Goal: Use online tool/utility

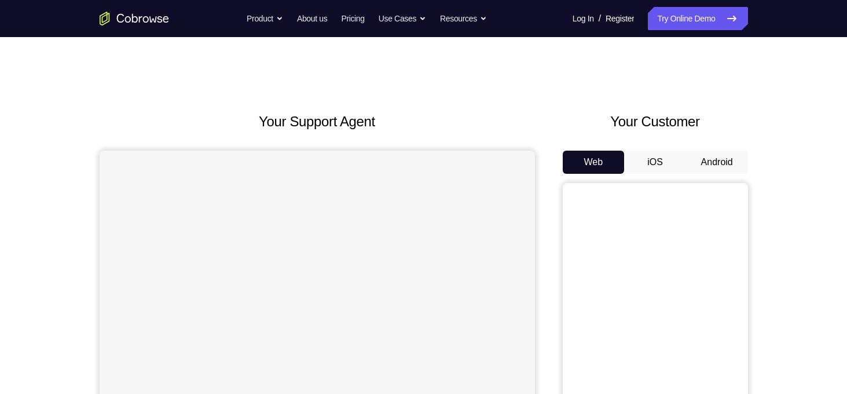
click at [717, 164] on button "Android" at bounding box center [717, 162] width 62 height 23
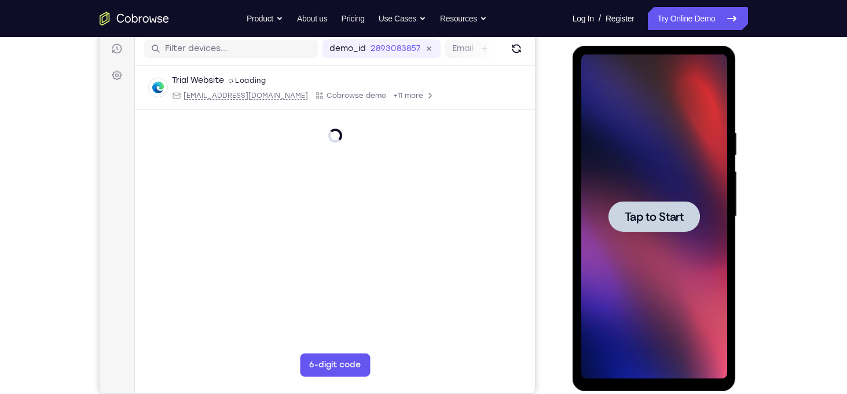
scroll to position [151, 0]
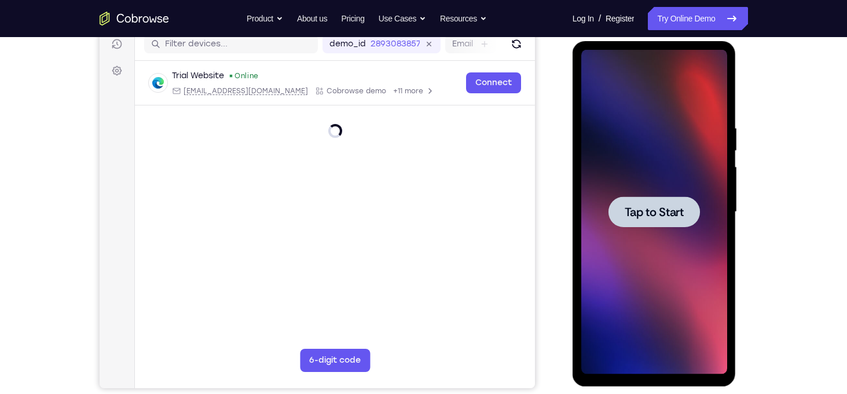
click at [661, 148] on div at bounding box center [655, 212] width 146 height 324
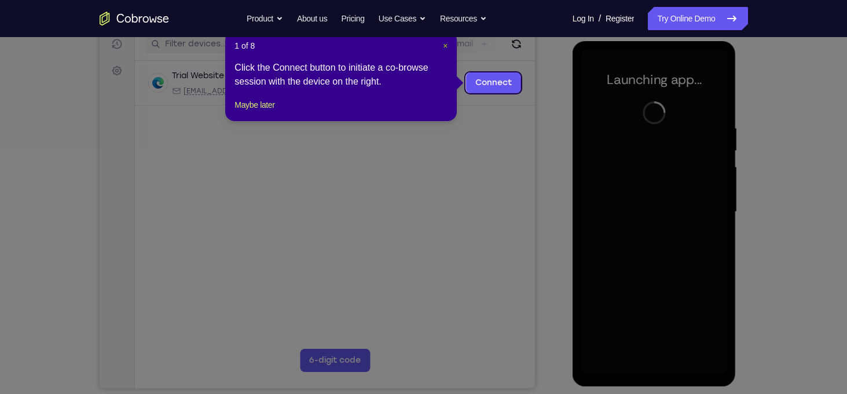
click at [445, 46] on span "×" at bounding box center [445, 45] width 5 height 9
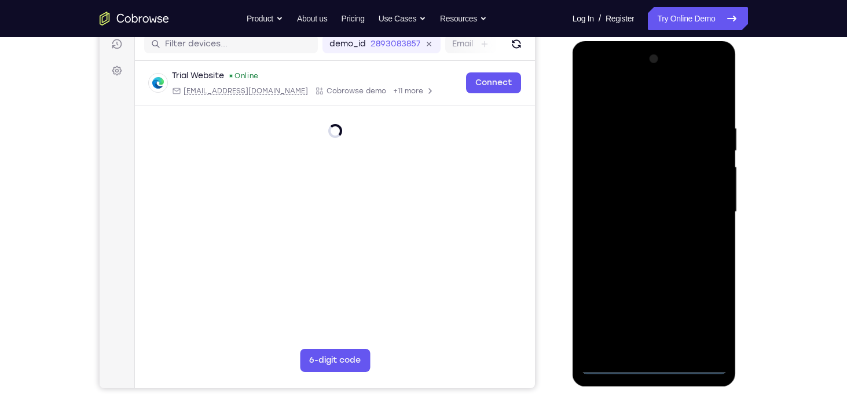
click at [651, 368] on div at bounding box center [655, 212] width 146 height 324
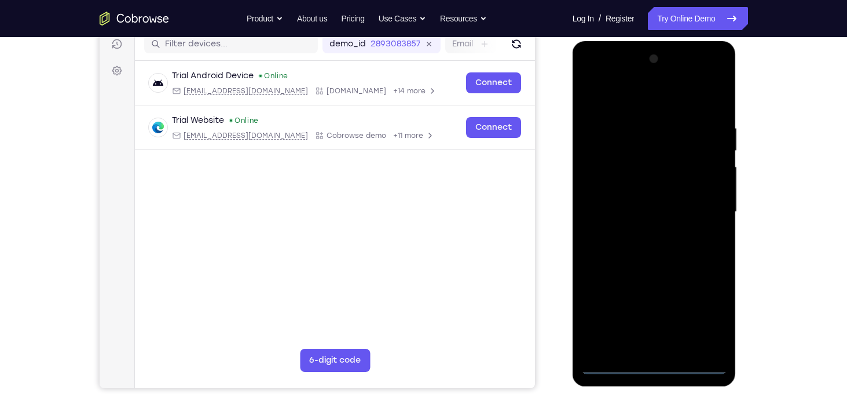
click at [707, 315] on div at bounding box center [655, 212] width 146 height 324
click at [616, 109] on div at bounding box center [655, 212] width 146 height 324
click at [704, 203] on div at bounding box center [655, 212] width 146 height 324
click at [641, 233] on div at bounding box center [655, 212] width 146 height 324
click at [620, 189] on div at bounding box center [655, 212] width 146 height 324
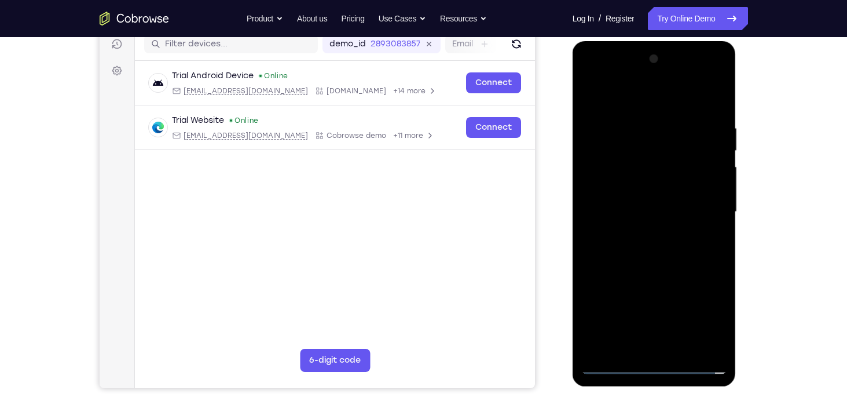
click at [620, 187] on div at bounding box center [655, 212] width 146 height 324
click at [632, 214] on div at bounding box center [655, 212] width 146 height 324
click at [714, 113] on div at bounding box center [655, 212] width 146 height 324
drag, startPoint x: 594, startPoint y: 104, endPoint x: 725, endPoint y: 118, distance: 131.1
click at [725, 118] on div at bounding box center [655, 212] width 146 height 324
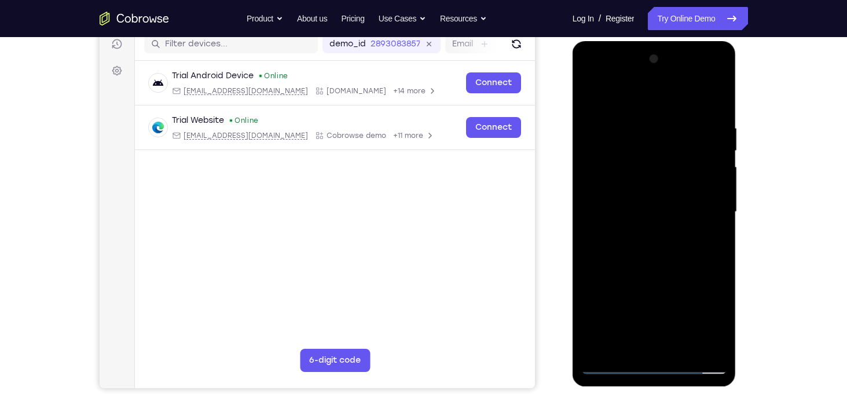
click at [722, 333] on div at bounding box center [655, 212] width 146 height 324
click at [679, 349] on div at bounding box center [655, 212] width 146 height 324
click at [645, 273] on div at bounding box center [655, 212] width 146 height 324
click at [624, 203] on div at bounding box center [655, 212] width 146 height 324
click at [589, 99] on div at bounding box center [655, 212] width 146 height 324
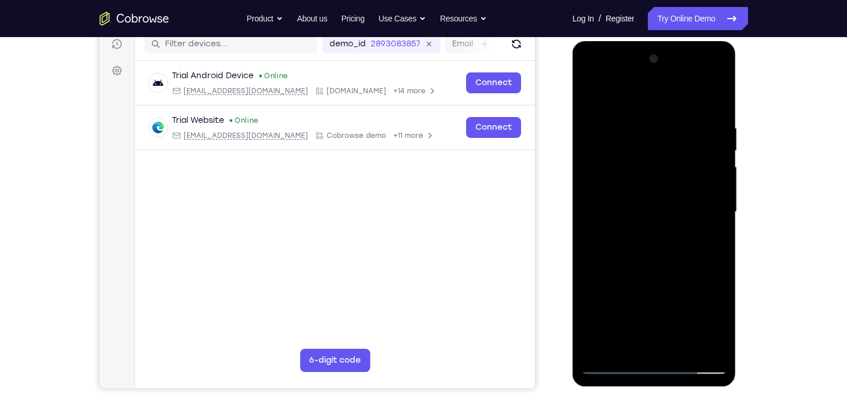
click at [589, 99] on div at bounding box center [655, 212] width 146 height 324
click at [651, 126] on div at bounding box center [655, 212] width 146 height 324
click at [699, 343] on div at bounding box center [655, 212] width 146 height 324
click at [721, 230] on div at bounding box center [655, 212] width 146 height 324
click at [717, 191] on div at bounding box center [655, 212] width 146 height 324
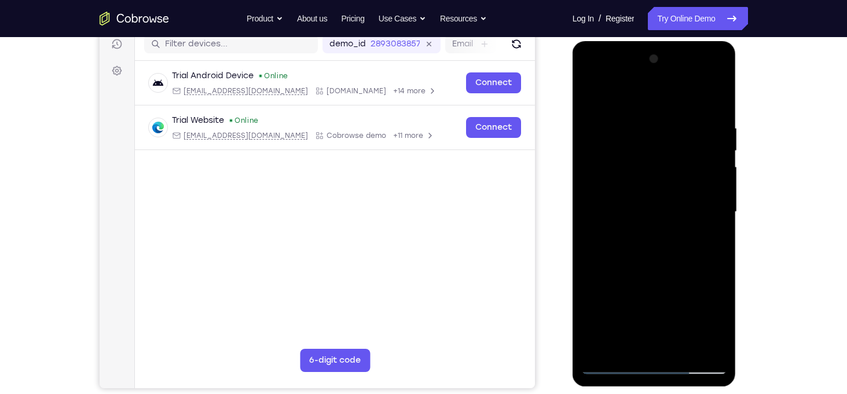
click at [717, 191] on div at bounding box center [655, 212] width 146 height 324
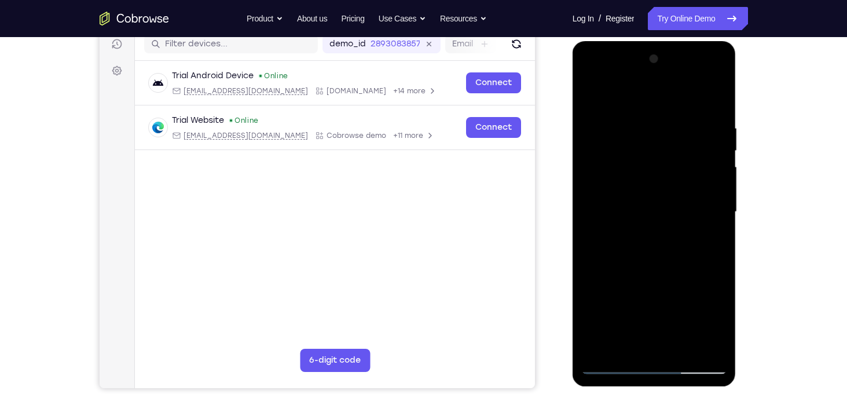
click at [638, 345] on div at bounding box center [655, 212] width 146 height 324
click at [624, 346] on div at bounding box center [655, 212] width 146 height 324
click at [682, 276] on div at bounding box center [655, 212] width 146 height 324
click at [647, 180] on div at bounding box center [655, 212] width 146 height 324
click at [679, 347] on div at bounding box center [655, 212] width 146 height 324
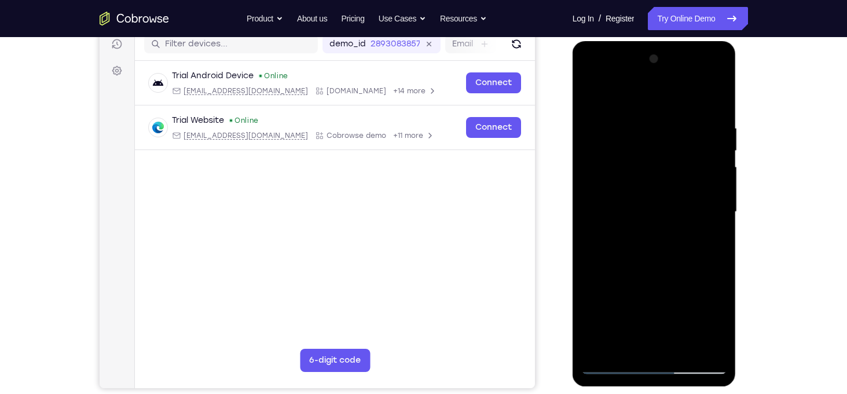
click at [710, 345] on div at bounding box center [655, 212] width 146 height 324
click at [719, 220] on div at bounding box center [655, 212] width 146 height 324
click at [700, 345] on div at bounding box center [655, 212] width 146 height 324
click at [711, 217] on div at bounding box center [655, 212] width 146 height 324
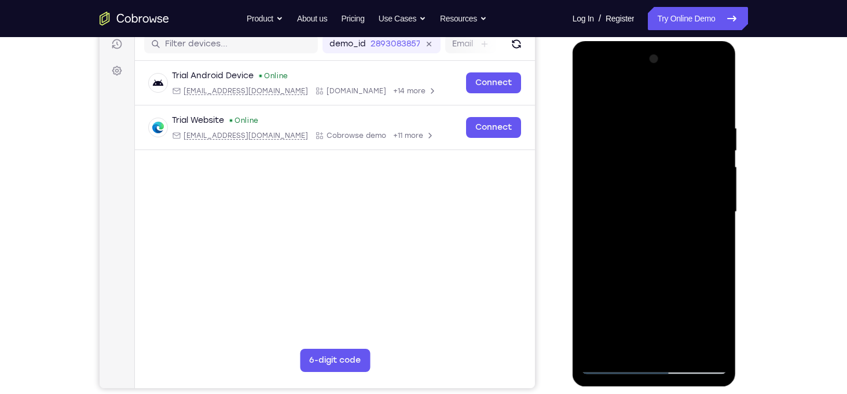
click at [649, 354] on div at bounding box center [655, 212] width 146 height 324
click at [622, 346] on div at bounding box center [655, 212] width 146 height 324
click at [666, 323] on div at bounding box center [655, 212] width 146 height 324
click at [655, 211] on div at bounding box center [655, 212] width 146 height 324
click at [679, 341] on div at bounding box center [655, 212] width 146 height 324
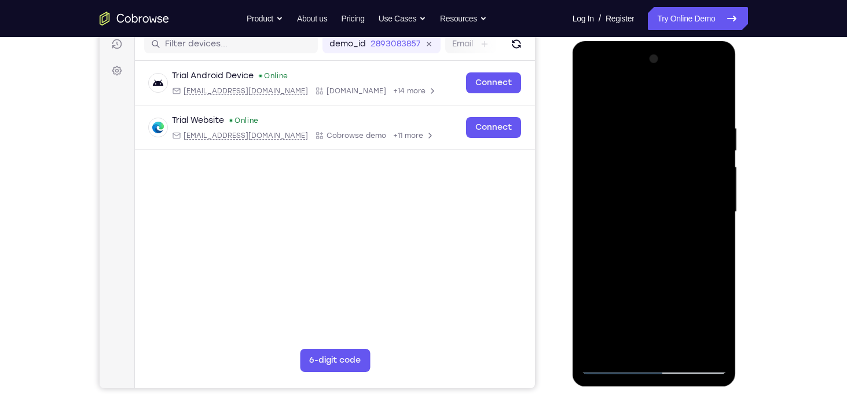
click at [710, 342] on div at bounding box center [655, 212] width 146 height 324
click at [712, 233] on div at bounding box center [655, 212] width 146 height 324
click at [701, 344] on div at bounding box center [655, 212] width 146 height 324
click at [700, 233] on div at bounding box center [655, 212] width 146 height 324
click at [717, 182] on div at bounding box center [655, 212] width 146 height 324
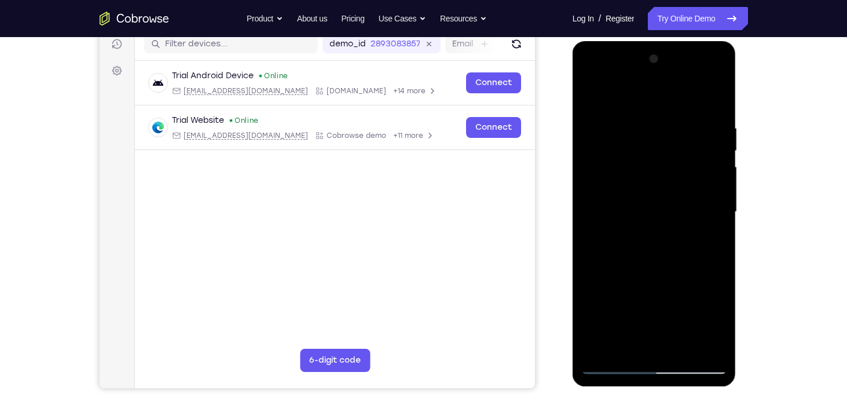
click at [586, 206] on div at bounding box center [655, 212] width 146 height 324
click at [719, 188] on div at bounding box center [655, 212] width 146 height 324
click at [590, 206] on div at bounding box center [655, 212] width 146 height 324
click at [719, 192] on div at bounding box center [655, 212] width 146 height 324
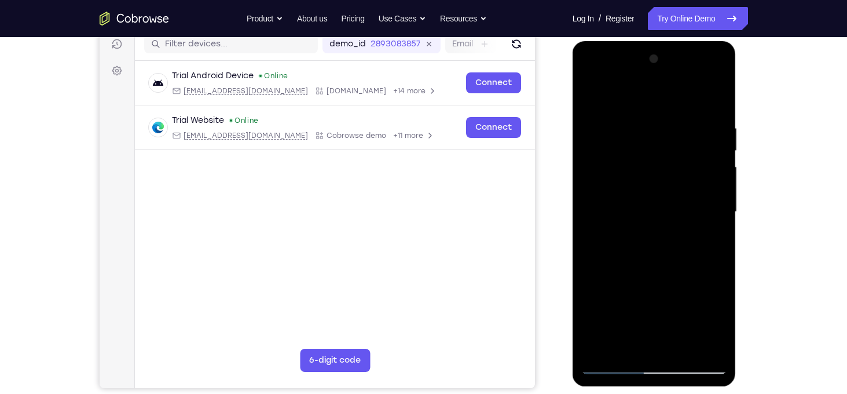
click at [719, 192] on div at bounding box center [655, 212] width 146 height 324
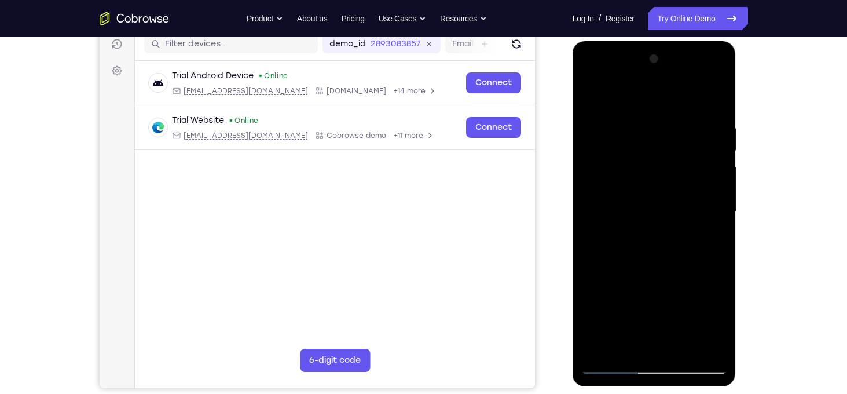
click at [719, 192] on div at bounding box center [655, 212] width 146 height 324
click at [595, 231] on div at bounding box center [655, 212] width 146 height 324
click at [717, 223] on div at bounding box center [655, 212] width 146 height 324
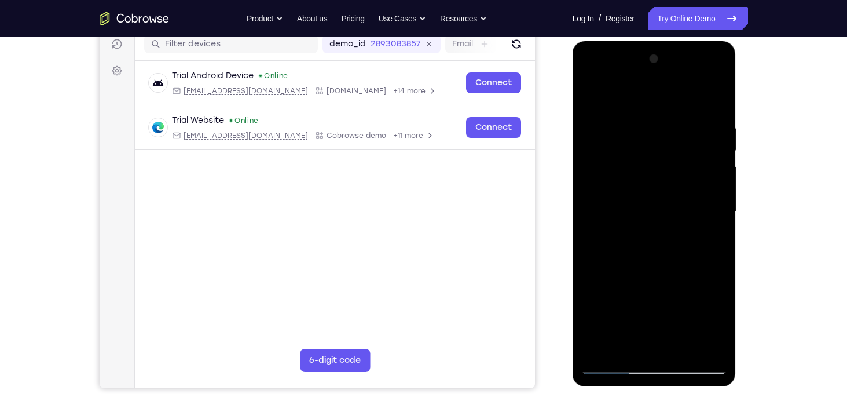
click at [717, 223] on div at bounding box center [655, 212] width 146 height 324
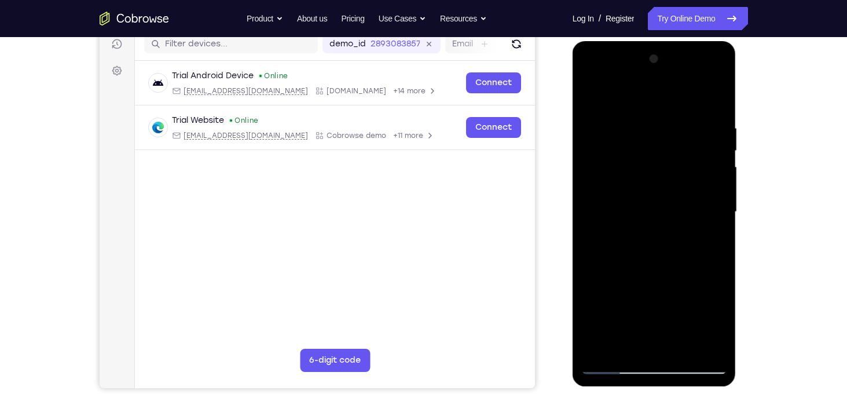
click at [717, 223] on div at bounding box center [655, 212] width 146 height 324
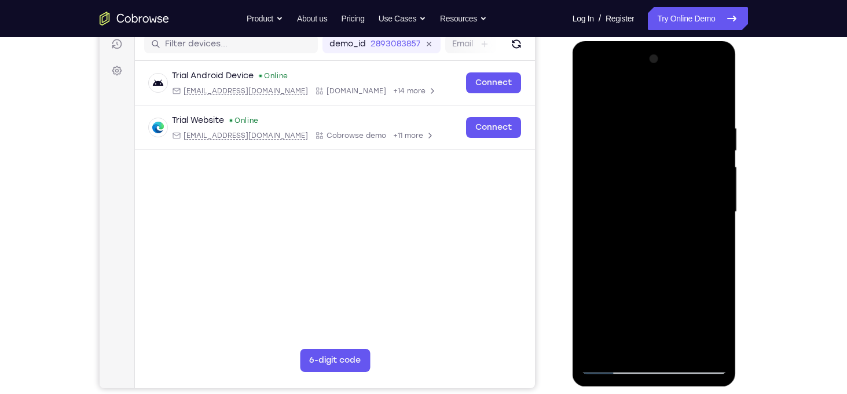
click at [717, 223] on div at bounding box center [655, 212] width 146 height 324
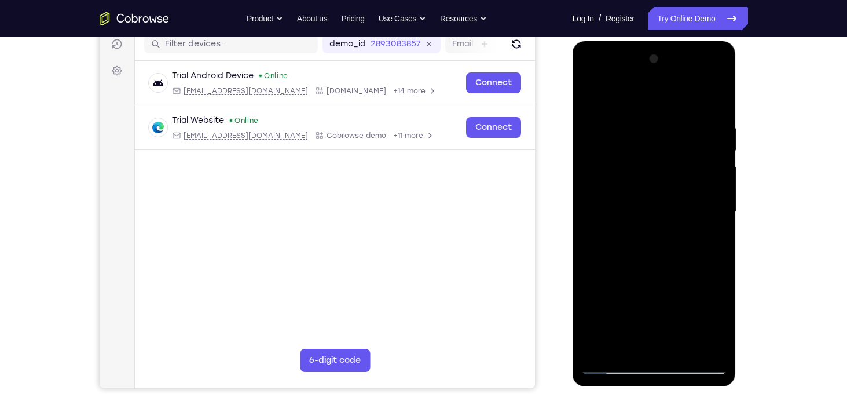
click at [717, 223] on div at bounding box center [655, 212] width 146 height 324
click at [719, 223] on div at bounding box center [655, 212] width 146 height 324
click at [696, 255] on div at bounding box center [655, 212] width 146 height 324
click at [719, 239] on div at bounding box center [655, 212] width 146 height 324
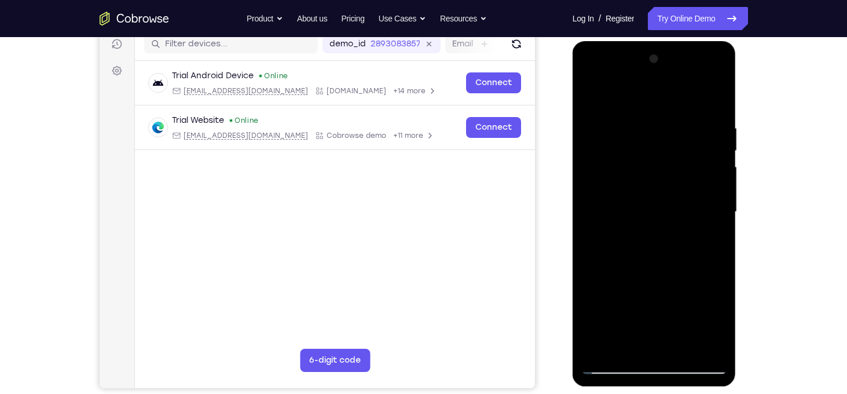
click at [719, 239] on div at bounding box center [655, 212] width 146 height 324
click at [627, 347] on div at bounding box center [655, 212] width 146 height 324
click at [623, 346] on div at bounding box center [655, 212] width 146 height 324
click at [607, 273] on div at bounding box center [655, 212] width 146 height 324
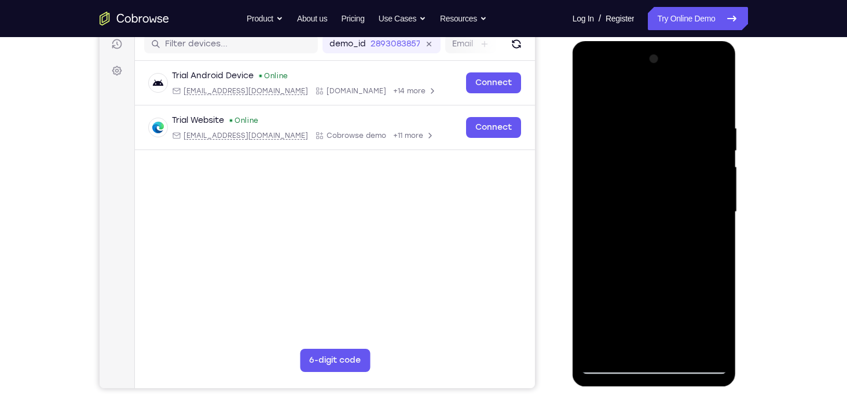
click at [630, 214] on div at bounding box center [655, 212] width 146 height 324
click at [679, 346] on div at bounding box center [655, 212] width 146 height 324
click at [710, 343] on div at bounding box center [655, 212] width 146 height 324
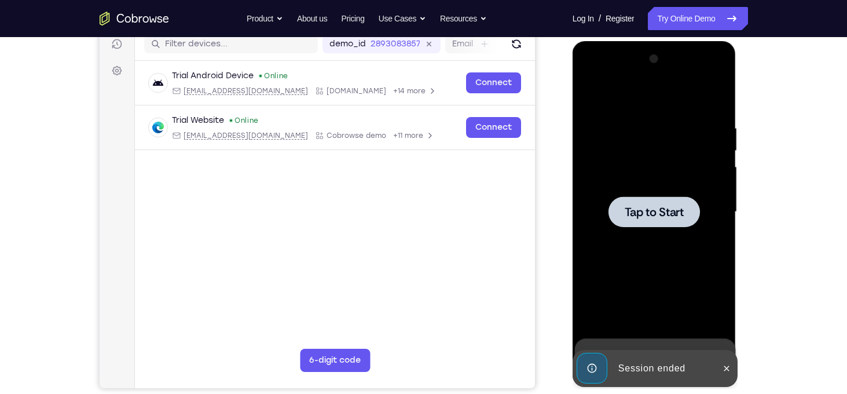
click at [611, 154] on div at bounding box center [655, 212] width 146 height 324
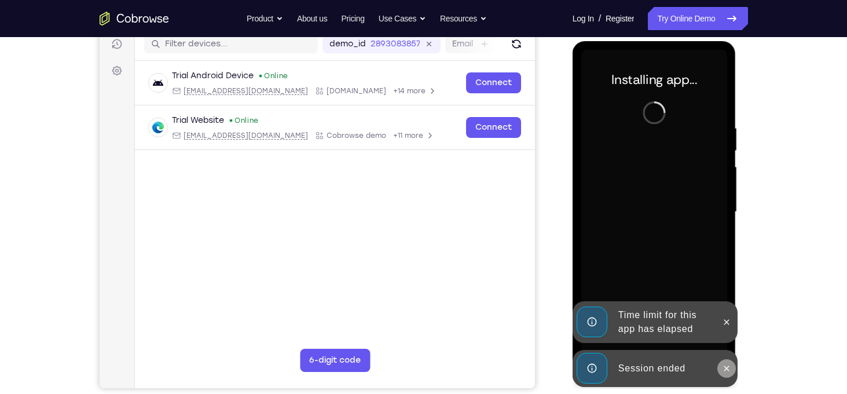
click at [728, 369] on icon at bounding box center [727, 368] width 5 height 5
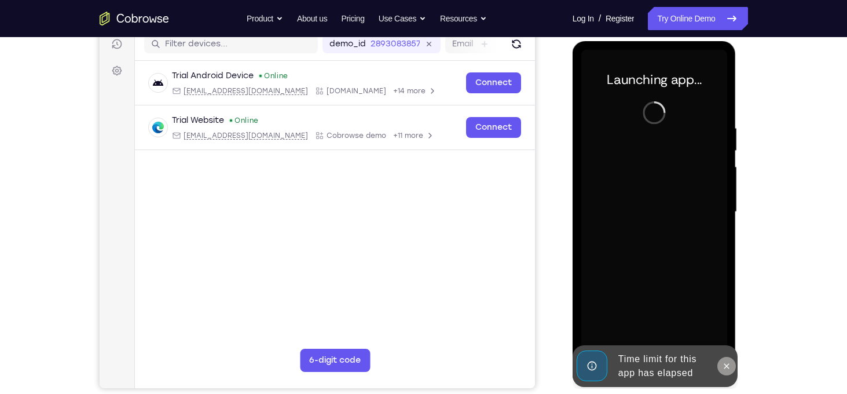
click at [726, 368] on icon at bounding box center [726, 365] width 9 height 9
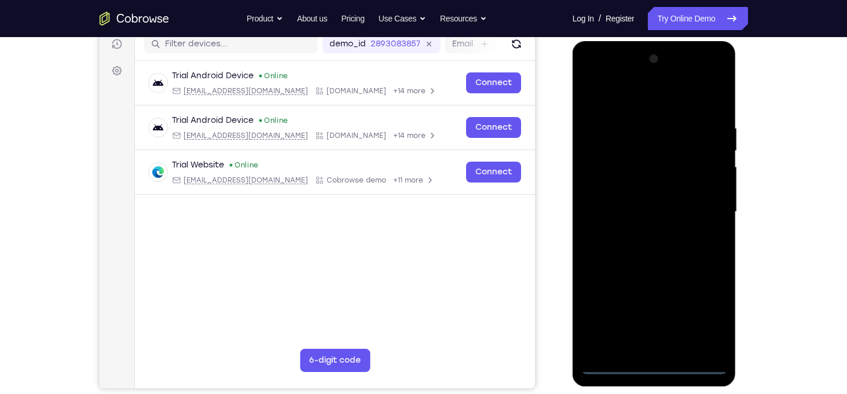
click at [656, 363] on div at bounding box center [655, 212] width 146 height 324
click at [711, 310] on div at bounding box center [655, 212] width 146 height 324
click at [638, 95] on div at bounding box center [655, 212] width 146 height 324
click at [708, 203] on div at bounding box center [655, 212] width 146 height 324
click at [640, 233] on div at bounding box center [655, 212] width 146 height 324
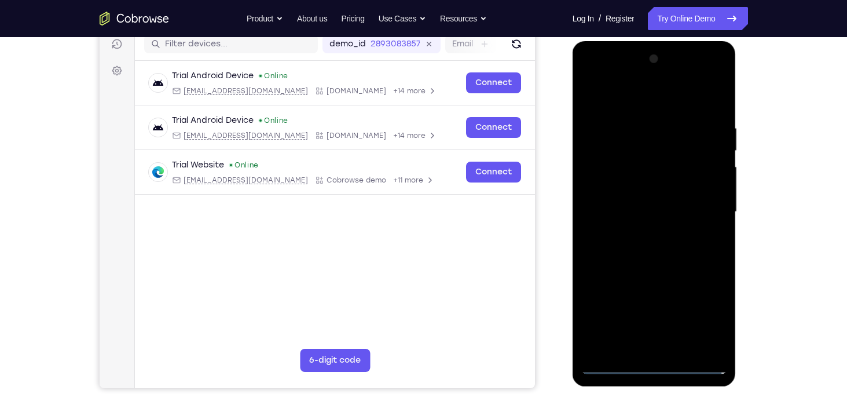
click at [627, 203] on div at bounding box center [655, 212] width 146 height 324
click at [622, 186] on div at bounding box center [655, 212] width 146 height 324
click at [641, 216] on div at bounding box center [655, 212] width 146 height 324
click at [715, 117] on div at bounding box center [655, 212] width 146 height 324
click at [723, 332] on div at bounding box center [655, 212] width 146 height 324
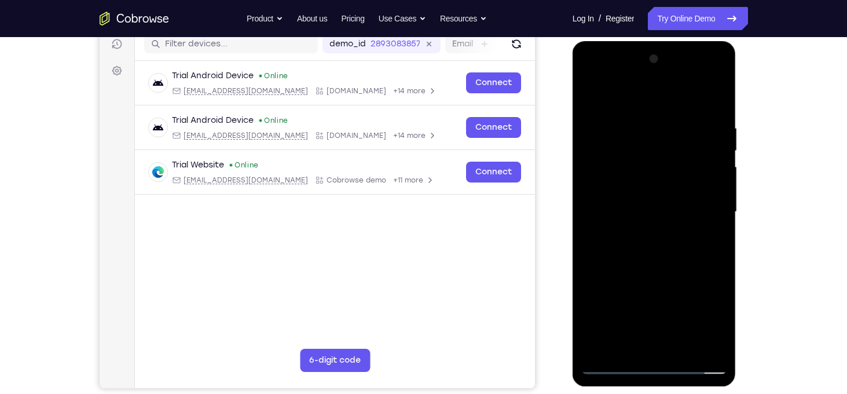
drag, startPoint x: 602, startPoint y: 98, endPoint x: 737, endPoint y: 97, distance: 135.0
click at [737, 97] on div at bounding box center [655, 215] width 165 height 348
click at [643, 116] on div at bounding box center [655, 212] width 146 height 324
click at [716, 207] on div at bounding box center [655, 212] width 146 height 324
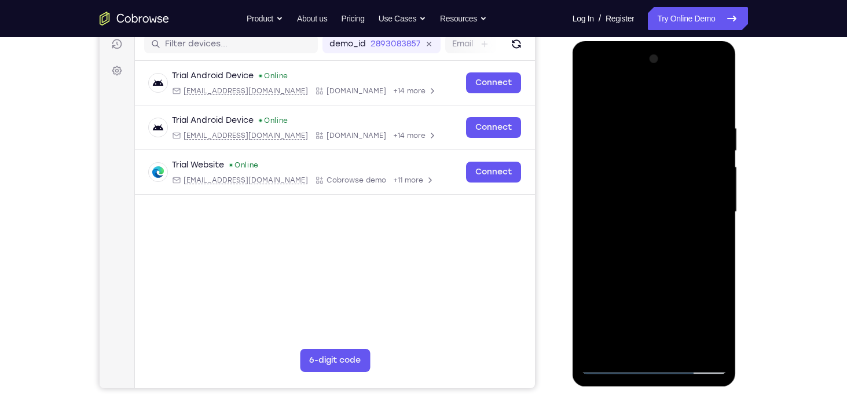
click at [716, 207] on div at bounding box center [655, 212] width 146 height 324
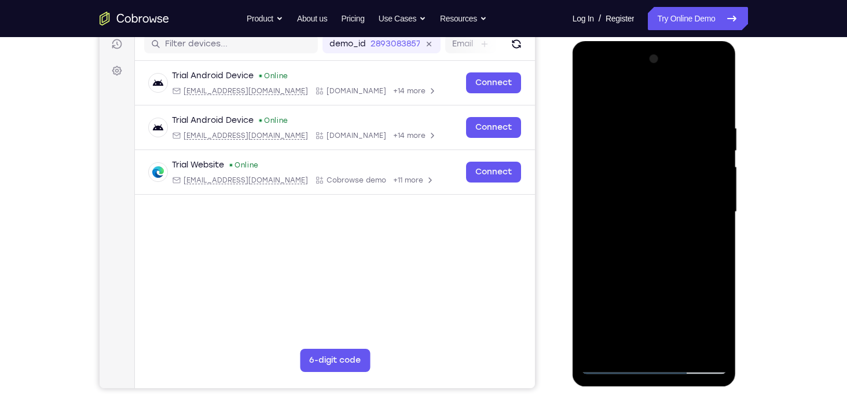
click at [586, 193] on div at bounding box center [655, 212] width 146 height 324
click at [720, 199] on div at bounding box center [655, 212] width 146 height 324
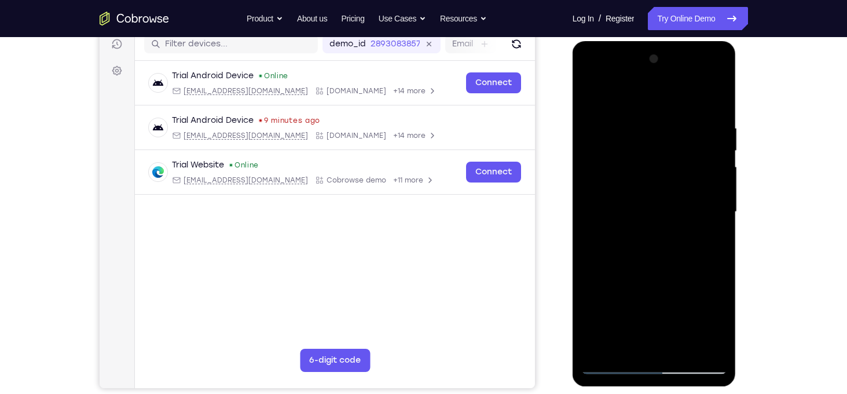
click at [644, 346] on div at bounding box center [655, 212] width 146 height 324
click at [721, 325] on div at bounding box center [655, 212] width 146 height 324
click at [701, 203] on div at bounding box center [655, 212] width 146 height 324
click at [679, 346] on div at bounding box center [655, 212] width 146 height 324
click at [712, 345] on div at bounding box center [655, 212] width 146 height 324
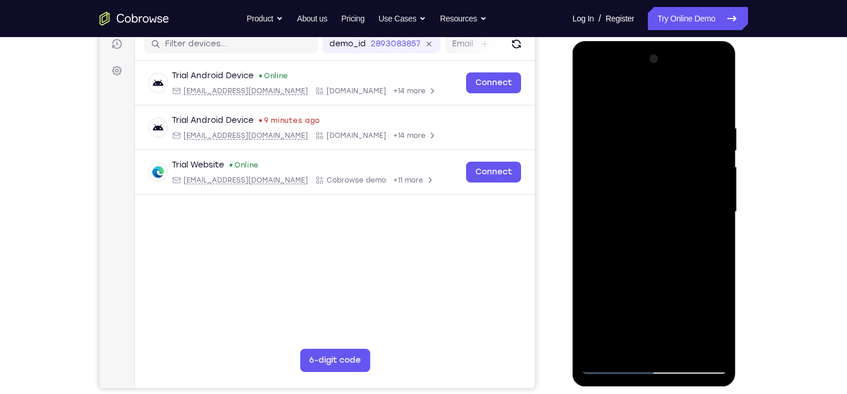
click at [719, 229] on div at bounding box center [655, 212] width 146 height 324
click at [709, 234] on div at bounding box center [655, 212] width 146 height 324
click at [619, 250] on div at bounding box center [655, 212] width 146 height 324
click at [591, 278] on div at bounding box center [655, 212] width 146 height 324
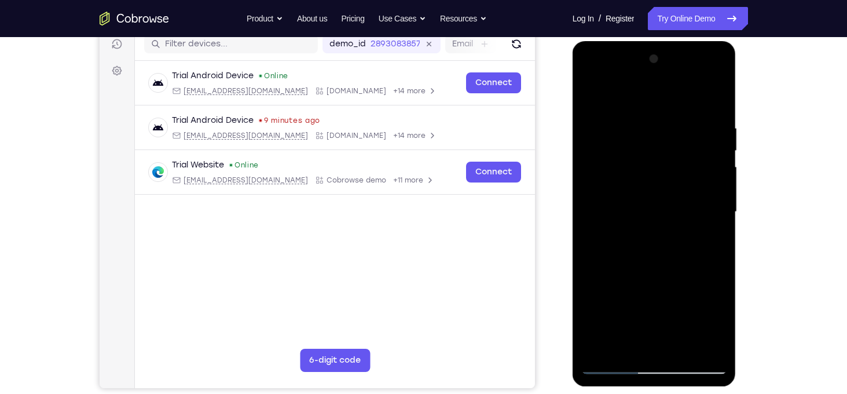
click at [719, 217] on div at bounding box center [655, 212] width 146 height 324
click at [719, 214] on div at bounding box center [655, 212] width 146 height 324
click at [591, 236] on div at bounding box center [655, 212] width 146 height 324
click at [719, 237] on div at bounding box center [655, 212] width 146 height 324
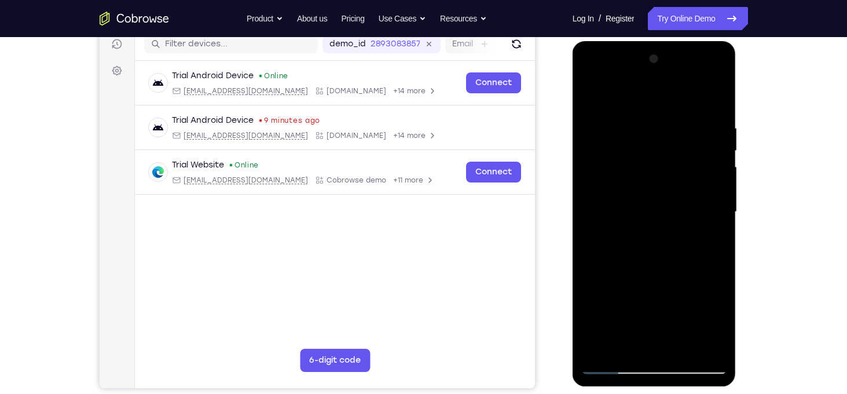
click at [719, 237] on div at bounding box center [655, 212] width 146 height 324
click at [589, 239] on div at bounding box center [655, 212] width 146 height 324
click at [716, 198] on div at bounding box center [655, 212] width 146 height 324
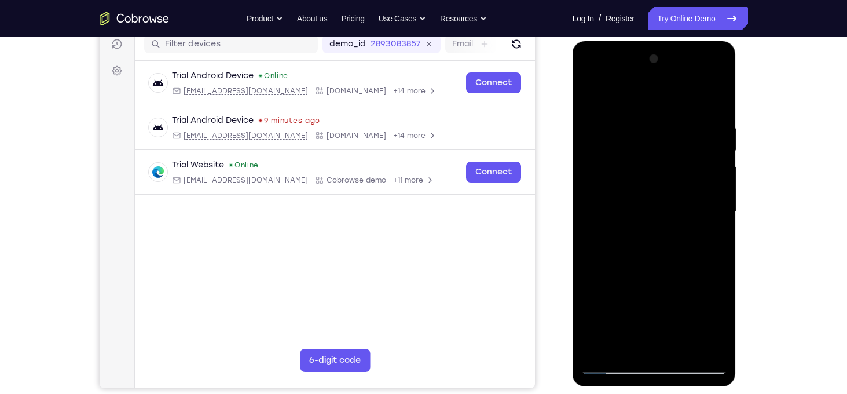
click at [716, 198] on div at bounding box center [655, 212] width 146 height 324
click at [714, 102] on div at bounding box center [655, 212] width 146 height 324
click at [602, 346] on div at bounding box center [655, 212] width 146 height 324
click at [611, 119] on div at bounding box center [655, 212] width 146 height 324
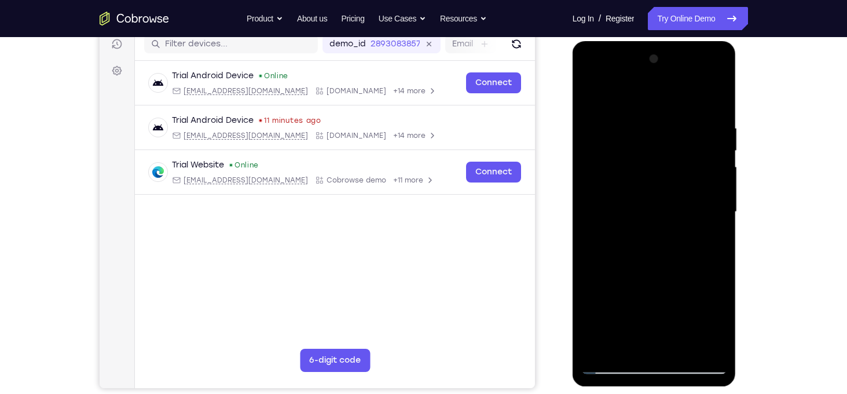
click at [602, 348] on div at bounding box center [655, 212] width 146 height 324
drag, startPoint x: 652, startPoint y: 264, endPoint x: 648, endPoint y: 140, distance: 123.4
click at [648, 140] on div at bounding box center [655, 212] width 146 height 324
drag, startPoint x: 646, startPoint y: 261, endPoint x: 647, endPoint y: 144, distance: 117.0
click at [647, 144] on div at bounding box center [655, 212] width 146 height 324
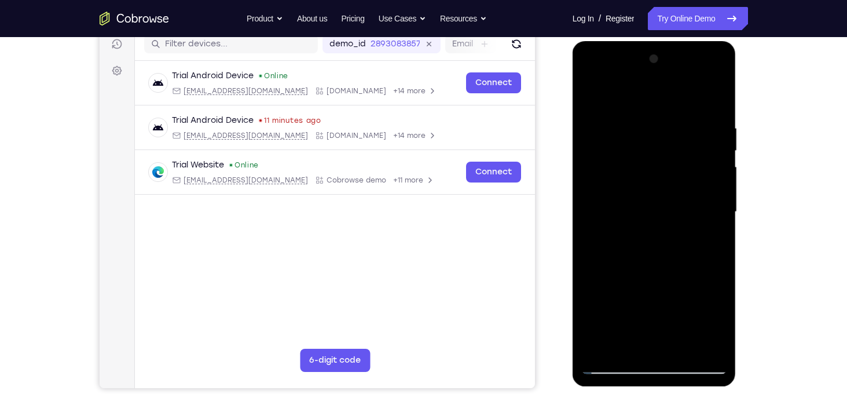
drag, startPoint x: 651, startPoint y: 257, endPoint x: 645, endPoint y: 173, distance: 83.6
click at [645, 173] on div at bounding box center [655, 212] width 146 height 324
drag, startPoint x: 652, startPoint y: 268, endPoint x: 648, endPoint y: 138, distance: 129.8
click at [648, 138] on div at bounding box center [655, 212] width 146 height 324
drag, startPoint x: 649, startPoint y: 261, endPoint x: 669, endPoint y: 171, distance: 92.5
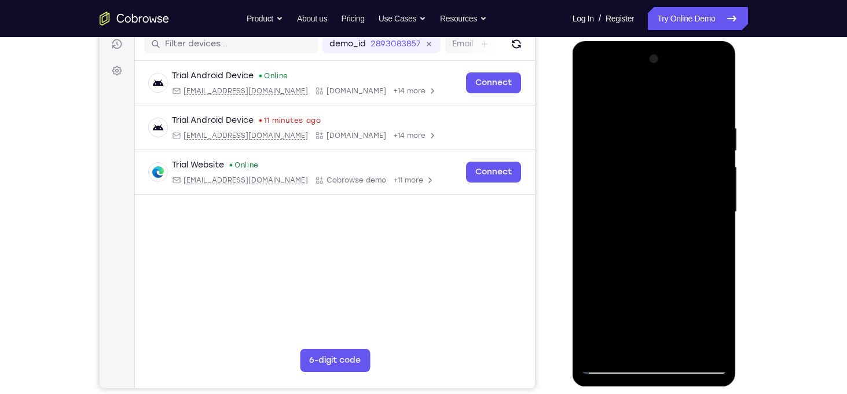
click at [669, 171] on div at bounding box center [655, 212] width 146 height 324
drag, startPoint x: 659, startPoint y: 258, endPoint x: 668, endPoint y: 190, distance: 68.4
click at [668, 190] on div at bounding box center [655, 212] width 146 height 324
drag, startPoint x: 658, startPoint y: 277, endPoint x: 658, endPoint y: 210, distance: 67.8
click at [658, 210] on div at bounding box center [655, 212] width 146 height 324
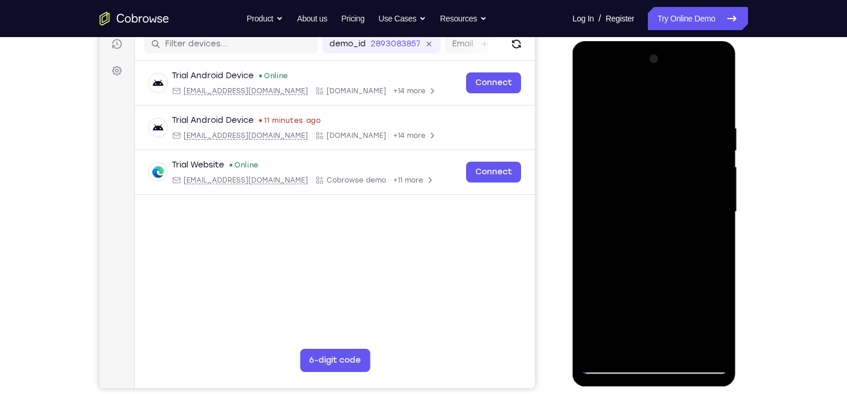
click at [623, 210] on div at bounding box center [655, 212] width 146 height 324
click at [613, 275] on div at bounding box center [655, 212] width 146 height 324
click at [599, 348] on div at bounding box center [655, 212] width 146 height 324
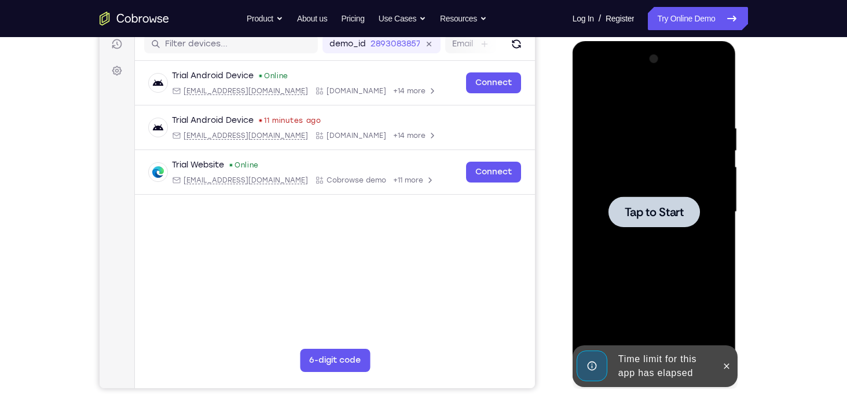
click at [643, 150] on div at bounding box center [655, 212] width 146 height 324
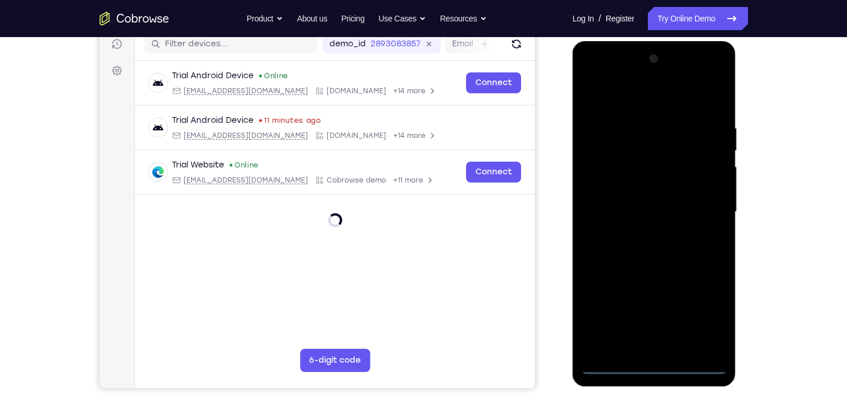
click at [649, 364] on div at bounding box center [655, 212] width 146 height 324
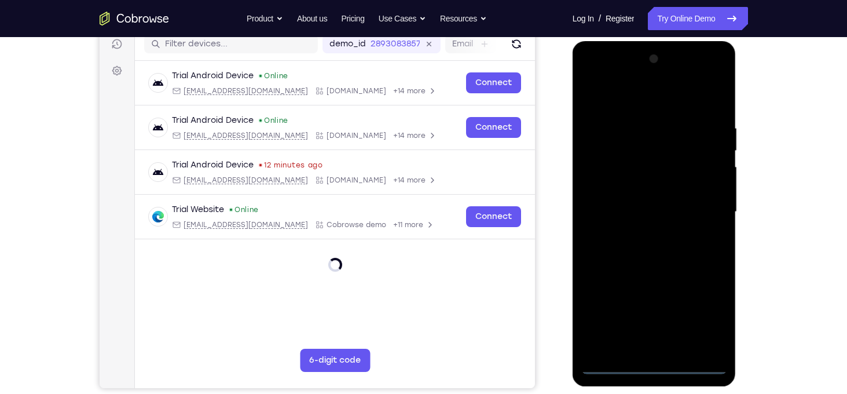
click at [696, 317] on div at bounding box center [655, 212] width 146 height 324
click at [608, 102] on div at bounding box center [655, 212] width 146 height 324
click at [703, 211] on div at bounding box center [655, 212] width 146 height 324
click at [668, 346] on div at bounding box center [655, 212] width 146 height 324
click at [631, 207] on div at bounding box center [655, 212] width 146 height 324
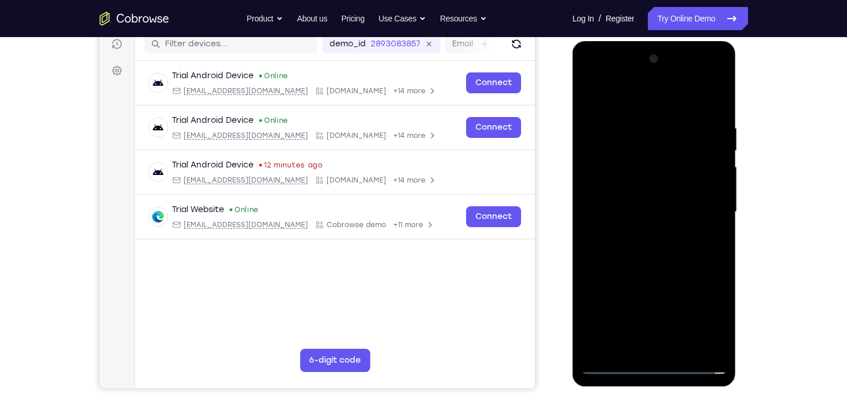
click at [631, 188] on div at bounding box center [655, 212] width 146 height 324
click at [648, 214] on div at bounding box center [655, 212] width 146 height 324
click at [714, 116] on div at bounding box center [655, 212] width 146 height 324
click at [722, 335] on div at bounding box center [655, 212] width 146 height 324
drag, startPoint x: 606, startPoint y: 100, endPoint x: 734, endPoint y: 103, distance: 127.5
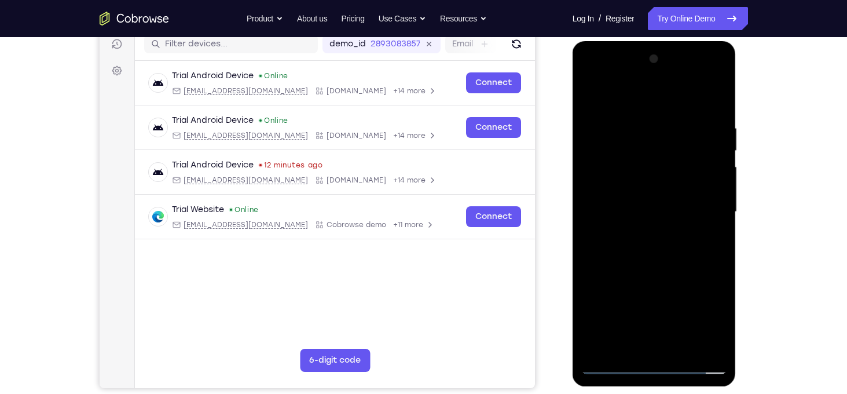
click at [734, 103] on div at bounding box center [655, 213] width 164 height 345
click at [679, 347] on div at bounding box center [655, 212] width 146 height 324
click at [649, 271] on div at bounding box center [655, 212] width 146 height 324
click at [628, 176] on div at bounding box center [655, 212] width 146 height 324
drag, startPoint x: 648, startPoint y: 154, endPoint x: 645, endPoint y: 145, distance: 9.2
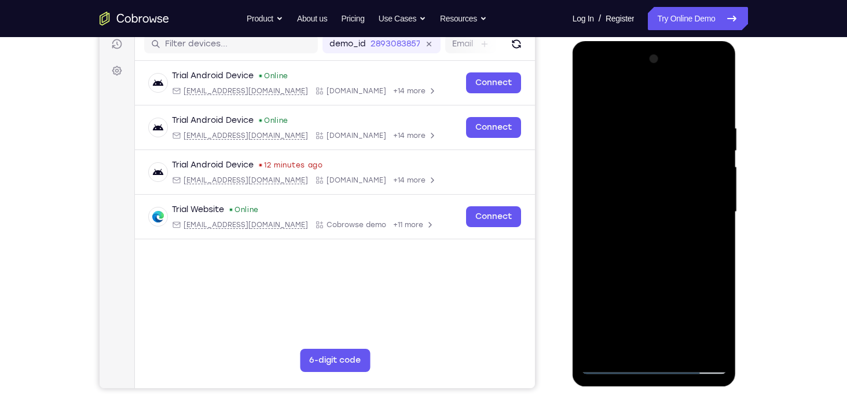
click at [645, 145] on div at bounding box center [655, 212] width 146 height 324
click at [710, 304] on div at bounding box center [655, 212] width 146 height 324
click at [720, 241] on div at bounding box center [655, 212] width 146 height 324
click at [585, 236] on div at bounding box center [655, 212] width 146 height 324
click at [643, 218] on div at bounding box center [655, 212] width 146 height 324
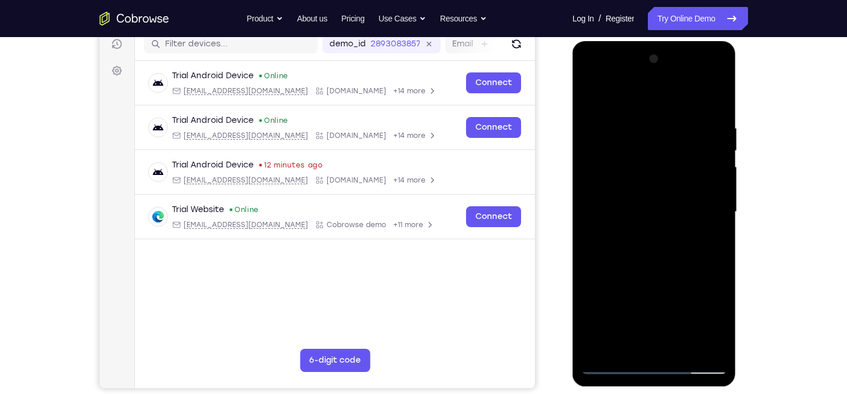
click at [611, 364] on div at bounding box center [655, 212] width 146 height 324
drag, startPoint x: 646, startPoint y: 304, endPoint x: 638, endPoint y: 235, distance: 68.8
click at [638, 235] on div at bounding box center [655, 212] width 146 height 324
click at [696, 227] on div at bounding box center [655, 212] width 146 height 324
click at [612, 364] on div at bounding box center [655, 212] width 146 height 324
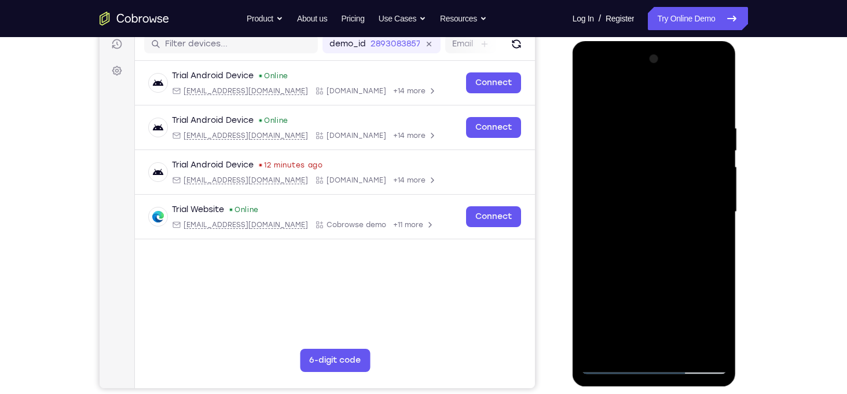
drag, startPoint x: 635, startPoint y: 203, endPoint x: 621, endPoint y: 40, distance: 164.0
click at [621, 41] on html "Online web based iOS Simulators and Android Emulators. Run iPhone, iPad, Mobile…" at bounding box center [655, 215] width 165 height 348
drag, startPoint x: 649, startPoint y: 249, endPoint x: 639, endPoint y: 159, distance: 90.3
click at [639, 159] on div at bounding box center [655, 212] width 146 height 324
click at [698, 309] on div at bounding box center [655, 212] width 146 height 324
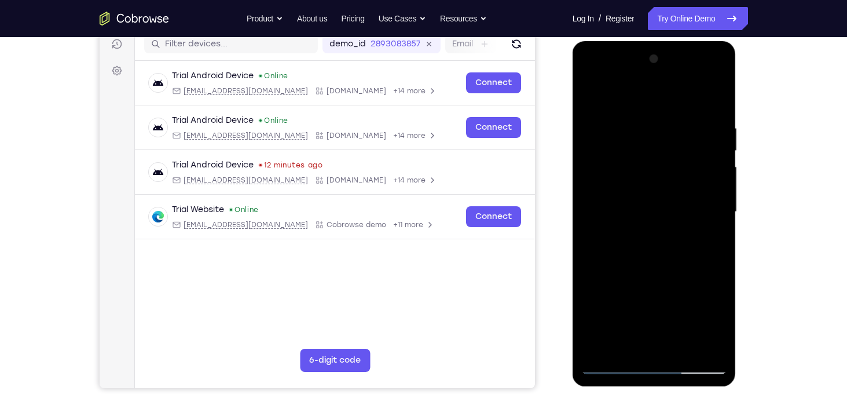
click at [723, 231] on div at bounding box center [655, 212] width 146 height 324
click at [705, 238] on div at bounding box center [655, 212] width 146 height 324
click at [725, 104] on div at bounding box center [655, 212] width 146 height 324
click at [723, 184] on div at bounding box center [655, 212] width 146 height 324
click at [585, 199] on div at bounding box center [655, 212] width 146 height 324
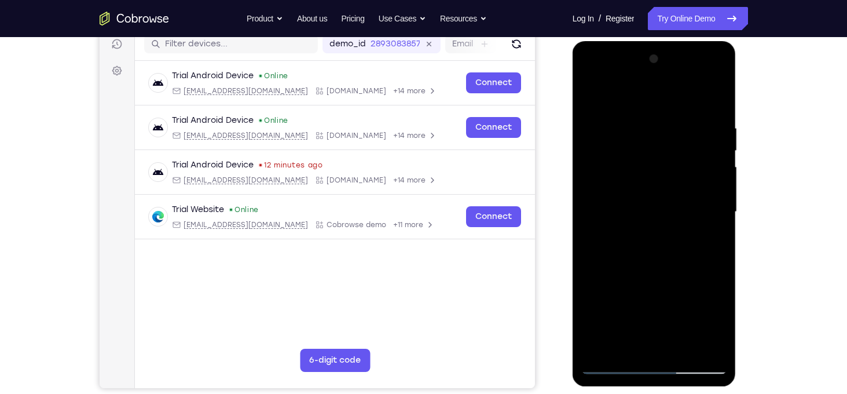
click at [612, 364] on div at bounding box center [655, 212] width 146 height 324
click at [640, 107] on div at bounding box center [655, 212] width 146 height 324
drag, startPoint x: 658, startPoint y: 215, endPoint x: 663, endPoint y: 152, distance: 62.7
click at [663, 152] on div at bounding box center [655, 212] width 146 height 324
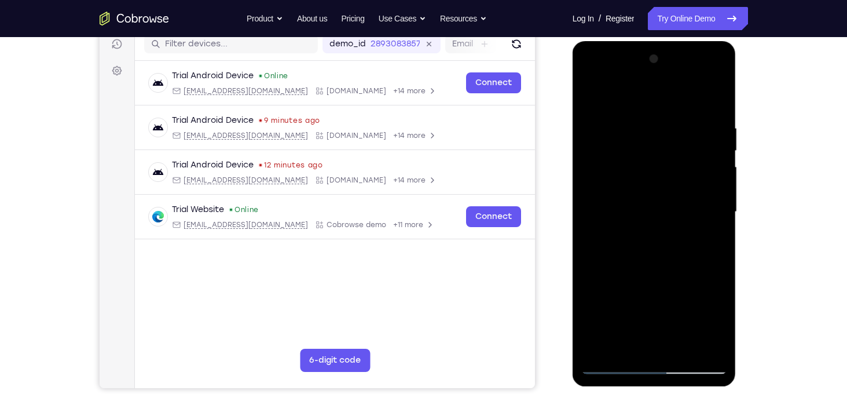
click at [601, 211] on div at bounding box center [655, 212] width 146 height 324
click at [626, 337] on div at bounding box center [655, 212] width 146 height 324
click at [588, 99] on div at bounding box center [655, 212] width 146 height 324
click at [682, 348] on div at bounding box center [655, 212] width 146 height 324
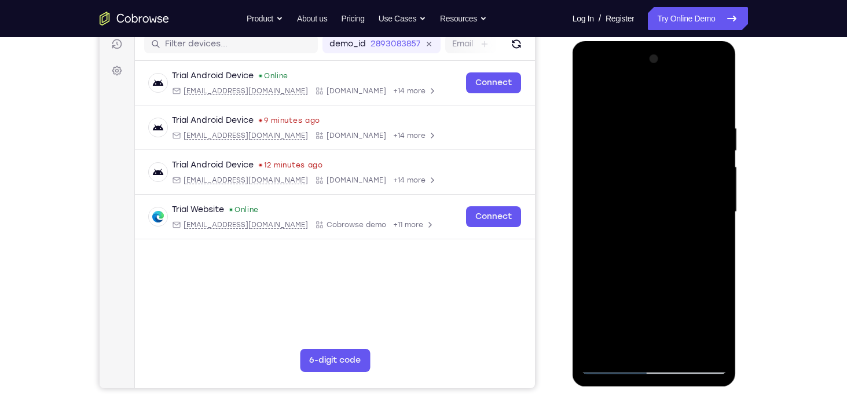
click at [615, 202] on div at bounding box center [655, 212] width 146 height 324
click at [609, 97] on div at bounding box center [655, 212] width 146 height 324
click at [597, 109] on div at bounding box center [655, 212] width 146 height 324
click at [722, 199] on div at bounding box center [655, 212] width 146 height 324
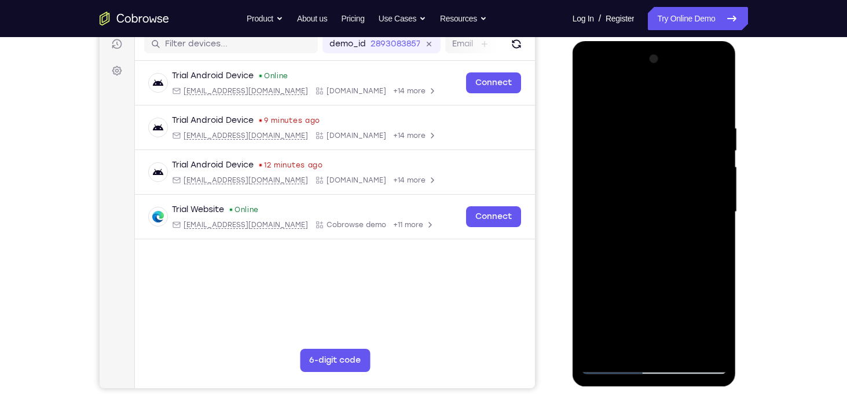
click at [722, 199] on div at bounding box center [655, 212] width 146 height 324
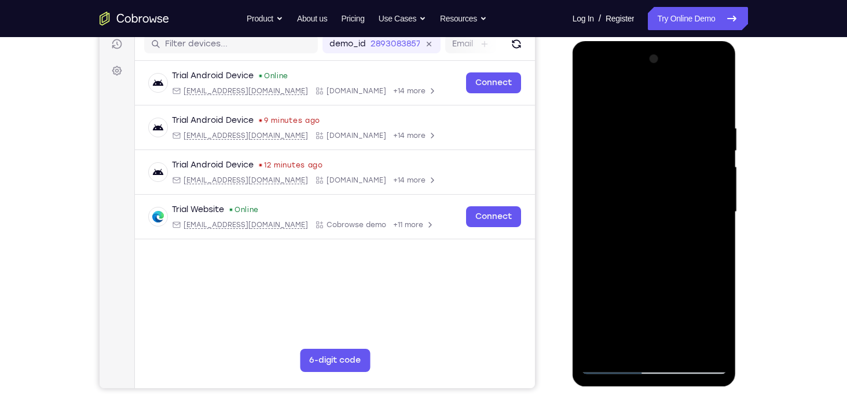
click at [722, 199] on div at bounding box center [655, 212] width 146 height 324
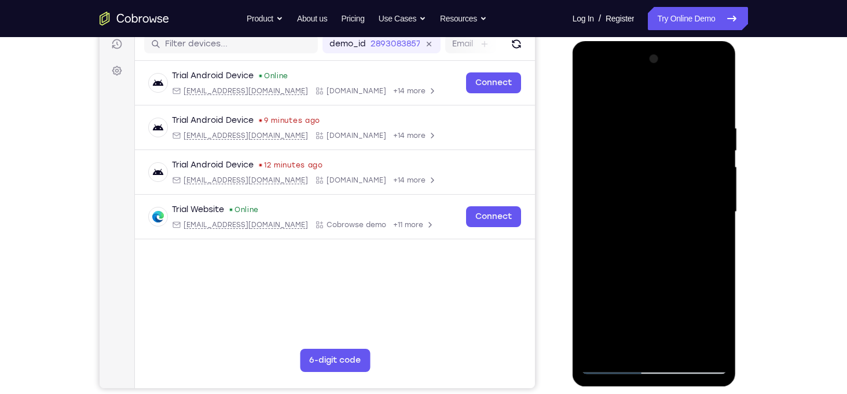
click at [722, 199] on div at bounding box center [655, 212] width 146 height 324
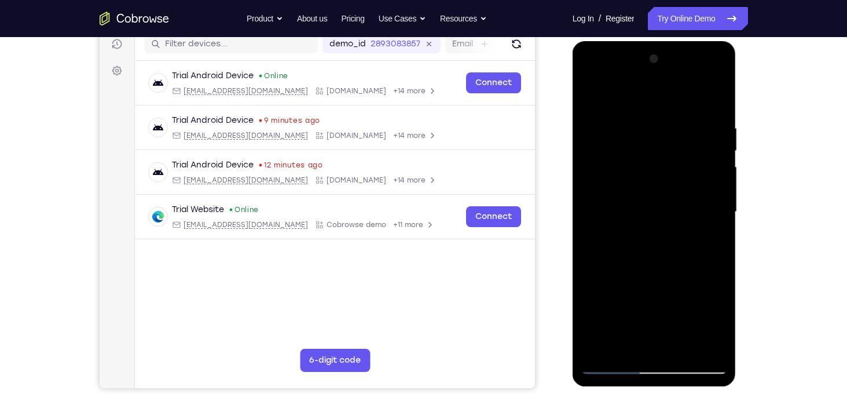
click at [722, 199] on div at bounding box center [655, 212] width 146 height 324
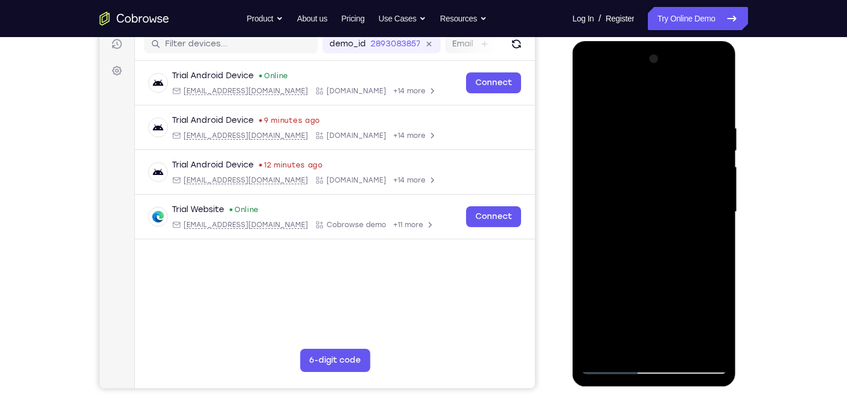
click at [722, 199] on div at bounding box center [655, 212] width 146 height 324
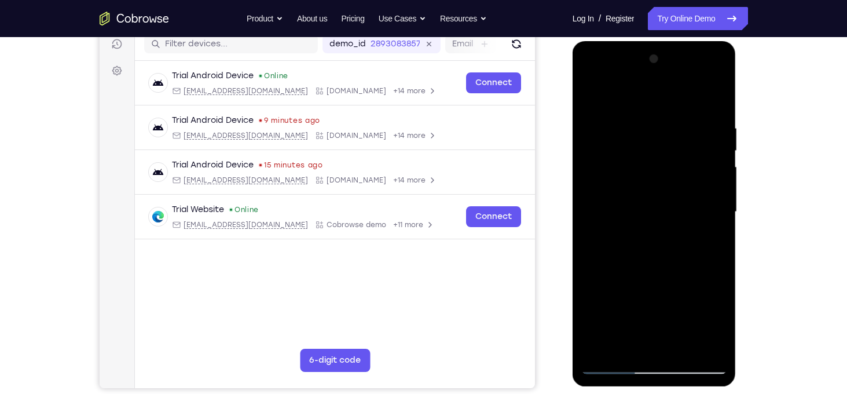
click at [722, 199] on div at bounding box center [655, 212] width 146 height 324
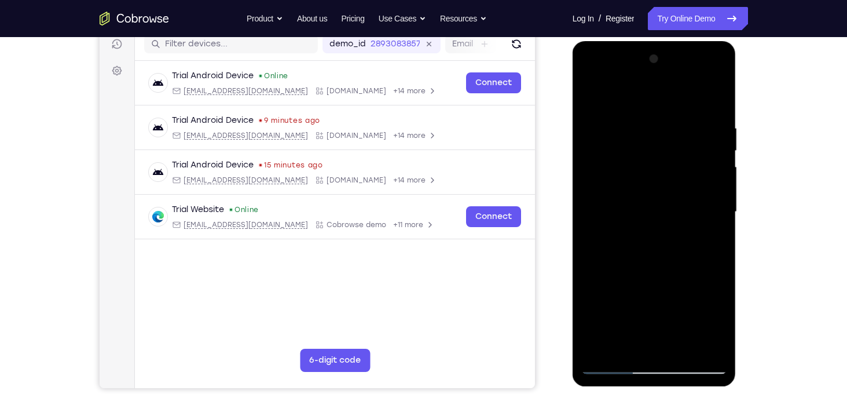
click at [722, 199] on div at bounding box center [655, 212] width 146 height 324
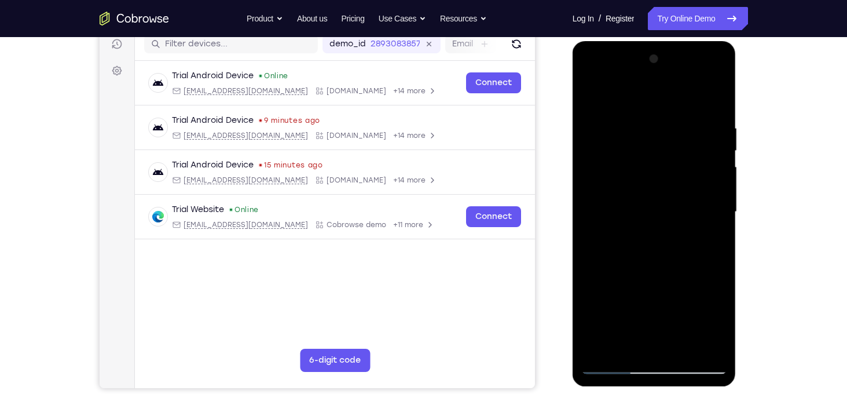
click at [722, 199] on div at bounding box center [655, 212] width 146 height 324
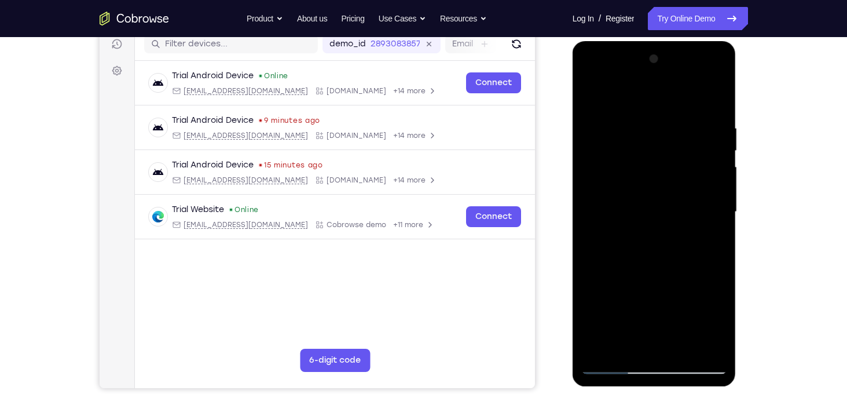
click at [722, 199] on div at bounding box center [655, 212] width 146 height 324
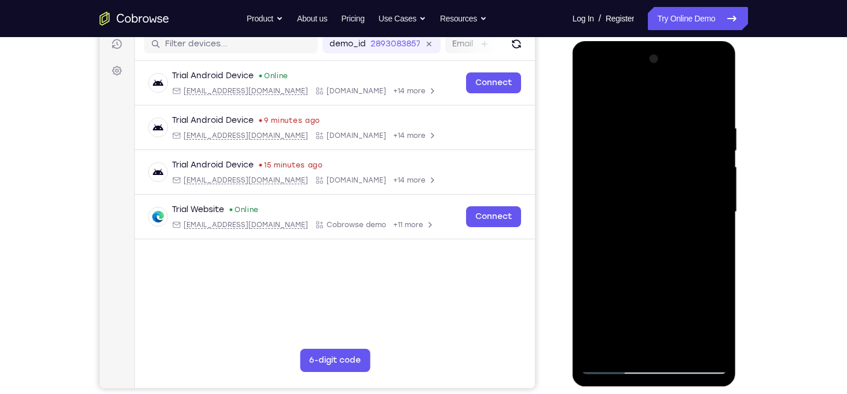
click at [722, 199] on div at bounding box center [655, 212] width 146 height 324
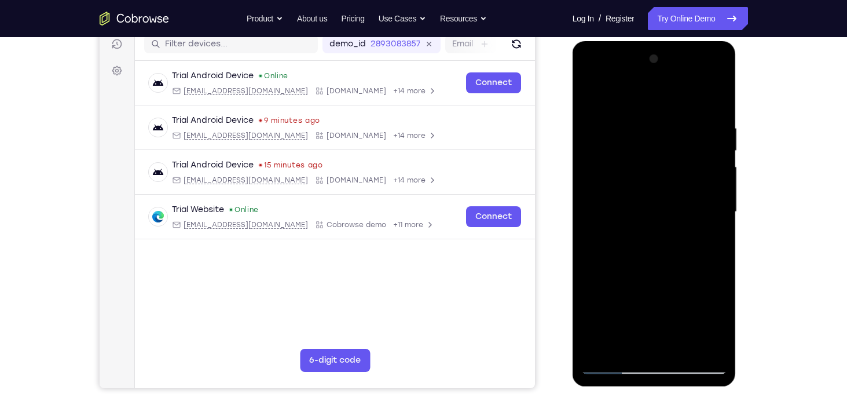
click at [722, 199] on div at bounding box center [655, 212] width 146 height 324
click at [721, 199] on div at bounding box center [655, 212] width 146 height 324
click at [605, 233] on div at bounding box center [655, 212] width 146 height 324
click at [715, 223] on div at bounding box center [655, 212] width 146 height 324
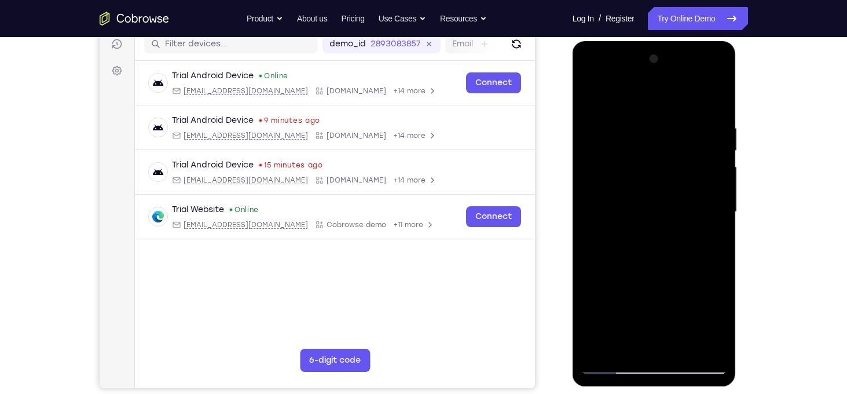
click at [715, 223] on div at bounding box center [655, 212] width 146 height 324
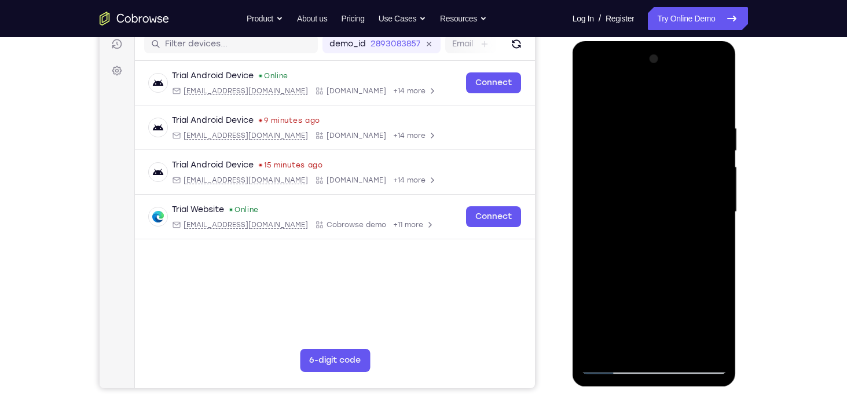
click at [715, 223] on div at bounding box center [655, 212] width 146 height 324
click at [663, 346] on div at bounding box center [655, 212] width 146 height 324
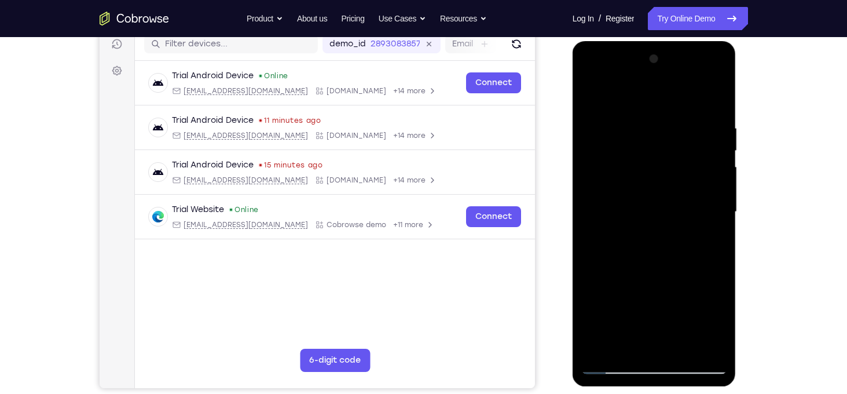
click at [715, 203] on div at bounding box center [655, 212] width 146 height 324
click at [681, 345] on div at bounding box center [655, 212] width 146 height 324
click at [710, 348] on div at bounding box center [655, 212] width 146 height 324
click at [719, 232] on div at bounding box center [655, 212] width 146 height 324
click at [712, 99] on div at bounding box center [655, 212] width 146 height 324
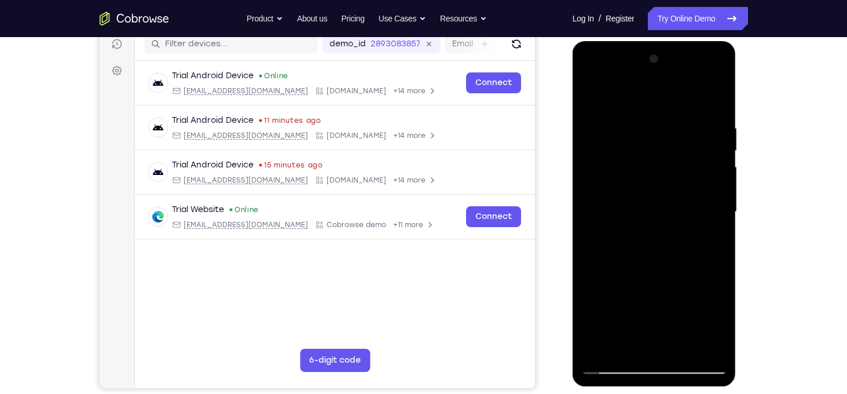
click at [679, 346] on div at bounding box center [655, 212] width 146 height 324
click at [619, 185] on div at bounding box center [655, 212] width 146 height 324
drag, startPoint x: 633, startPoint y: 212, endPoint x: 633, endPoint y: 170, distance: 41.7
click at [633, 170] on div at bounding box center [655, 212] width 146 height 324
drag, startPoint x: 651, startPoint y: 155, endPoint x: 651, endPoint y: 220, distance: 64.9
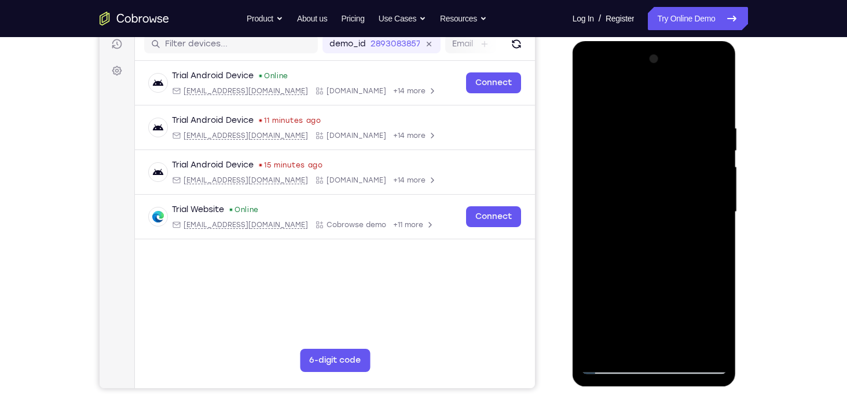
click at [651, 220] on div at bounding box center [655, 212] width 146 height 324
click at [701, 134] on div at bounding box center [655, 212] width 146 height 324
click at [716, 207] on div at bounding box center [655, 212] width 146 height 324
click at [612, 370] on div at bounding box center [655, 212] width 146 height 324
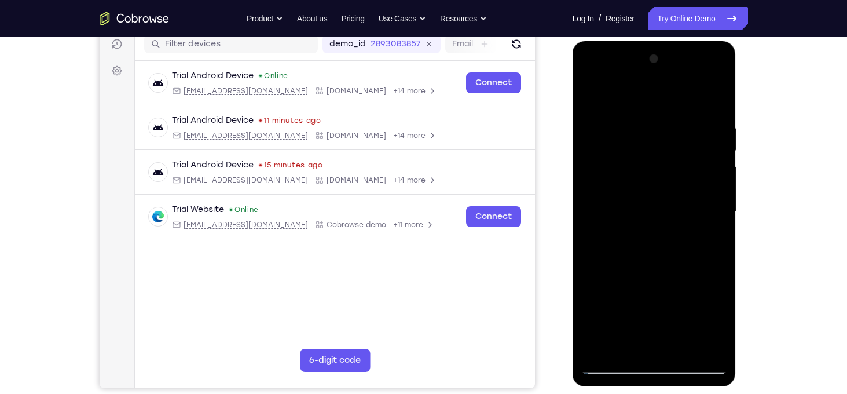
click at [591, 93] on div at bounding box center [655, 212] width 146 height 324
click at [686, 349] on div at bounding box center [655, 212] width 146 height 324
click at [619, 177] on div at bounding box center [655, 212] width 146 height 324
click at [630, 95] on div at bounding box center [655, 212] width 146 height 324
click at [603, 111] on div at bounding box center [655, 212] width 146 height 324
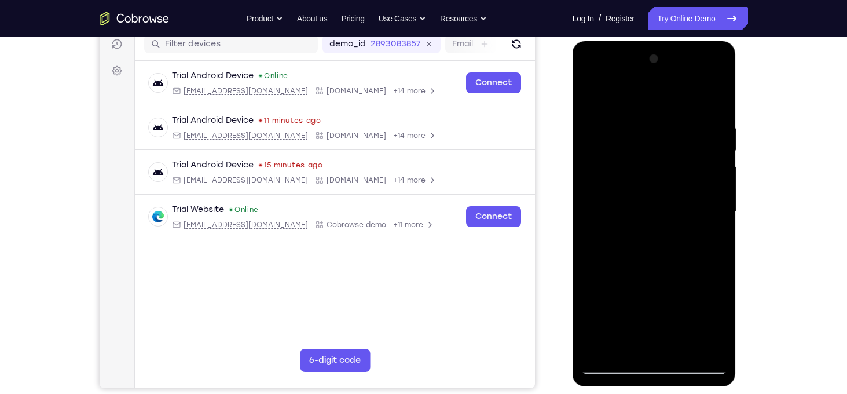
click at [710, 192] on div at bounding box center [655, 212] width 146 height 324
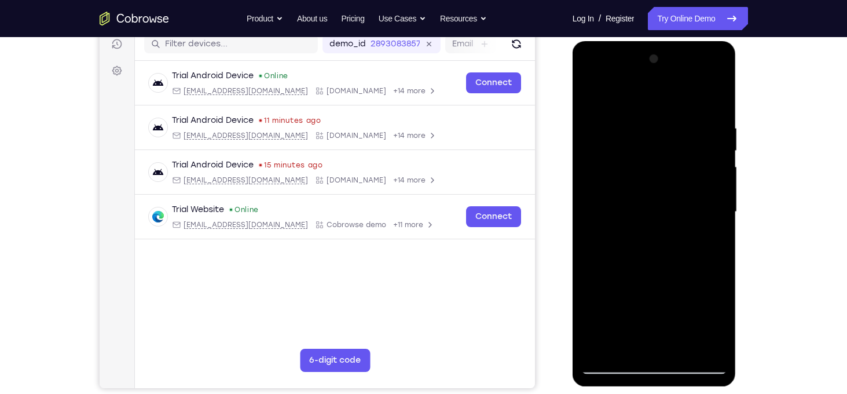
click at [710, 192] on div at bounding box center [655, 212] width 146 height 324
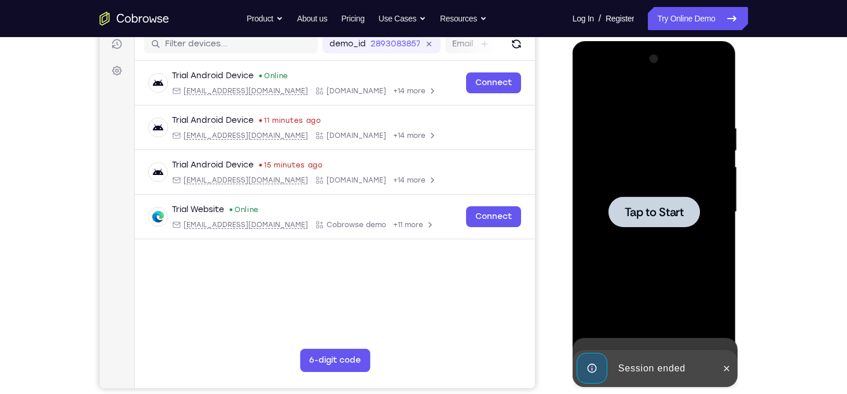
click at [710, 41] on div "Tap to Start" at bounding box center [655, 41] width 164 height 0
click at [715, 248] on div at bounding box center [655, 212] width 146 height 324
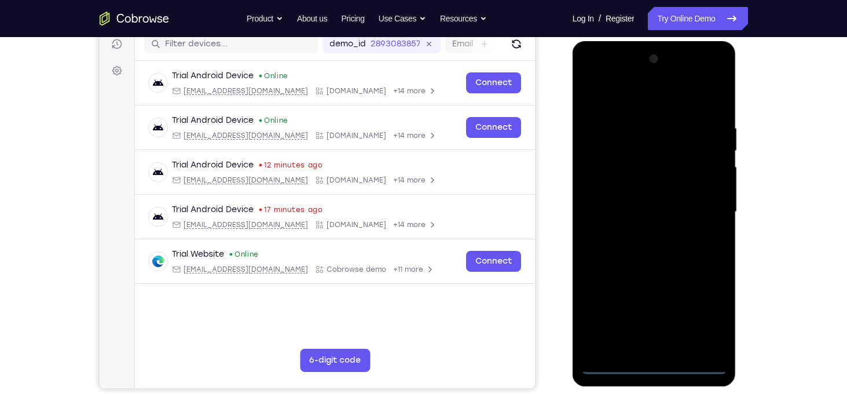
click at [653, 366] on div at bounding box center [655, 212] width 146 height 324
click at [702, 317] on div at bounding box center [655, 212] width 146 height 324
click at [617, 101] on div at bounding box center [655, 212] width 146 height 324
click at [707, 203] on div at bounding box center [655, 212] width 146 height 324
click at [635, 236] on div at bounding box center [655, 212] width 146 height 324
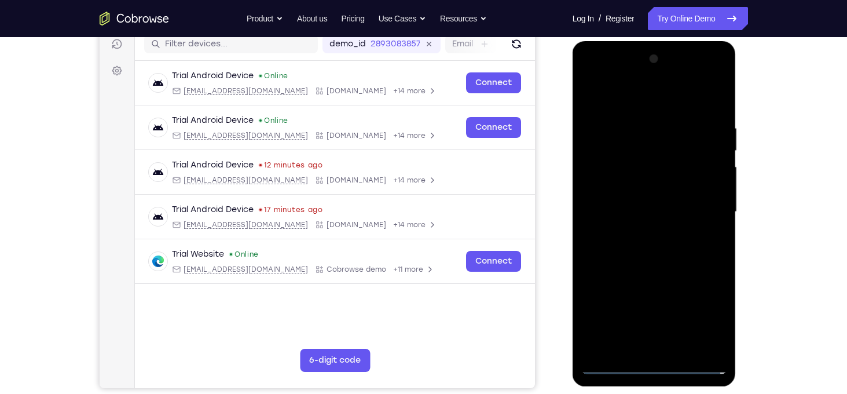
click at [626, 209] on div at bounding box center [655, 212] width 146 height 324
click at [624, 195] on div at bounding box center [655, 212] width 146 height 324
click at [634, 209] on div at bounding box center [655, 212] width 146 height 324
click at [714, 349] on div at bounding box center [655, 212] width 146 height 324
click at [715, 113] on div at bounding box center [655, 212] width 146 height 324
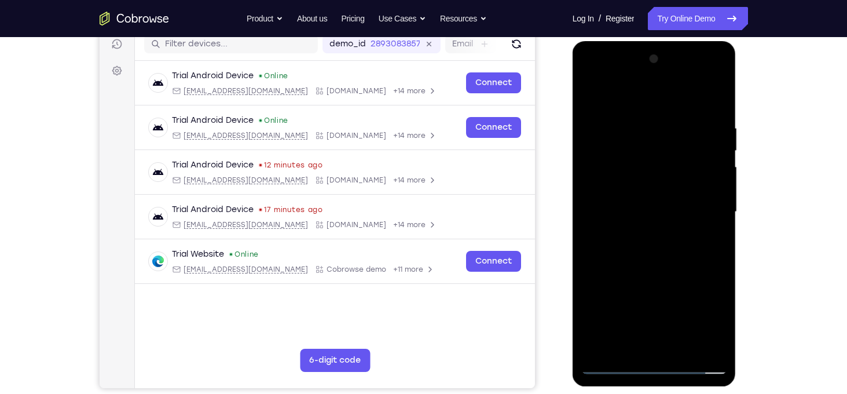
click at [682, 349] on div at bounding box center [655, 212] width 146 height 324
click at [659, 275] on div at bounding box center [655, 212] width 146 height 324
click at [623, 174] on div at bounding box center [655, 212] width 146 height 324
drag, startPoint x: 598, startPoint y: 97, endPoint x: 711, endPoint y: 92, distance: 113.0
click at [711, 92] on div at bounding box center [655, 212] width 146 height 324
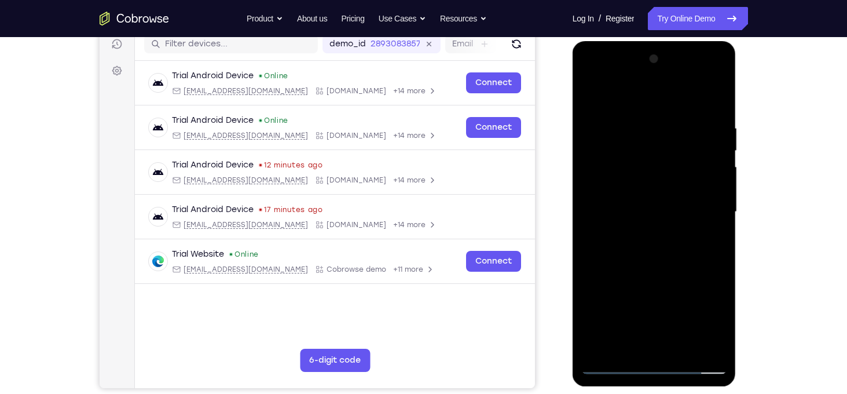
click at [610, 93] on div at bounding box center [655, 212] width 146 height 324
click at [610, 132] on div at bounding box center [655, 212] width 146 height 324
click at [710, 177] on div at bounding box center [655, 212] width 146 height 324
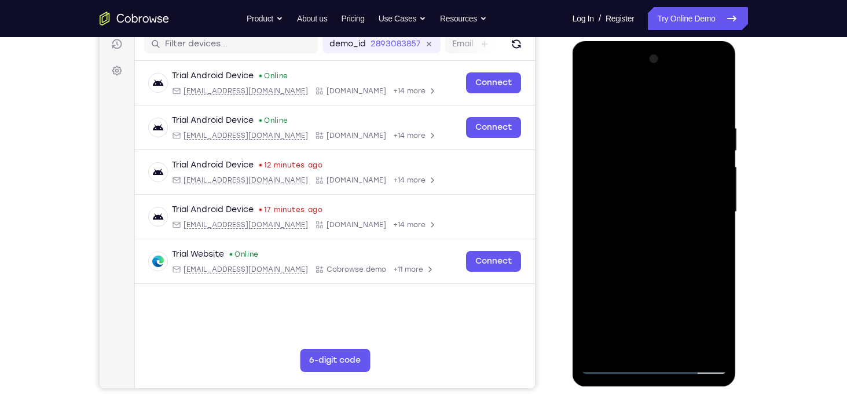
click at [717, 176] on div at bounding box center [655, 212] width 146 height 324
click at [588, 205] on div at bounding box center [655, 212] width 146 height 324
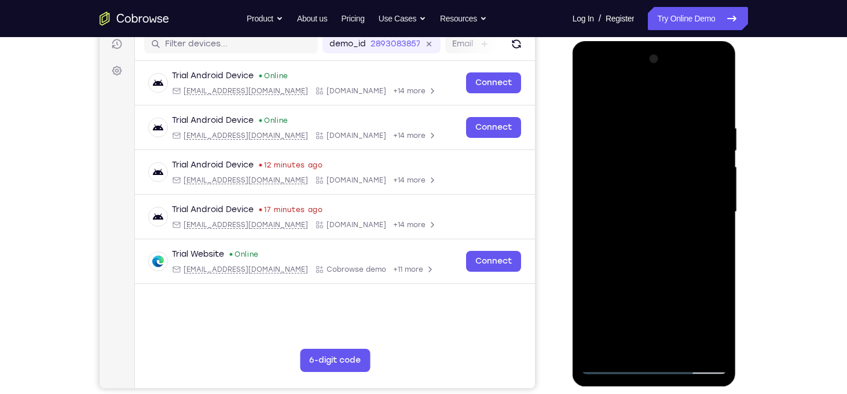
click at [721, 202] on div at bounding box center [655, 212] width 146 height 324
click at [583, 230] on div at bounding box center [655, 212] width 146 height 324
click at [594, 230] on div at bounding box center [655, 212] width 146 height 324
click at [719, 217] on div at bounding box center [655, 212] width 146 height 324
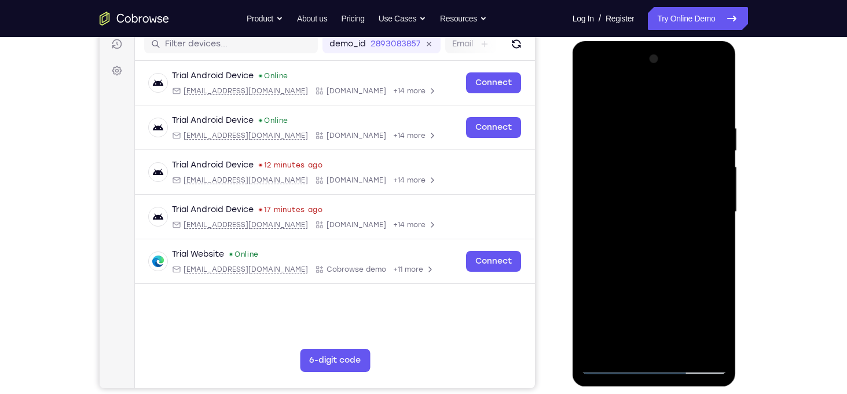
click at [719, 217] on div at bounding box center [655, 212] width 146 height 324
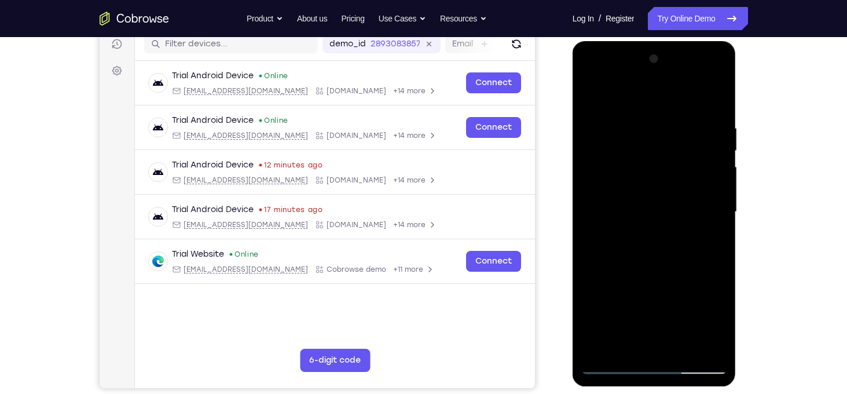
click at [719, 217] on div at bounding box center [655, 212] width 146 height 324
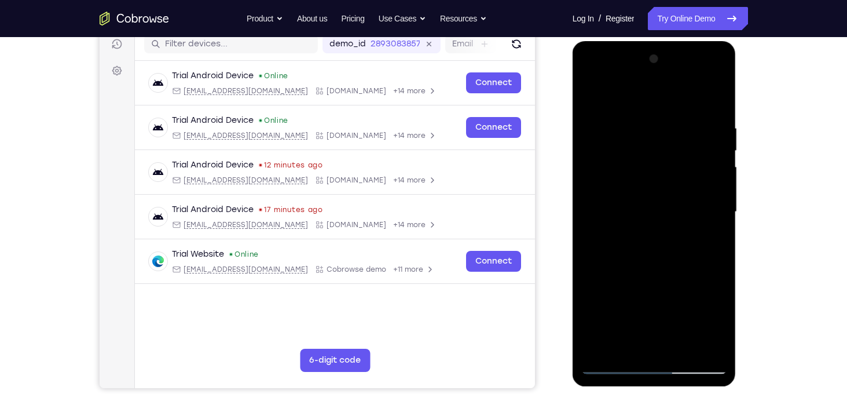
click at [715, 101] on div at bounding box center [655, 212] width 146 height 324
click at [723, 334] on div at bounding box center [655, 212] width 146 height 324
click at [684, 354] on div at bounding box center [655, 212] width 146 height 324
click at [634, 203] on div at bounding box center [655, 212] width 146 height 324
click at [589, 97] on div at bounding box center [655, 212] width 146 height 324
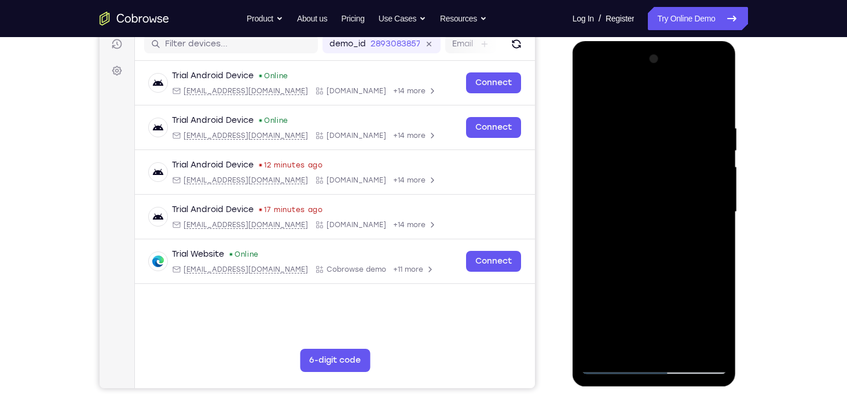
click at [636, 250] on div at bounding box center [655, 212] width 146 height 324
click at [589, 98] on div at bounding box center [655, 212] width 146 height 324
click at [630, 115] on div at bounding box center [655, 212] width 146 height 324
click at [718, 210] on div at bounding box center [655, 212] width 146 height 324
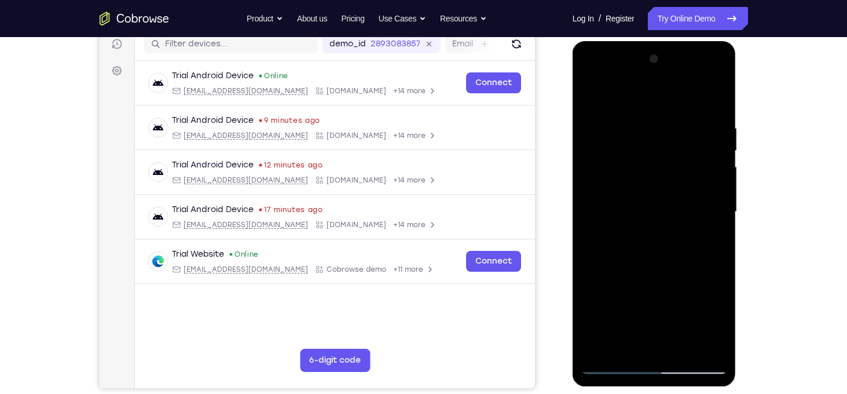
click at [718, 210] on div at bounding box center [655, 212] width 146 height 324
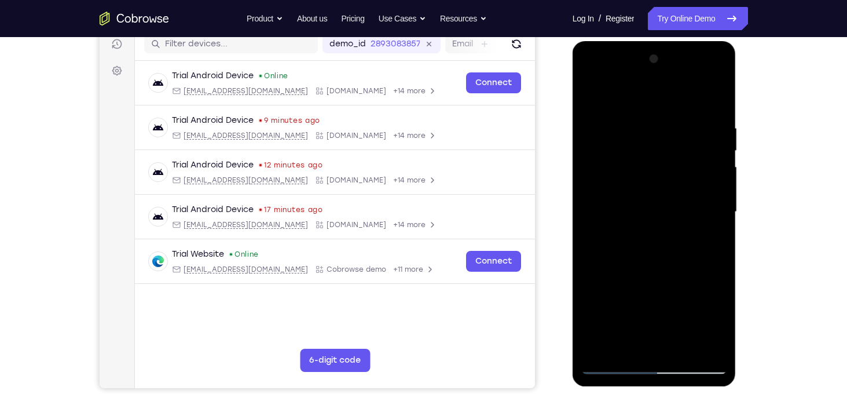
click at [718, 210] on div at bounding box center [655, 212] width 146 height 324
click at [589, 317] on div at bounding box center [655, 212] width 146 height 324
click at [698, 295] on div at bounding box center [655, 212] width 146 height 324
click at [654, 177] on div at bounding box center [655, 212] width 146 height 324
drag, startPoint x: 646, startPoint y: 268, endPoint x: 654, endPoint y: 175, distance: 93.0
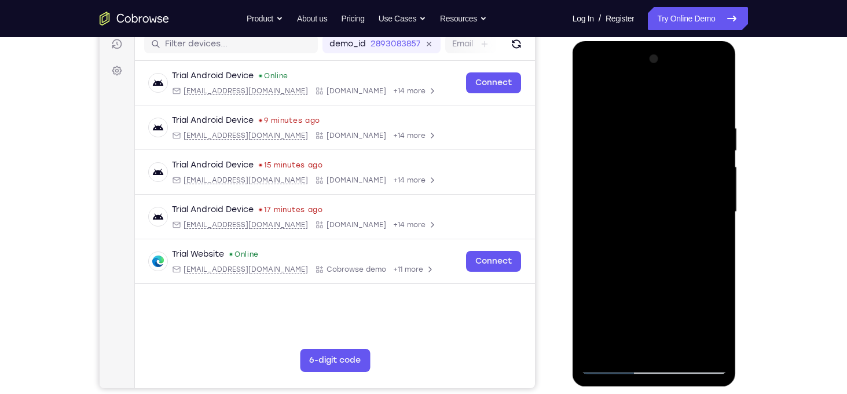
click at [654, 175] on div at bounding box center [655, 212] width 146 height 324
click at [686, 231] on div at bounding box center [655, 212] width 146 height 324
click at [605, 369] on div at bounding box center [655, 212] width 146 height 324
drag, startPoint x: 643, startPoint y: 312, endPoint x: 639, endPoint y: 202, distance: 110.1
click at [639, 202] on div at bounding box center [655, 212] width 146 height 324
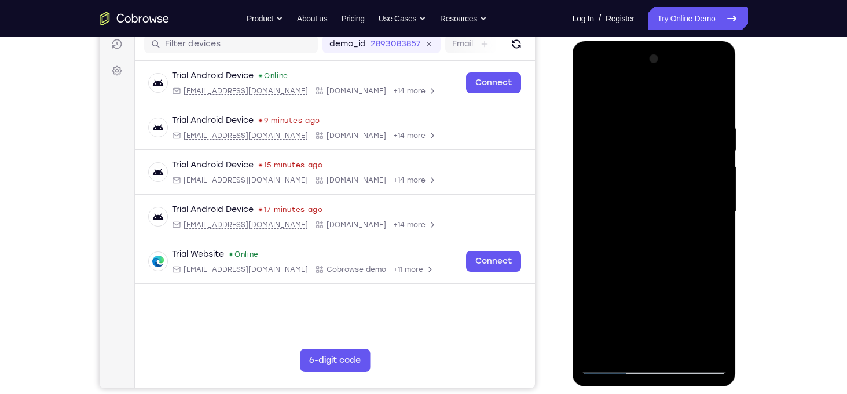
drag, startPoint x: 657, startPoint y: 301, endPoint x: 661, endPoint y: 182, distance: 118.2
click at [661, 182] on div at bounding box center [655, 212] width 146 height 324
drag, startPoint x: 652, startPoint y: 336, endPoint x: 664, endPoint y: 187, distance: 149.9
click at [664, 187] on div at bounding box center [655, 212] width 146 height 324
drag, startPoint x: 656, startPoint y: 293, endPoint x: 665, endPoint y: 158, distance: 134.7
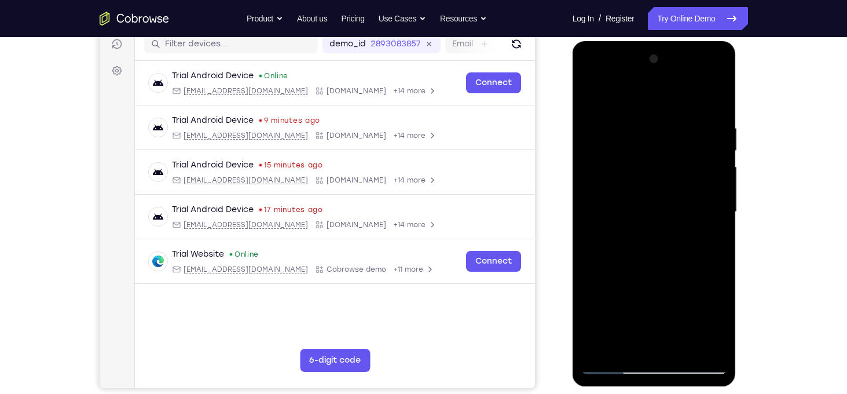
click at [665, 158] on div at bounding box center [655, 212] width 146 height 324
drag, startPoint x: 669, startPoint y: 301, endPoint x: 665, endPoint y: 154, distance: 146.6
click at [665, 154] on div at bounding box center [655, 212] width 146 height 324
drag, startPoint x: 640, startPoint y: 183, endPoint x: 685, endPoint y: 423, distance: 244.5
click at [685, 389] on html "Online web based iOS Simulators and Android Emulators. Run iPhone, iPad, Mobile…" at bounding box center [655, 215] width 165 height 348
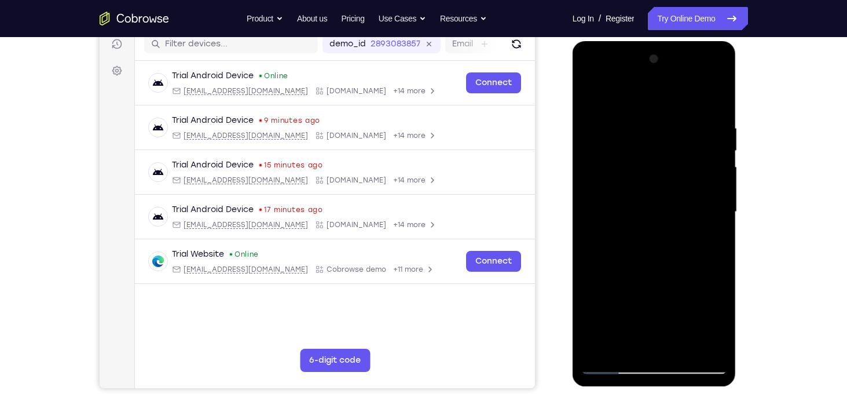
drag, startPoint x: 641, startPoint y: 323, endPoint x: 631, endPoint y: 233, distance: 89.8
click at [631, 233] on div at bounding box center [655, 212] width 146 height 324
drag, startPoint x: 686, startPoint y: 204, endPoint x: 604, endPoint y: 196, distance: 82.7
click at [604, 196] on div at bounding box center [655, 212] width 146 height 324
drag, startPoint x: 700, startPoint y: 184, endPoint x: 628, endPoint y: 179, distance: 72.0
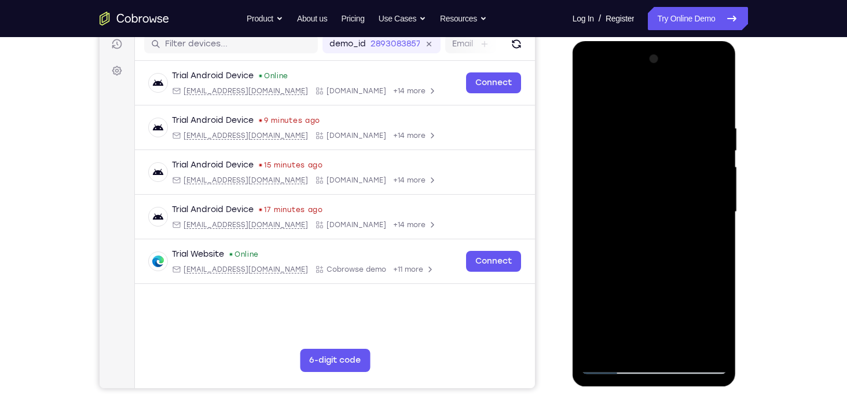
click at [628, 179] on div at bounding box center [655, 212] width 146 height 324
drag, startPoint x: 689, startPoint y: 184, endPoint x: 642, endPoint y: 181, distance: 47.0
click at [642, 181] on div at bounding box center [655, 212] width 146 height 324
drag, startPoint x: 635, startPoint y: 303, endPoint x: 707, endPoint y: 172, distance: 149.3
click at [707, 172] on div at bounding box center [655, 212] width 146 height 324
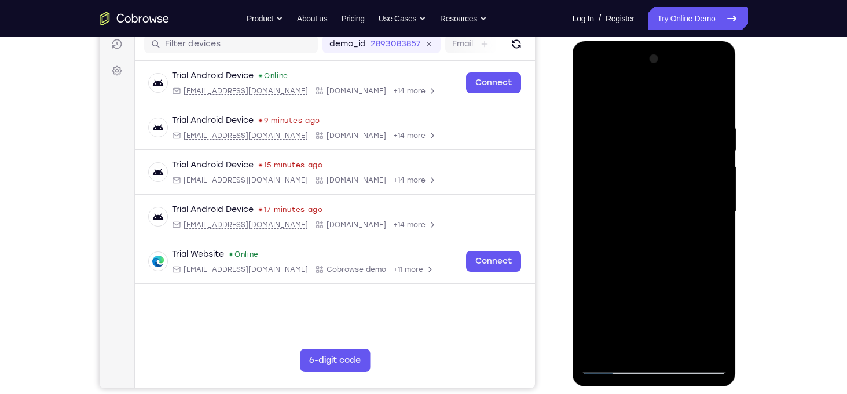
click at [675, 132] on div at bounding box center [655, 212] width 146 height 324
drag, startPoint x: 653, startPoint y: 129, endPoint x: 662, endPoint y: 260, distance: 131.2
click at [662, 260] on div at bounding box center [655, 212] width 146 height 324
click at [674, 261] on div at bounding box center [655, 212] width 146 height 324
drag, startPoint x: 686, startPoint y: 196, endPoint x: 685, endPoint y: 246, distance: 49.8
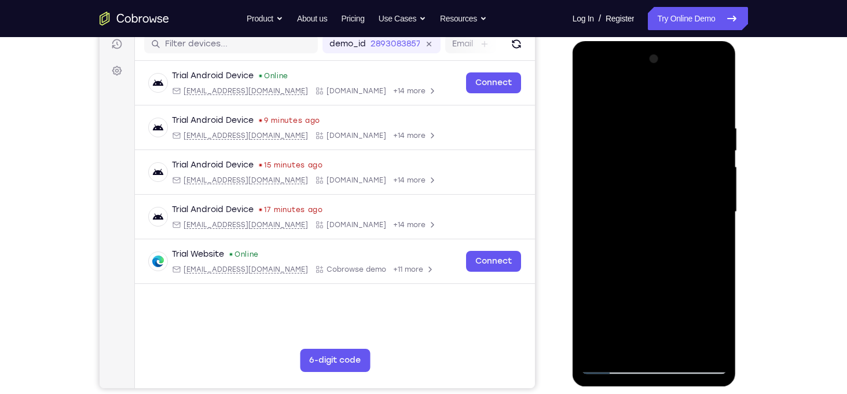
click at [685, 246] on div at bounding box center [655, 212] width 146 height 324
drag, startPoint x: 710, startPoint y: 233, endPoint x: 662, endPoint y: 228, distance: 47.8
click at [662, 228] on div at bounding box center [655, 212] width 146 height 324
click at [685, 305] on div at bounding box center [655, 212] width 146 height 324
drag, startPoint x: 703, startPoint y: 209, endPoint x: 666, endPoint y: 200, distance: 37.7
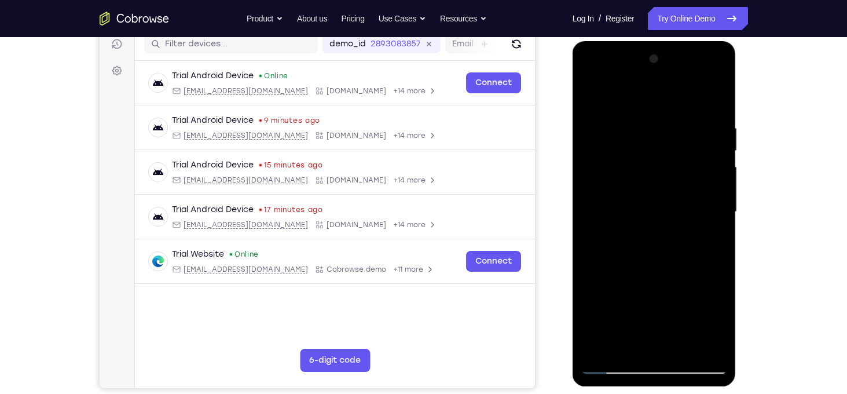
click at [666, 200] on div at bounding box center [655, 212] width 146 height 324
drag, startPoint x: 608, startPoint y: 292, endPoint x: 649, endPoint y: 286, distance: 41.6
click at [649, 286] on div at bounding box center [655, 212] width 146 height 324
drag, startPoint x: 586, startPoint y: 244, endPoint x: 605, endPoint y: 242, distance: 18.6
click at [605, 242] on div at bounding box center [655, 212] width 146 height 324
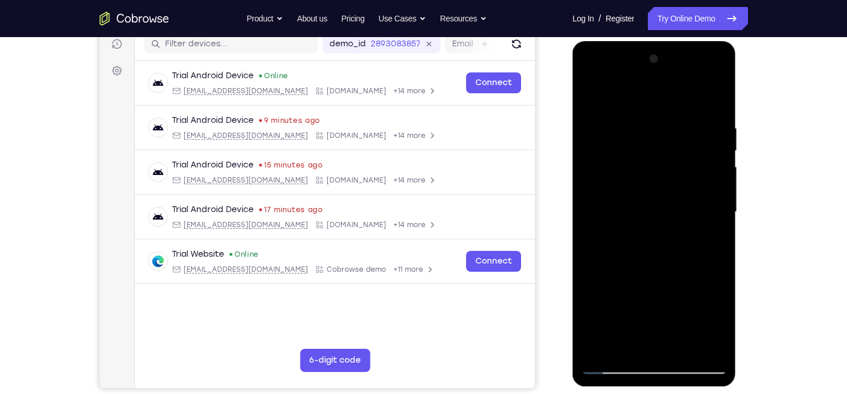
drag, startPoint x: 602, startPoint y: 299, endPoint x: 631, endPoint y: 294, distance: 29.4
click at [631, 294] on div at bounding box center [655, 212] width 146 height 324
drag, startPoint x: 651, startPoint y: 338, endPoint x: 652, endPoint y: 182, distance: 155.2
click at [652, 182] on div at bounding box center [655, 212] width 146 height 324
drag, startPoint x: 641, startPoint y: 272, endPoint x: 638, endPoint y: 180, distance: 91.6
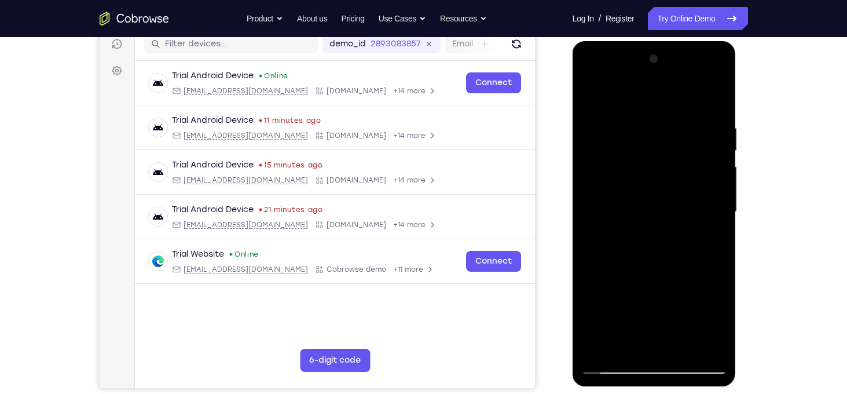
click at [638, 180] on div at bounding box center [655, 212] width 146 height 324
click at [621, 292] on div at bounding box center [655, 212] width 146 height 324
drag, startPoint x: 632, startPoint y: 206, endPoint x: 595, endPoint y: 211, distance: 37.4
click at [595, 211] on div at bounding box center [655, 212] width 146 height 324
drag, startPoint x: 702, startPoint y: 228, endPoint x: 659, endPoint y: 223, distance: 43.7
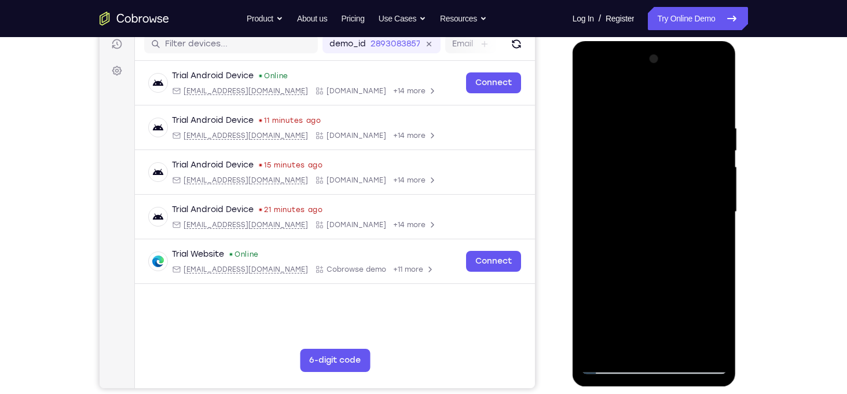
click at [659, 223] on div at bounding box center [655, 212] width 146 height 324
click at [685, 290] on div at bounding box center [655, 212] width 146 height 324
click at [675, 287] on div at bounding box center [655, 212] width 146 height 324
click at [661, 286] on div at bounding box center [655, 212] width 146 height 324
click at [674, 288] on div at bounding box center [655, 212] width 146 height 324
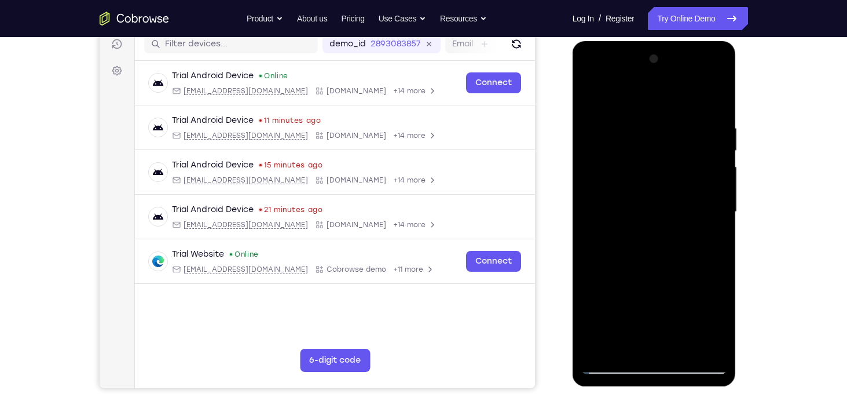
drag, startPoint x: 702, startPoint y: 199, endPoint x: 668, endPoint y: 204, distance: 34.7
click at [668, 204] on div at bounding box center [655, 212] width 146 height 324
drag, startPoint x: 668, startPoint y: 129, endPoint x: 668, endPoint y: 269, distance: 140.2
click at [668, 269] on div at bounding box center [655, 212] width 146 height 324
drag, startPoint x: 652, startPoint y: 305, endPoint x: 664, endPoint y: 74, distance: 231.4
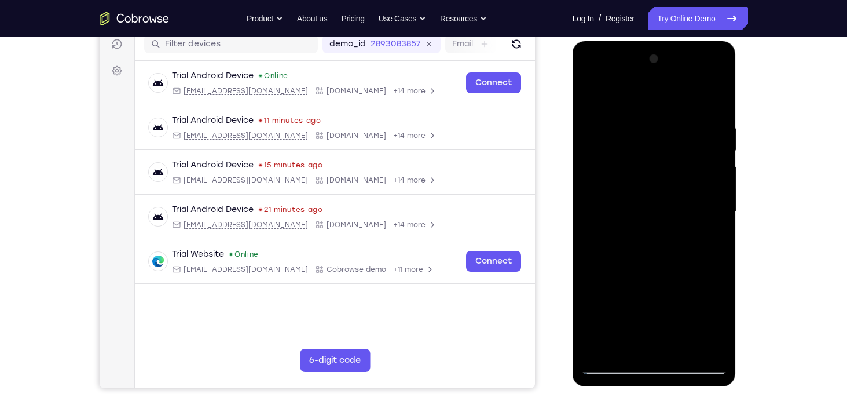
click at [664, 74] on div at bounding box center [655, 212] width 146 height 324
drag, startPoint x: 669, startPoint y: 326, endPoint x: 670, endPoint y: 217, distance: 108.9
click at [670, 217] on div at bounding box center [655, 212] width 146 height 324
drag, startPoint x: 708, startPoint y: 274, endPoint x: 668, endPoint y: 277, distance: 40.1
click at [668, 277] on div at bounding box center [655, 212] width 146 height 324
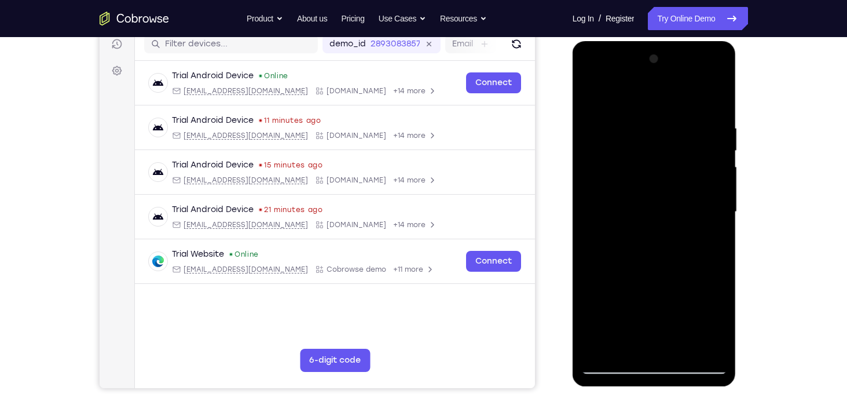
drag, startPoint x: 663, startPoint y: 305, endPoint x: 661, endPoint y: 193, distance: 111.8
click at [661, 193] on div at bounding box center [655, 212] width 146 height 324
drag, startPoint x: 704, startPoint y: 202, endPoint x: 655, endPoint y: 203, distance: 49.3
click at [655, 203] on div at bounding box center [655, 212] width 146 height 324
click at [686, 299] on div at bounding box center [655, 212] width 146 height 324
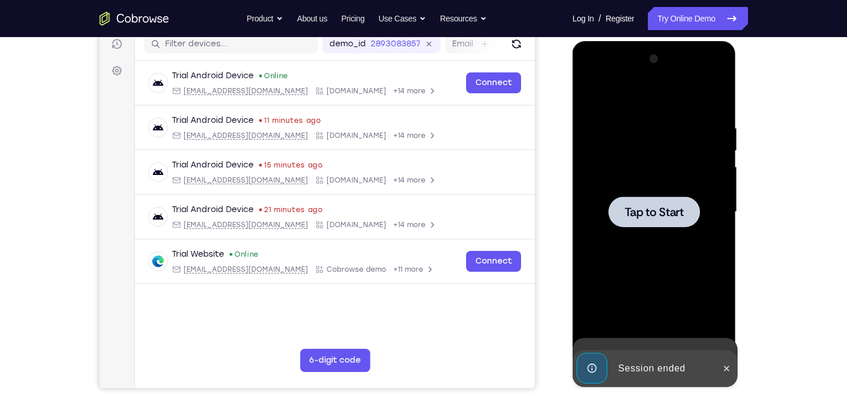
drag, startPoint x: 665, startPoint y: 317, endPoint x: 668, endPoint y: 208, distance: 109.0
click at [668, 41] on div "Tap to Start" at bounding box center [655, 41] width 164 height 0
click at [650, 149] on div at bounding box center [655, 212] width 146 height 324
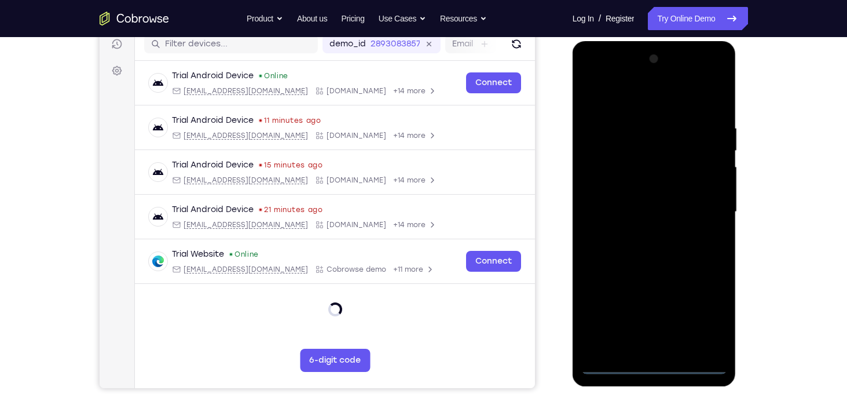
click at [653, 371] on div at bounding box center [655, 212] width 146 height 324
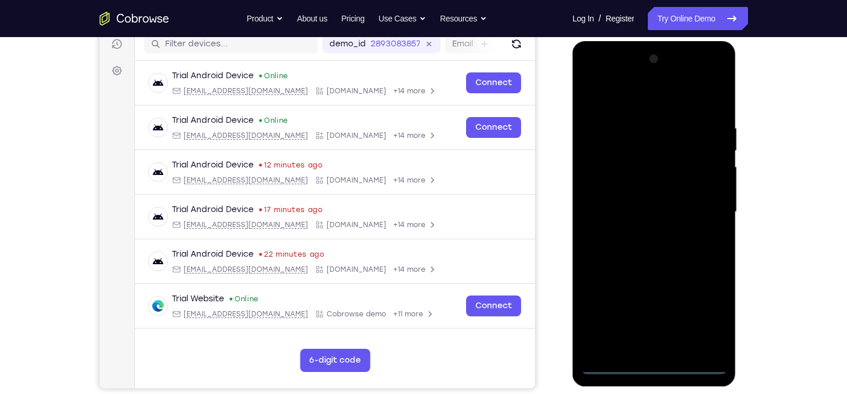
click at [707, 313] on div at bounding box center [655, 212] width 146 height 324
click at [623, 106] on div at bounding box center [655, 212] width 146 height 324
click at [707, 205] on div at bounding box center [655, 212] width 146 height 324
click at [642, 231] on div at bounding box center [655, 212] width 146 height 324
click at [623, 195] on div at bounding box center [655, 212] width 146 height 324
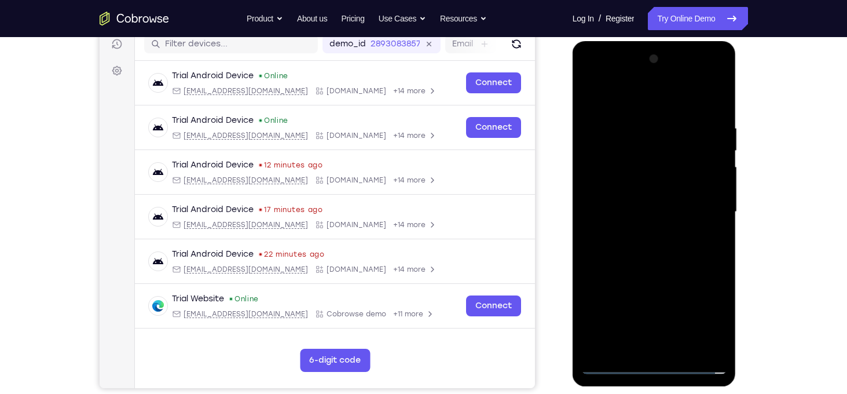
click at [624, 189] on div at bounding box center [655, 212] width 146 height 324
click at [642, 210] on div at bounding box center [655, 212] width 146 height 324
click at [717, 115] on div at bounding box center [655, 212] width 146 height 324
click at [633, 127] on div at bounding box center [655, 212] width 146 height 324
drag, startPoint x: 604, startPoint y: 96, endPoint x: 684, endPoint y: 99, distance: 80.0
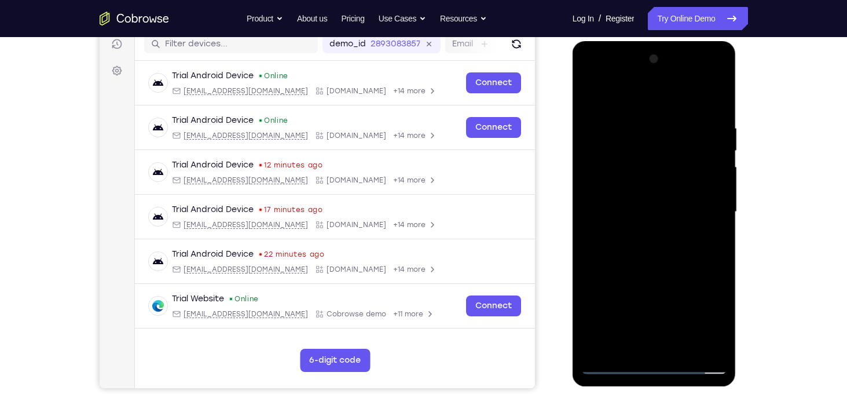
click at [684, 99] on div at bounding box center [655, 212] width 146 height 324
click at [717, 102] on div at bounding box center [655, 212] width 146 height 324
click at [726, 331] on div at bounding box center [655, 212] width 146 height 324
click at [676, 349] on div at bounding box center [655, 212] width 146 height 324
click at [653, 277] on div at bounding box center [655, 212] width 146 height 324
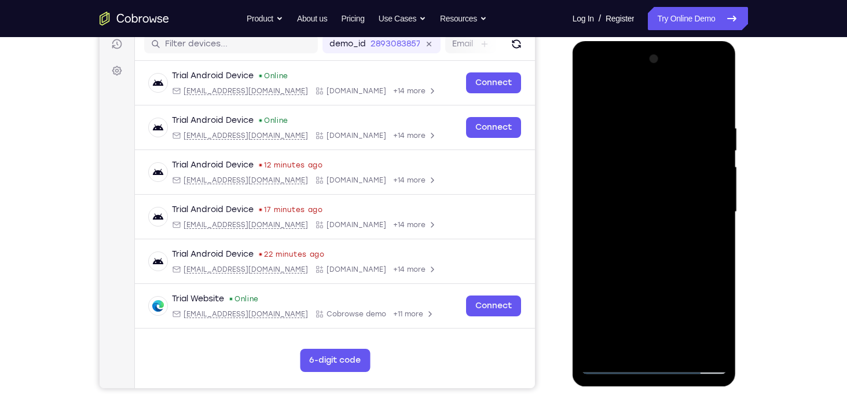
click at [631, 184] on div at bounding box center [655, 212] width 146 height 324
click at [587, 94] on div at bounding box center [655, 212] width 146 height 324
click at [589, 99] on div at bounding box center [655, 212] width 146 height 324
click at [730, 254] on div at bounding box center [655, 213] width 164 height 345
drag, startPoint x: 695, startPoint y: 284, endPoint x: 688, endPoint y: 232, distance: 52.6
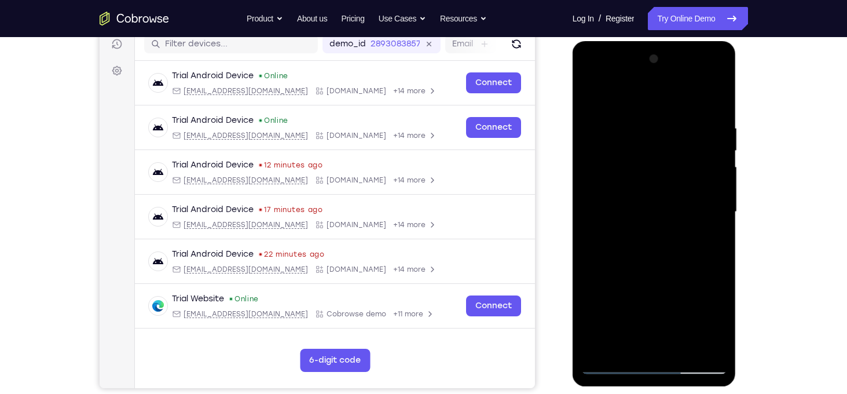
click at [688, 232] on div at bounding box center [655, 212] width 146 height 324
click at [720, 169] on div at bounding box center [655, 212] width 146 height 324
click at [590, 275] on div at bounding box center [655, 212] width 146 height 324
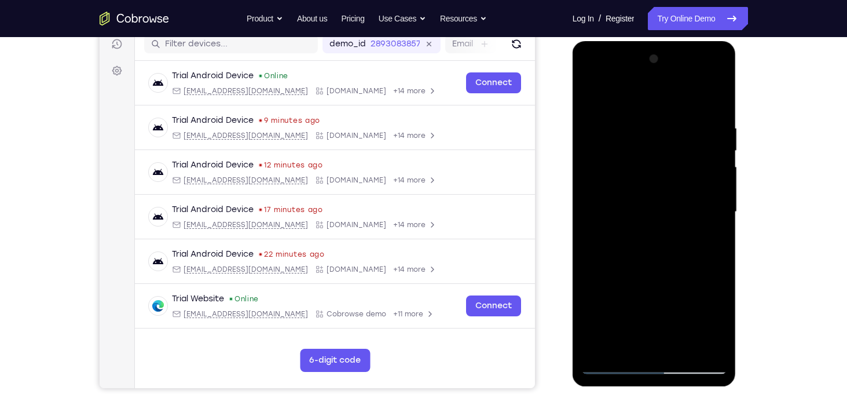
click at [719, 204] on div at bounding box center [655, 212] width 146 height 324
click at [589, 202] on div at bounding box center [655, 212] width 146 height 324
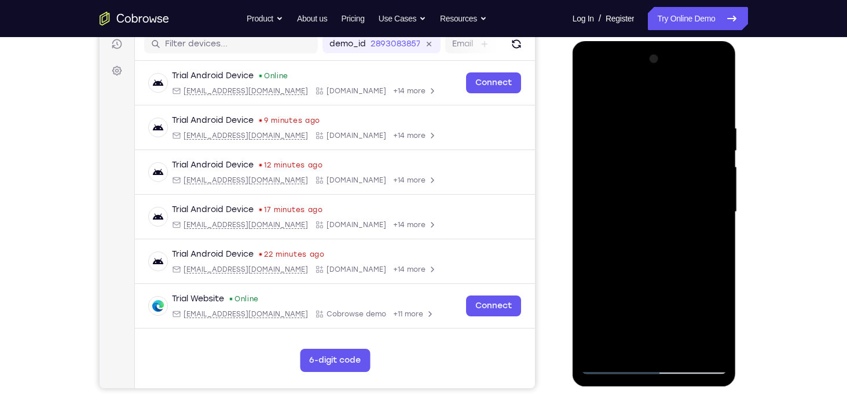
click at [589, 202] on div at bounding box center [655, 212] width 146 height 324
click at [720, 210] on div at bounding box center [655, 212] width 146 height 324
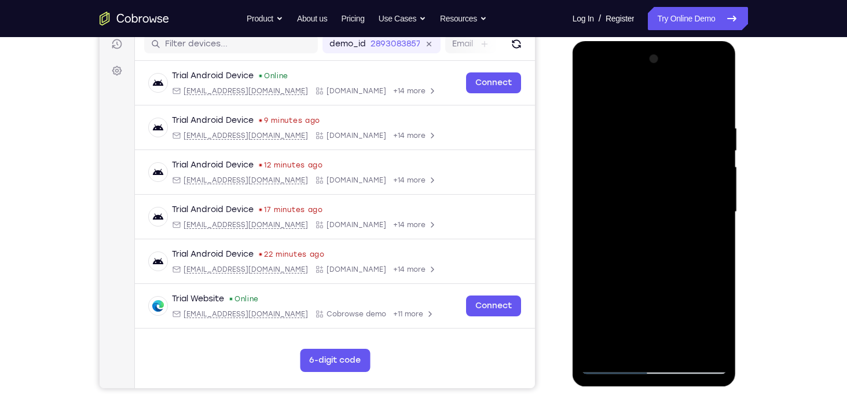
click at [720, 210] on div at bounding box center [655, 212] width 146 height 324
click at [719, 210] on div at bounding box center [655, 212] width 146 height 324
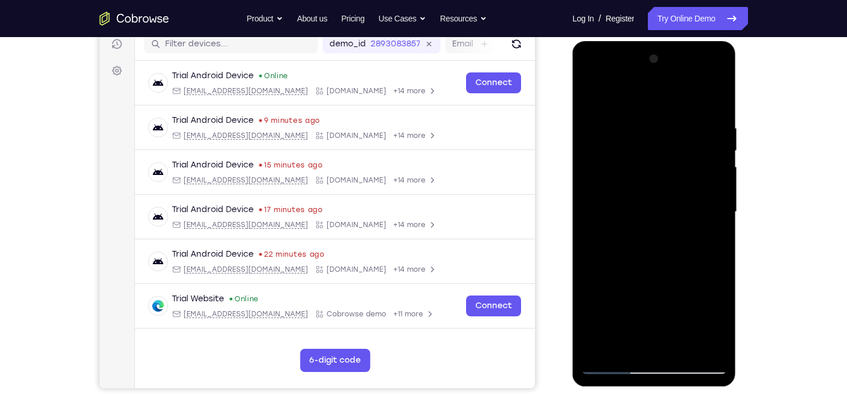
click at [663, 321] on div at bounding box center [655, 212] width 146 height 324
click at [662, 324] on div at bounding box center [655, 212] width 146 height 324
drag, startPoint x: 702, startPoint y: 323, endPoint x: 706, endPoint y: 266, distance: 56.9
click at [706, 266] on div at bounding box center [655, 212] width 146 height 324
click at [718, 155] on div at bounding box center [655, 212] width 146 height 324
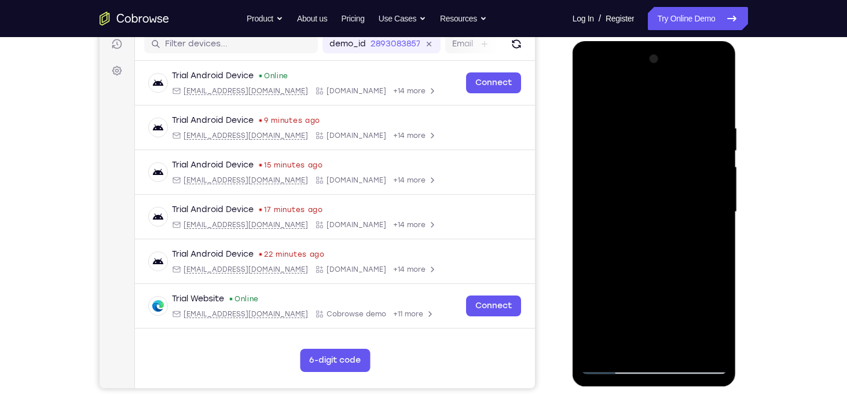
click at [718, 155] on div at bounding box center [655, 212] width 146 height 324
click at [719, 152] on div at bounding box center [655, 212] width 146 height 324
click at [723, 258] on div at bounding box center [655, 212] width 146 height 324
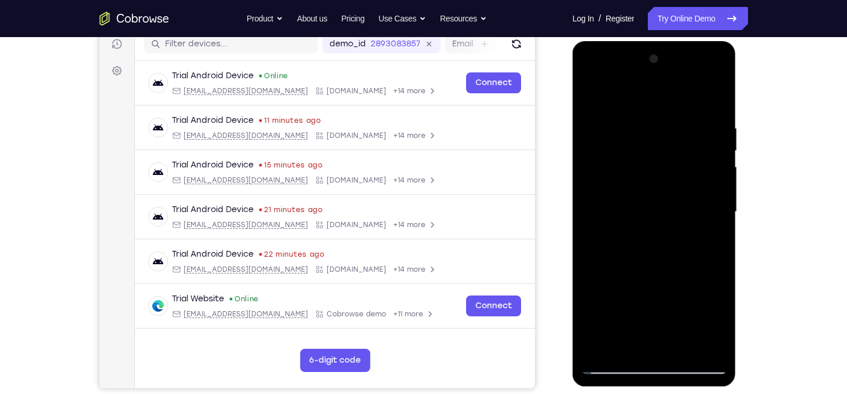
click at [723, 258] on div at bounding box center [655, 212] width 146 height 324
click at [591, 257] on div at bounding box center [655, 212] width 146 height 324
click at [680, 345] on div at bounding box center [655, 212] width 146 height 324
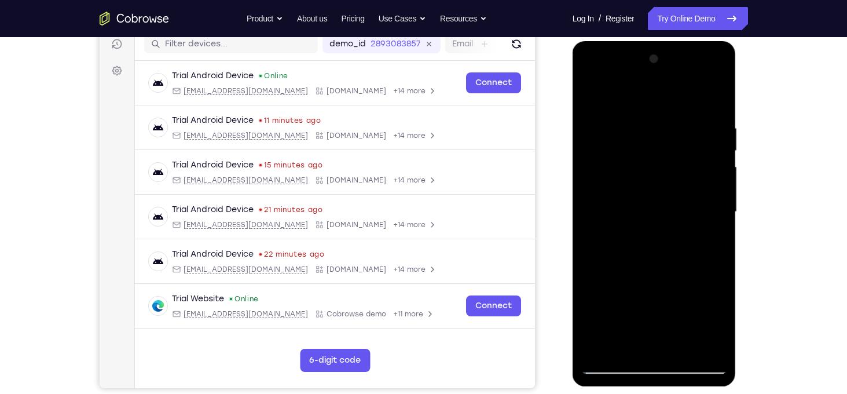
click at [622, 181] on div at bounding box center [655, 212] width 146 height 324
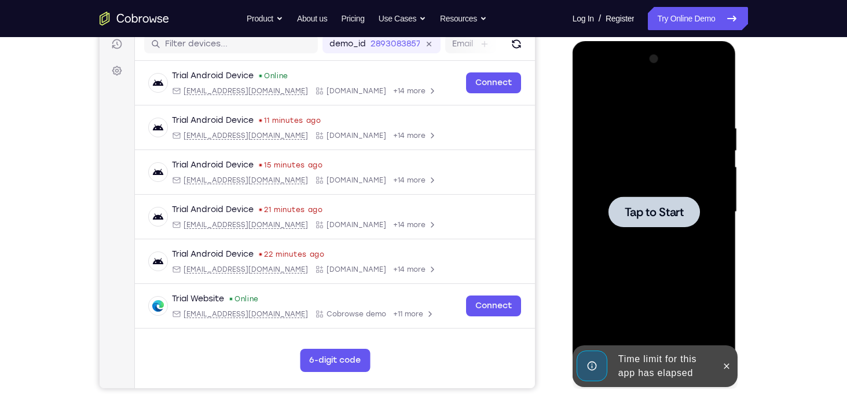
click at [653, 135] on div at bounding box center [655, 212] width 146 height 324
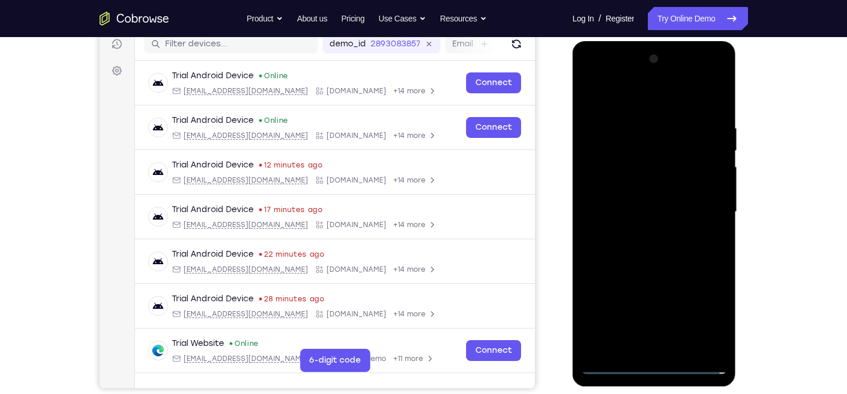
click at [655, 366] on div at bounding box center [655, 212] width 146 height 324
click at [706, 317] on div at bounding box center [655, 212] width 146 height 324
click at [622, 101] on div at bounding box center [655, 212] width 146 height 324
click at [707, 209] on div at bounding box center [655, 212] width 146 height 324
click at [640, 232] on div at bounding box center [655, 212] width 146 height 324
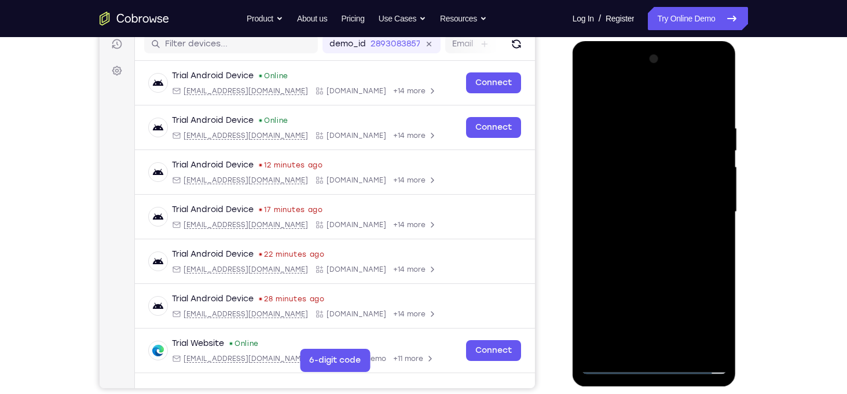
click at [703, 76] on div at bounding box center [655, 212] width 146 height 324
click at [590, 76] on div at bounding box center [655, 212] width 146 height 324
click at [635, 182] on div at bounding box center [655, 212] width 146 height 324
click at [632, 212] on div at bounding box center [655, 212] width 146 height 324
click at [633, 202] on div at bounding box center [655, 212] width 146 height 324
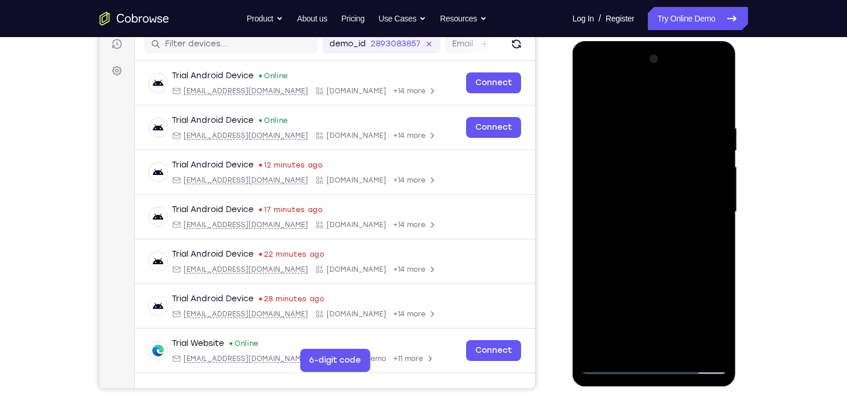
click at [647, 222] on div at bounding box center [655, 212] width 146 height 324
drag, startPoint x: 645, startPoint y: 187, endPoint x: 639, endPoint y: 140, distance: 46.7
click at [639, 140] on div at bounding box center [655, 212] width 146 height 324
drag, startPoint x: 601, startPoint y: 103, endPoint x: 705, endPoint y: 118, distance: 105.3
click at [705, 118] on div at bounding box center [655, 212] width 146 height 324
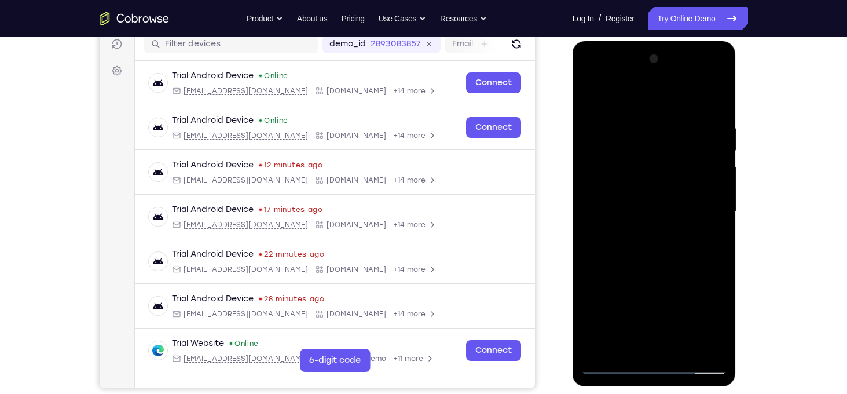
click at [648, 340] on div at bounding box center [655, 212] width 146 height 324
click at [617, 111] on div at bounding box center [655, 212] width 146 height 324
click at [712, 180] on div at bounding box center [655, 212] width 146 height 324
drag, startPoint x: 670, startPoint y: 266, endPoint x: 668, endPoint y: 204, distance: 62.0
click at [668, 204] on div at bounding box center [655, 212] width 146 height 324
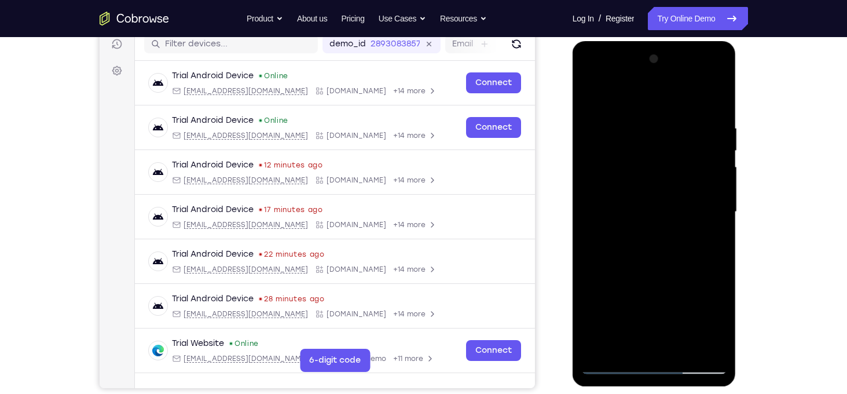
click at [679, 288] on div at bounding box center [655, 212] width 146 height 324
click at [721, 94] on div at bounding box center [655, 212] width 146 height 324
click at [646, 145] on div at bounding box center [655, 212] width 146 height 324
click at [678, 232] on div at bounding box center [655, 212] width 146 height 324
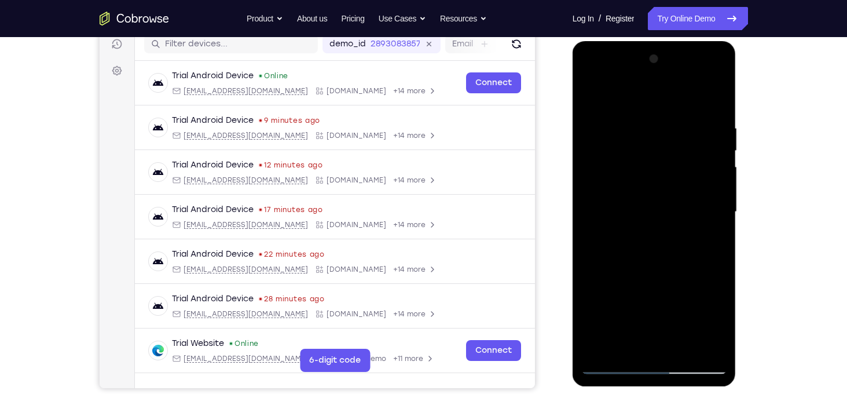
click at [718, 92] on div at bounding box center [655, 212] width 146 height 324
click at [717, 97] on div at bounding box center [655, 212] width 146 height 324
click at [689, 110] on div at bounding box center [655, 212] width 146 height 324
click at [707, 214] on div at bounding box center [655, 212] width 146 height 324
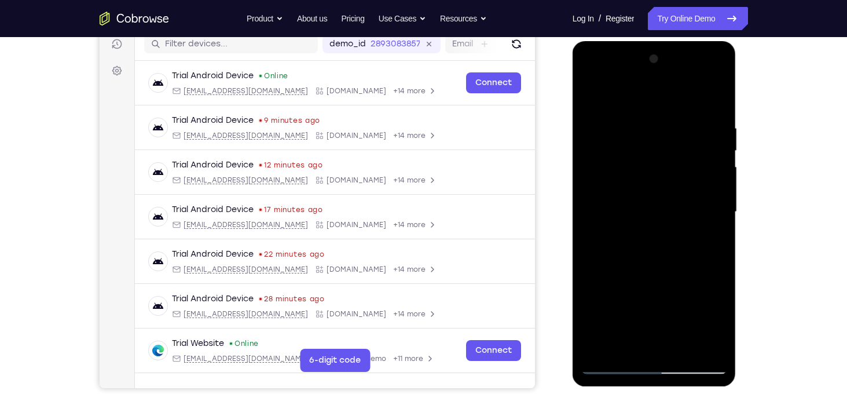
click at [719, 95] on div at bounding box center [655, 212] width 146 height 324
click at [675, 222] on div at bounding box center [655, 212] width 146 height 324
click at [707, 215] on div at bounding box center [655, 212] width 146 height 324
drag, startPoint x: 666, startPoint y: 135, endPoint x: 681, endPoint y: 292, distance: 157.8
click at [681, 292] on div at bounding box center [655, 212] width 146 height 324
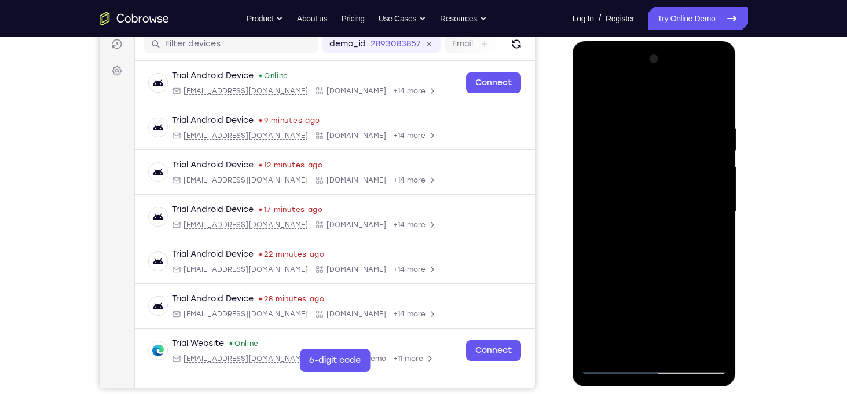
click at [698, 157] on div at bounding box center [655, 212] width 146 height 324
click at [587, 103] on div at bounding box center [655, 212] width 146 height 324
click at [636, 120] on div at bounding box center [655, 212] width 146 height 324
click at [721, 97] on div at bounding box center [655, 212] width 146 height 324
click at [719, 93] on div at bounding box center [655, 212] width 146 height 324
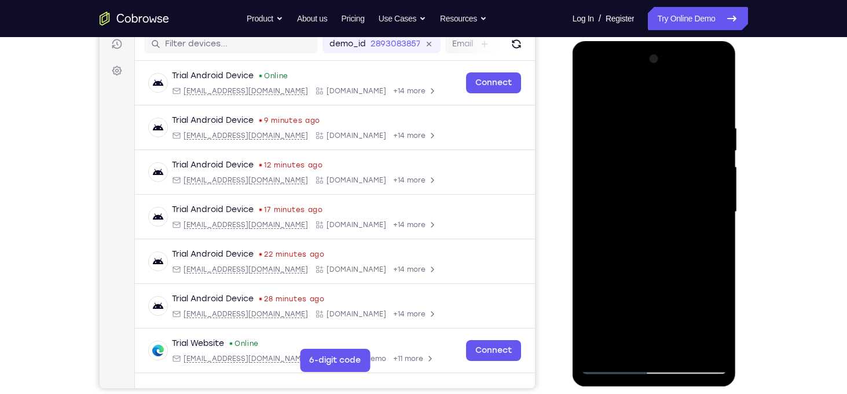
click at [703, 215] on div at bounding box center [655, 212] width 146 height 324
drag, startPoint x: 658, startPoint y: 232, endPoint x: 656, endPoint y: 316, distance: 83.4
click at [656, 316] on div at bounding box center [655, 212] width 146 height 324
click at [723, 90] on div at bounding box center [655, 212] width 146 height 324
drag, startPoint x: 703, startPoint y: 299, endPoint x: 707, endPoint y: 232, distance: 67.4
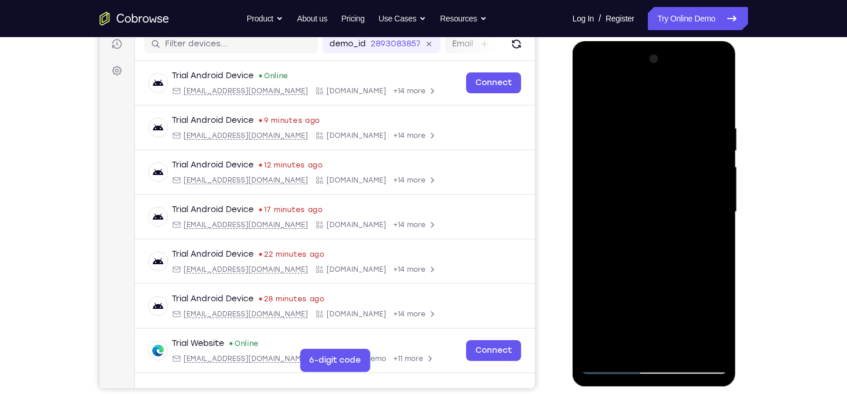
click at [707, 232] on div at bounding box center [655, 212] width 146 height 324
drag, startPoint x: 707, startPoint y: 305, endPoint x: 714, endPoint y: 238, distance: 67.6
click at [714, 238] on div at bounding box center [655, 212] width 146 height 324
click at [709, 221] on div at bounding box center [655, 212] width 146 height 324
click at [717, 97] on div at bounding box center [655, 212] width 146 height 324
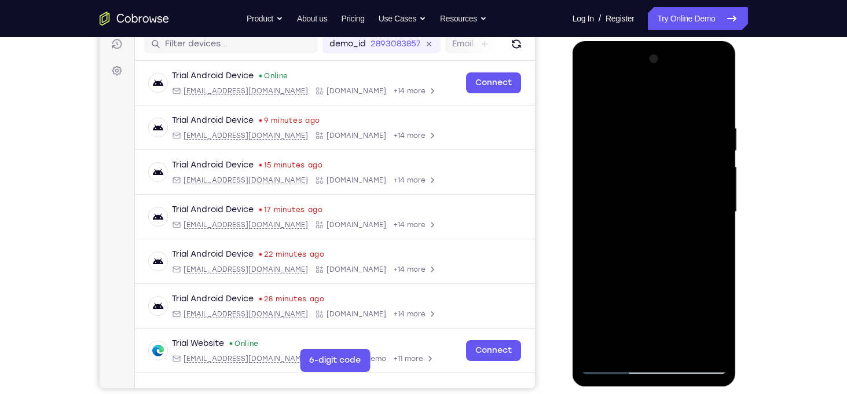
click at [673, 230] on div at bounding box center [655, 212] width 146 height 324
click at [710, 256] on div at bounding box center [655, 212] width 146 height 324
click at [702, 154] on div at bounding box center [655, 212] width 146 height 324
click at [721, 92] on div at bounding box center [655, 212] width 146 height 324
click at [719, 92] on div at bounding box center [655, 212] width 146 height 324
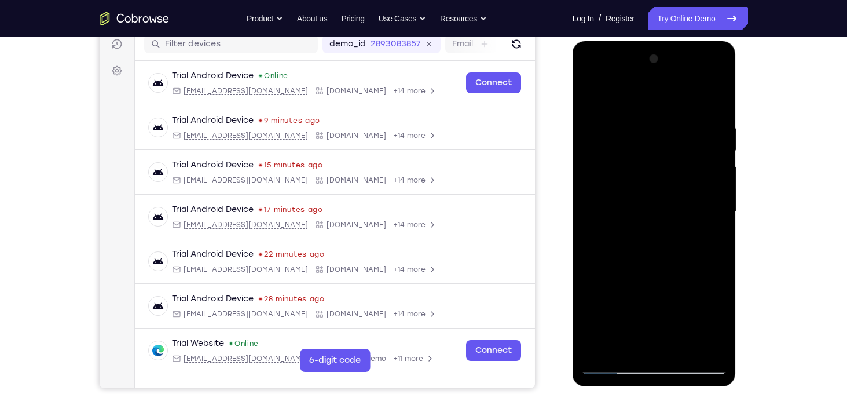
click at [673, 268] on div at bounding box center [655, 212] width 146 height 324
drag, startPoint x: 677, startPoint y: 215, endPoint x: 675, endPoint y: 286, distance: 70.1
click at [675, 286] on div at bounding box center [655, 212] width 146 height 324
drag, startPoint x: 698, startPoint y: 125, endPoint x: 698, endPoint y: 210, distance: 85.7
click at [698, 210] on div at bounding box center [655, 212] width 146 height 324
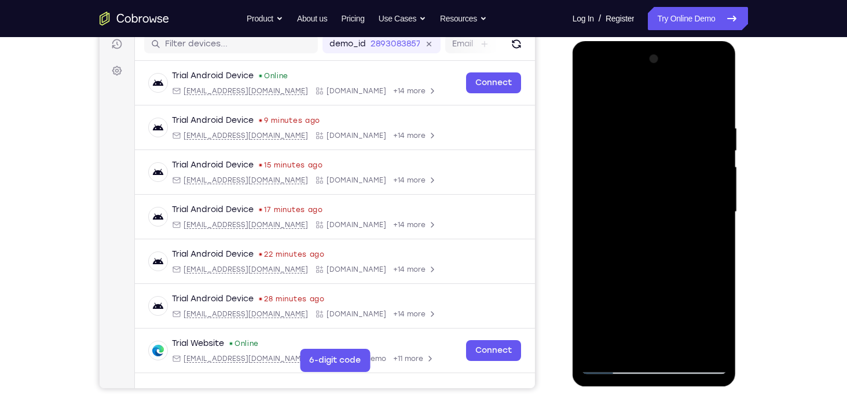
click at [715, 94] on div at bounding box center [655, 212] width 146 height 324
click at [691, 116] on div at bounding box center [655, 212] width 146 height 324
click at [695, 89] on div at bounding box center [655, 212] width 146 height 324
click at [711, 92] on div at bounding box center [655, 212] width 146 height 324
click at [717, 136] on div at bounding box center [655, 212] width 146 height 324
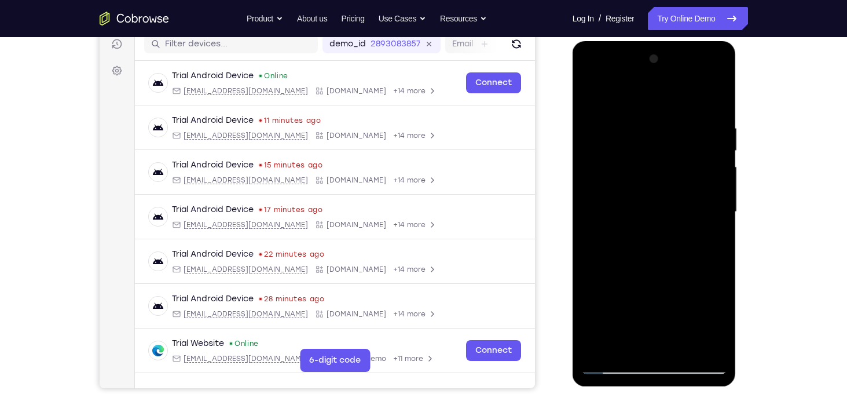
click at [699, 226] on div at bounding box center [655, 212] width 146 height 324
drag, startPoint x: 641, startPoint y: 315, endPoint x: 660, endPoint y: 232, distance: 84.4
click at [660, 232] on div at bounding box center [655, 212] width 146 height 324
drag, startPoint x: 658, startPoint y: 317, endPoint x: 687, endPoint y: 191, distance: 130.1
click at [687, 191] on div at bounding box center [655, 212] width 146 height 324
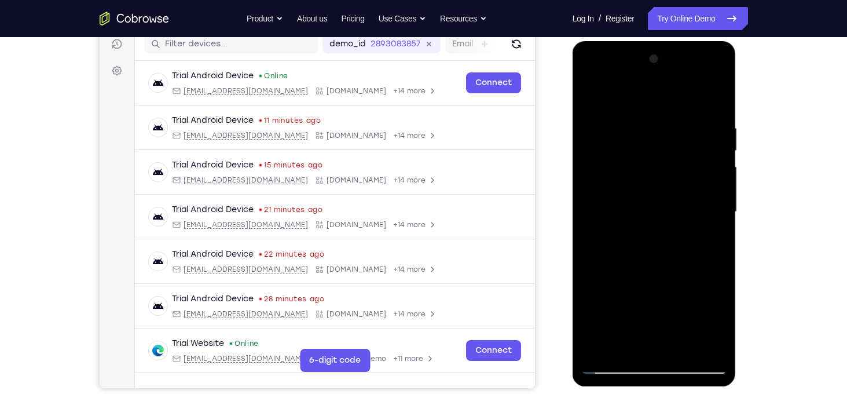
drag, startPoint x: 649, startPoint y: 313, endPoint x: 655, endPoint y: 237, distance: 76.1
click at [655, 237] on div at bounding box center [655, 212] width 146 height 324
drag, startPoint x: 666, startPoint y: 220, endPoint x: 668, endPoint y: 356, distance: 135.6
click at [668, 356] on div at bounding box center [655, 212] width 146 height 324
drag, startPoint x: 642, startPoint y: 145, endPoint x: 635, endPoint y: 326, distance: 181.5
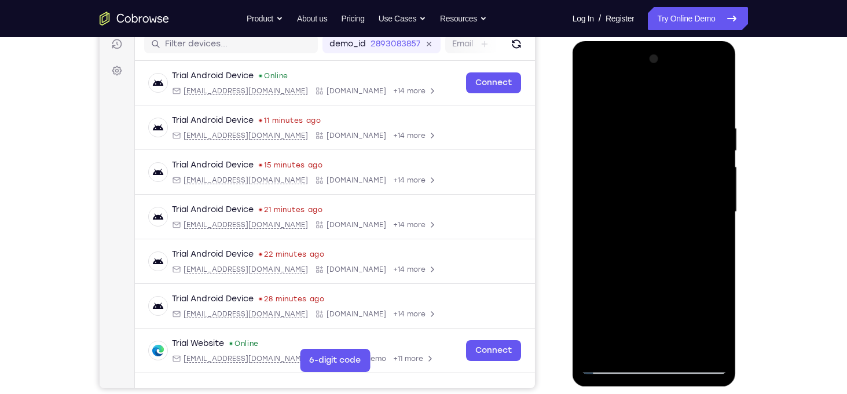
click at [635, 326] on div at bounding box center [655, 212] width 146 height 324
drag, startPoint x: 657, startPoint y: 132, endPoint x: 645, endPoint y: 266, distance: 135.0
click at [645, 266] on div at bounding box center [655, 212] width 146 height 324
drag, startPoint x: 670, startPoint y: 125, endPoint x: 667, endPoint y: 176, distance: 51.7
click at [667, 176] on div at bounding box center [655, 212] width 146 height 324
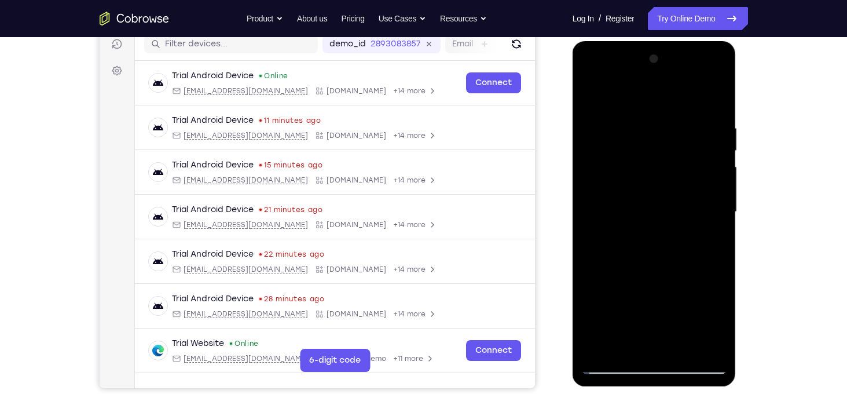
click at [720, 92] on div at bounding box center [655, 212] width 146 height 324
click at [720, 94] on div at bounding box center [655, 212] width 146 height 324
click at [714, 111] on div at bounding box center [655, 212] width 146 height 324
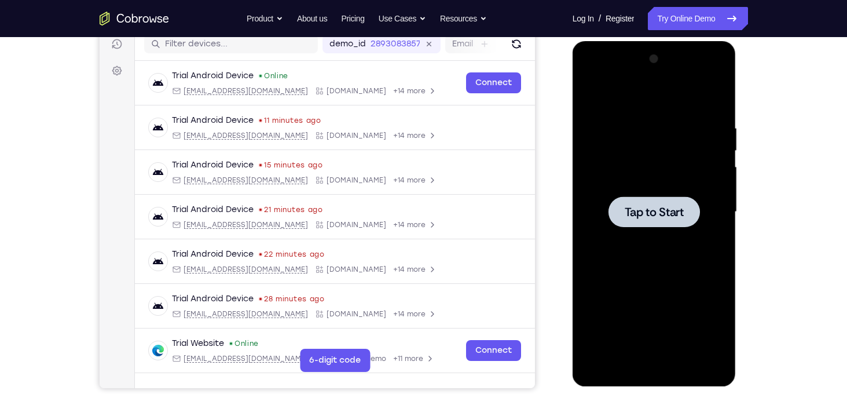
click at [606, 89] on div at bounding box center [655, 212] width 146 height 324
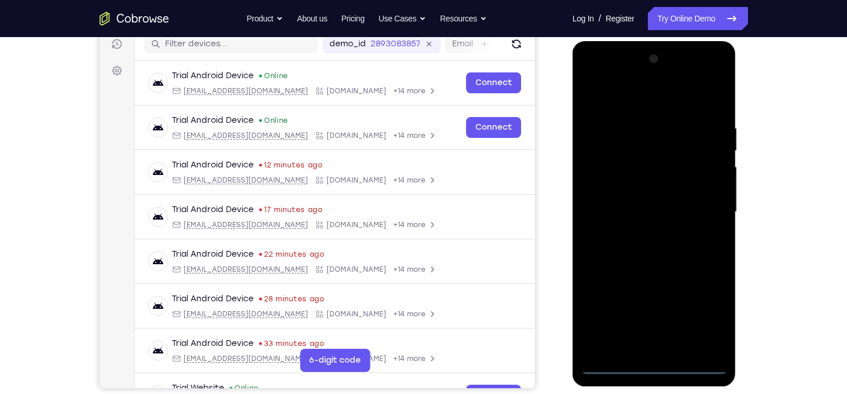
click at [654, 366] on div at bounding box center [655, 212] width 146 height 324
click at [701, 320] on div at bounding box center [655, 212] width 146 height 324
click at [612, 94] on div at bounding box center [655, 212] width 146 height 324
click at [703, 203] on div at bounding box center [655, 212] width 146 height 324
click at [641, 237] on div at bounding box center [655, 212] width 146 height 324
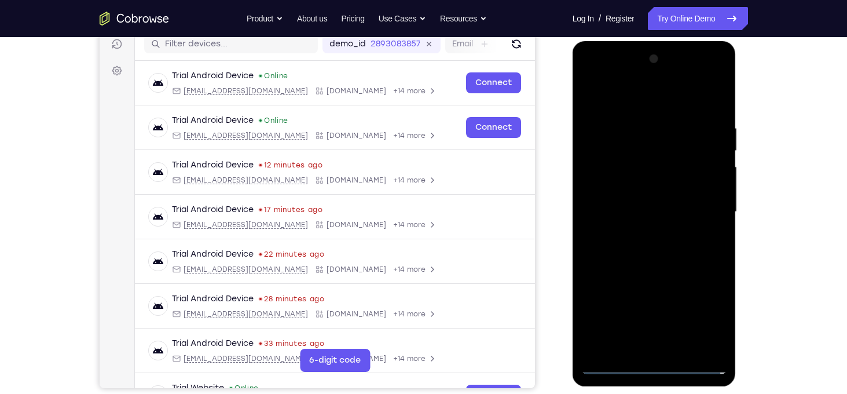
click at [630, 210] on div at bounding box center [655, 212] width 146 height 324
click at [636, 189] on div at bounding box center [655, 212] width 146 height 324
click at [645, 217] on div at bounding box center [655, 212] width 146 height 324
click at [717, 116] on div at bounding box center [655, 212] width 146 height 324
click at [721, 333] on div at bounding box center [655, 212] width 146 height 324
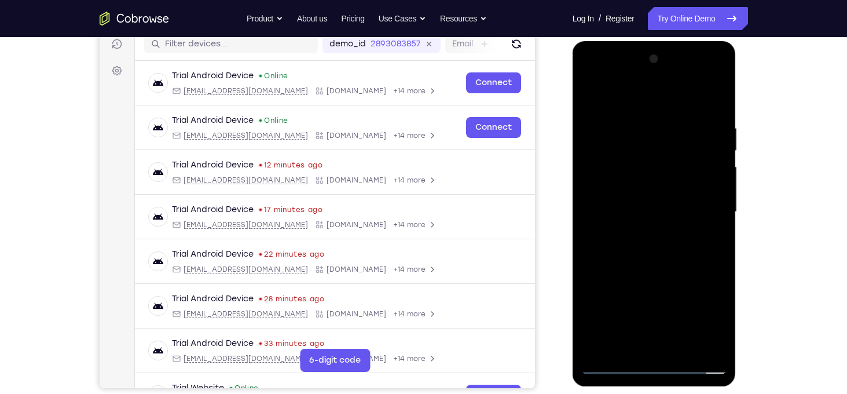
click at [684, 347] on div at bounding box center [655, 212] width 146 height 324
click at [663, 277] on div at bounding box center [655, 212] width 146 height 324
drag, startPoint x: 605, startPoint y: 104, endPoint x: 669, endPoint y: 94, distance: 64.6
click at [669, 94] on div at bounding box center [655, 212] width 146 height 324
click at [634, 180] on div at bounding box center [655, 212] width 146 height 324
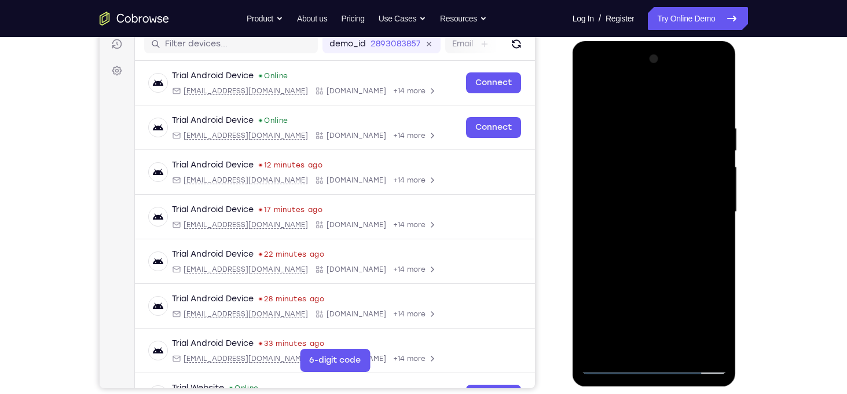
click at [589, 100] on div at bounding box center [655, 212] width 146 height 324
click at [710, 349] on div at bounding box center [655, 212] width 146 height 324
drag, startPoint x: 653, startPoint y: 176, endPoint x: 651, endPoint y: 291, distance: 115.9
click at [651, 291] on div at bounding box center [655, 212] width 146 height 324
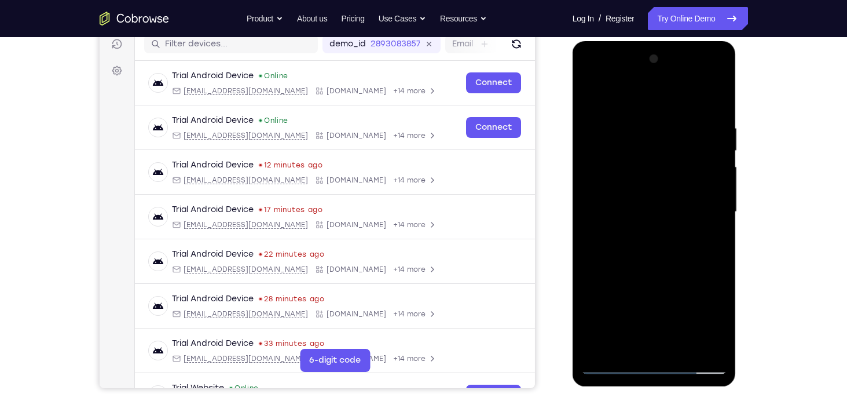
click at [704, 236] on div at bounding box center [655, 212] width 146 height 324
click at [592, 95] on div at bounding box center [655, 212] width 146 height 324
click at [707, 236] on div at bounding box center [655, 212] width 146 height 324
click at [593, 94] on div at bounding box center [655, 212] width 146 height 324
click at [647, 261] on div at bounding box center [655, 212] width 146 height 324
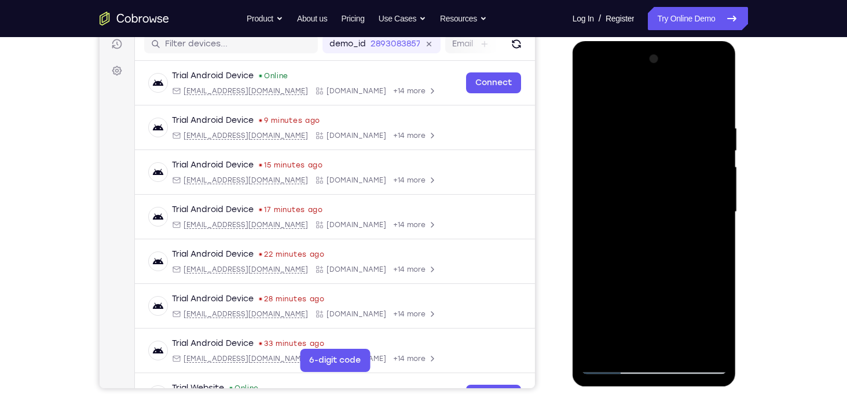
drag, startPoint x: 649, startPoint y: 183, endPoint x: 665, endPoint y: 271, distance: 88.9
click at [665, 271] on div at bounding box center [655, 212] width 146 height 324
click at [718, 194] on div at bounding box center [655, 212] width 146 height 324
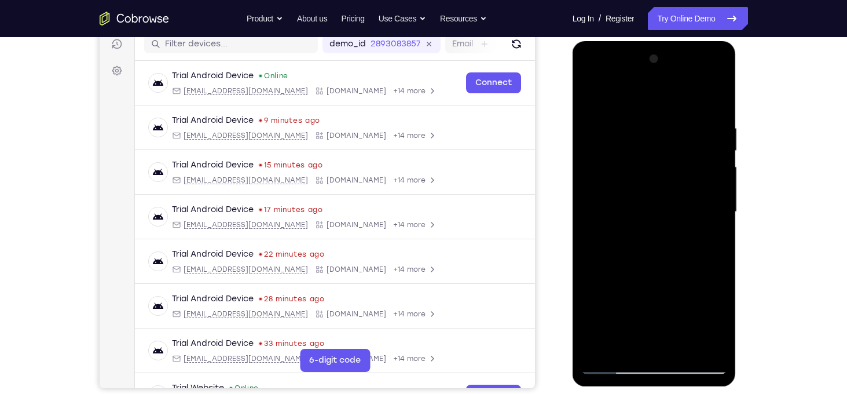
click at [593, 96] on div at bounding box center [655, 212] width 146 height 324
click at [688, 304] on div at bounding box center [655, 212] width 146 height 324
click at [720, 195] on div at bounding box center [655, 212] width 146 height 324
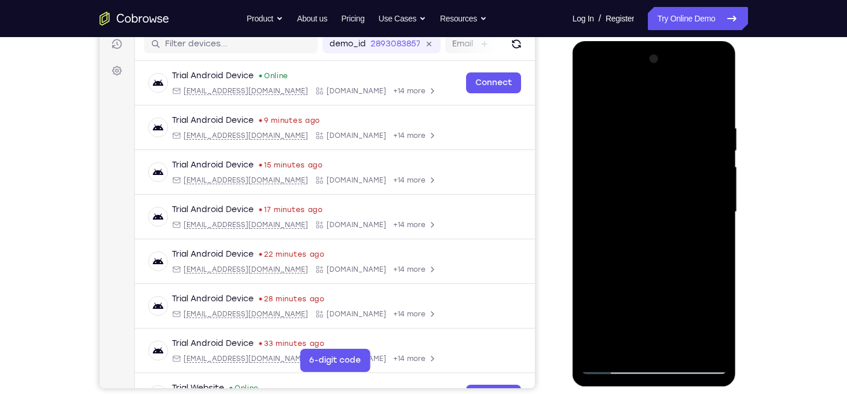
click at [590, 92] on div at bounding box center [655, 212] width 146 height 324
click at [695, 308] on div at bounding box center [655, 212] width 146 height 324
click at [719, 194] on div at bounding box center [655, 212] width 146 height 324
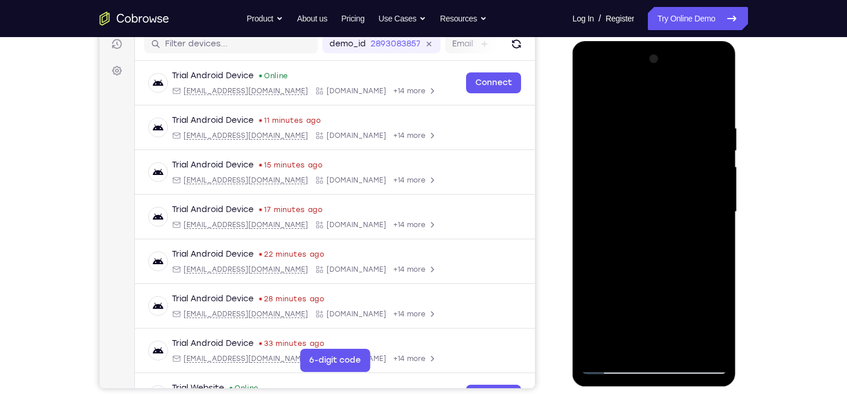
click at [594, 96] on div at bounding box center [655, 212] width 146 height 324
click at [604, 288] on div at bounding box center [655, 212] width 146 height 324
click at [718, 196] on div at bounding box center [655, 212] width 146 height 324
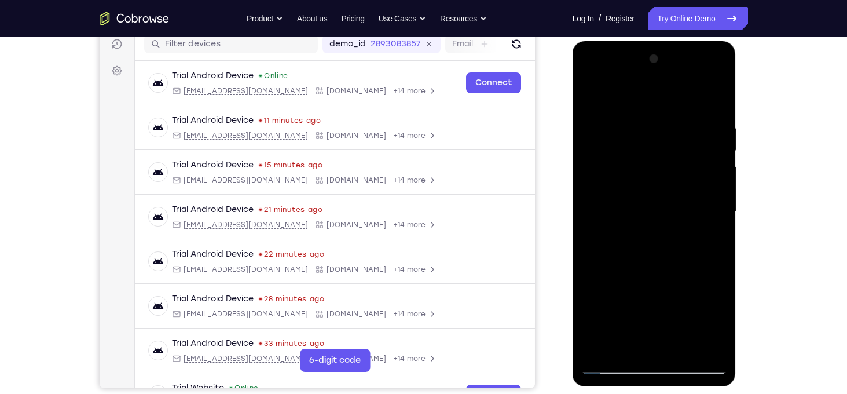
click at [593, 196] on div at bounding box center [655, 212] width 146 height 324
click at [718, 198] on div at bounding box center [655, 212] width 146 height 324
click at [592, 97] on div at bounding box center [655, 212] width 146 height 324
drag, startPoint x: 652, startPoint y: 293, endPoint x: 644, endPoint y: 222, distance: 71.6
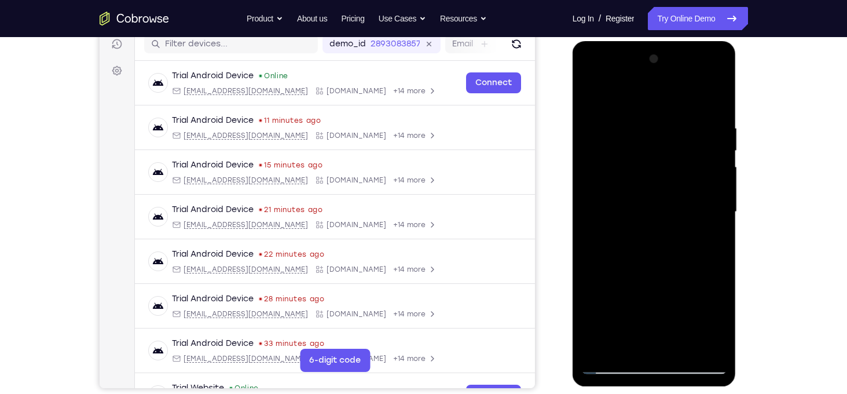
click at [644, 222] on div at bounding box center [655, 212] width 146 height 324
click at [659, 305] on div at bounding box center [655, 212] width 146 height 324
click at [721, 145] on div at bounding box center [655, 212] width 146 height 324
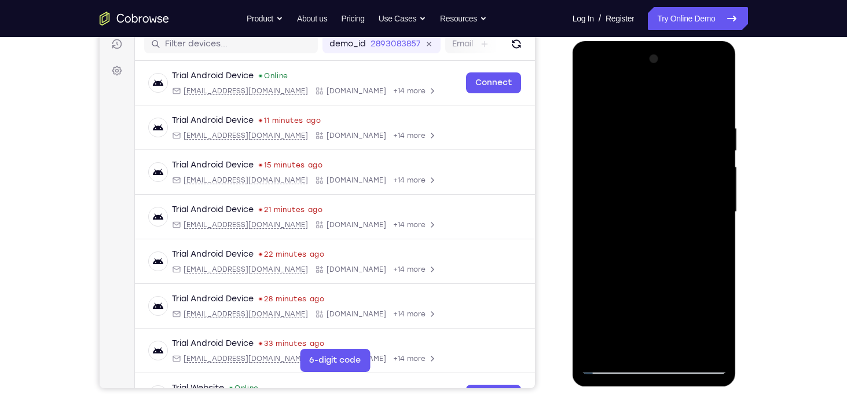
click at [590, 95] on div at bounding box center [655, 212] width 146 height 324
click at [596, 347] on div at bounding box center [655, 212] width 146 height 324
click at [641, 129] on div at bounding box center [655, 212] width 146 height 324
click at [719, 181] on div at bounding box center [655, 212] width 146 height 324
click at [627, 345] on div at bounding box center [655, 212] width 146 height 324
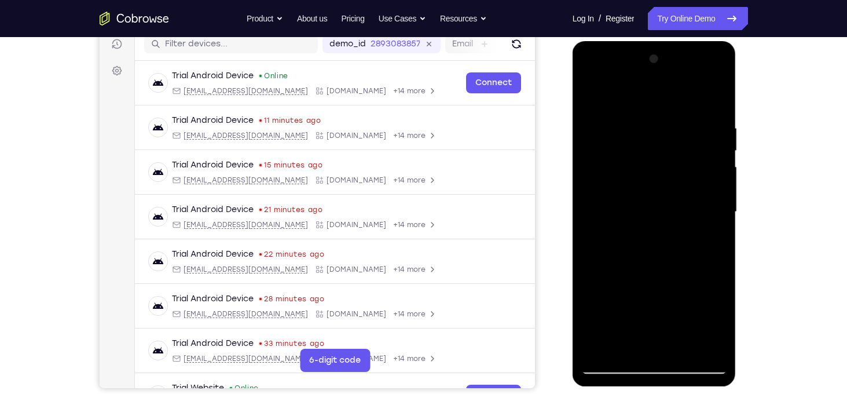
click at [629, 97] on div at bounding box center [655, 212] width 146 height 324
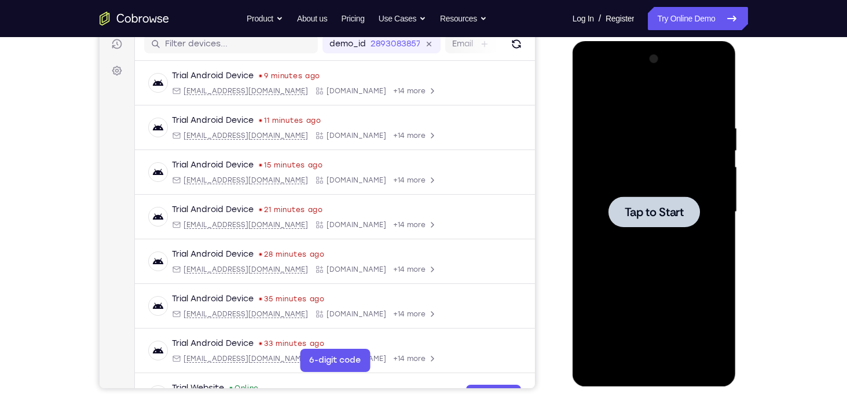
click at [675, 152] on div at bounding box center [655, 212] width 146 height 324
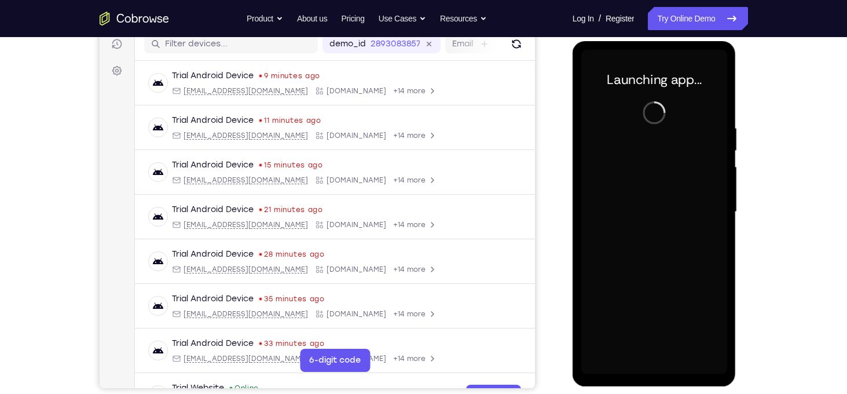
click at [655, 365] on div at bounding box center [655, 212] width 146 height 324
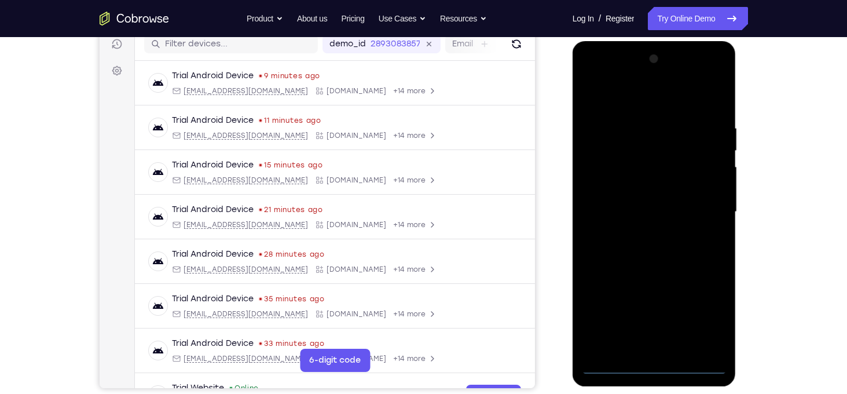
click at [655, 365] on div at bounding box center [655, 212] width 146 height 324
click at [705, 321] on div at bounding box center [655, 212] width 146 height 324
click at [612, 99] on div at bounding box center [655, 212] width 146 height 324
click at [698, 203] on div at bounding box center [655, 212] width 146 height 324
click at [640, 235] on div at bounding box center [655, 212] width 146 height 324
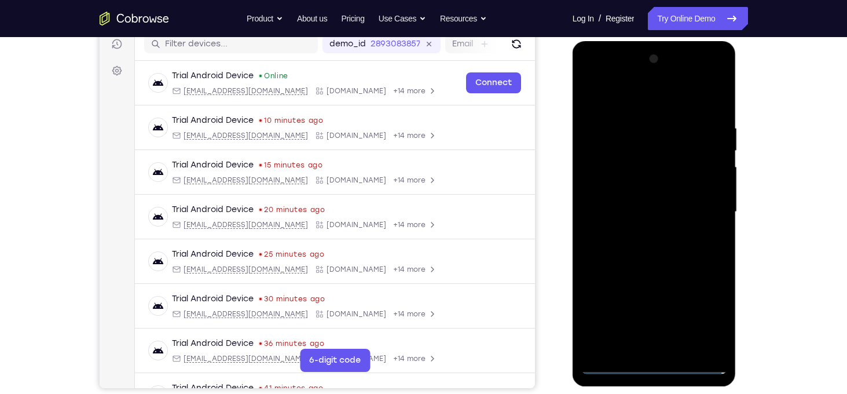
click at [630, 215] on div at bounding box center [655, 212] width 146 height 324
click at [626, 196] on div at bounding box center [655, 212] width 146 height 324
click at [617, 164] on div at bounding box center [655, 212] width 146 height 324
click at [627, 189] on div at bounding box center [655, 212] width 146 height 324
click at [656, 212] on div at bounding box center [655, 212] width 146 height 324
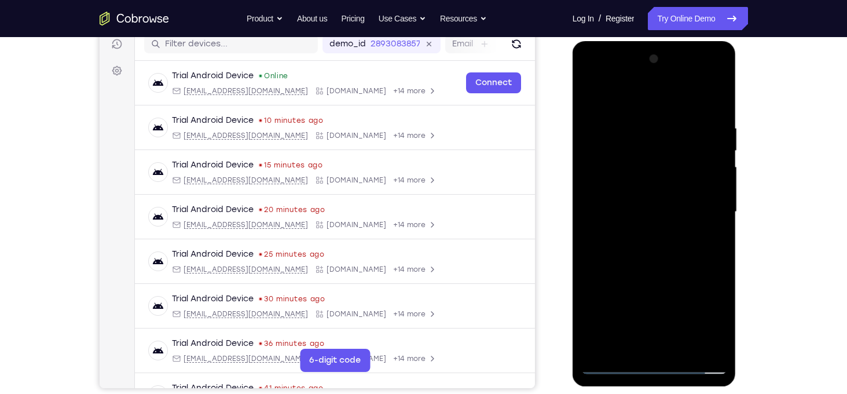
click at [717, 114] on div at bounding box center [655, 212] width 146 height 324
drag, startPoint x: 601, startPoint y: 101, endPoint x: 728, endPoint y: 103, distance: 126.3
click at [728, 103] on div at bounding box center [655, 213] width 164 height 345
click at [722, 332] on div at bounding box center [655, 212] width 146 height 324
click at [628, 352] on div at bounding box center [655, 212] width 146 height 324
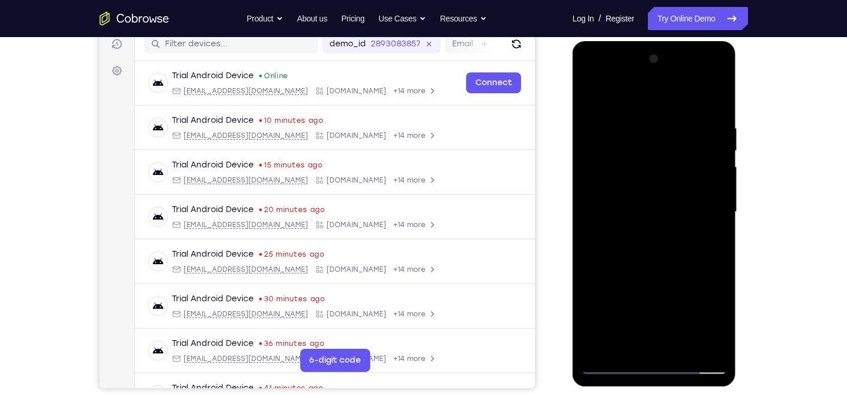
click at [620, 131] on div at bounding box center [655, 212] width 146 height 324
click at [591, 94] on div at bounding box center [655, 212] width 146 height 324
click at [667, 130] on div at bounding box center [655, 212] width 146 height 324
click at [591, 96] on div at bounding box center [655, 212] width 146 height 324
click at [671, 170] on div at bounding box center [655, 212] width 146 height 324
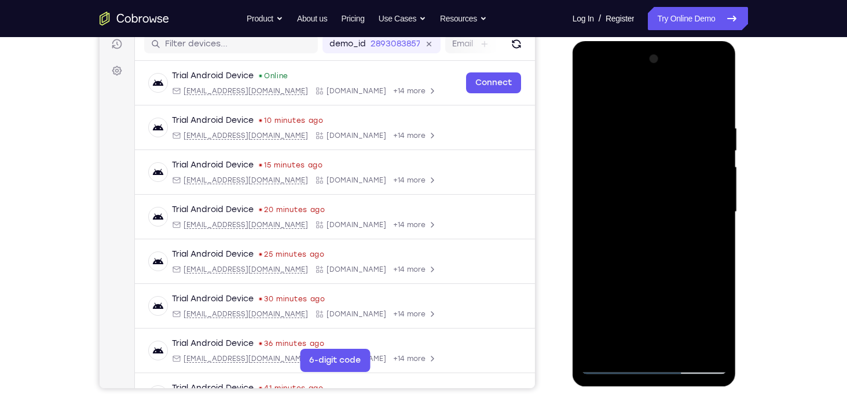
click at [671, 170] on div at bounding box center [655, 212] width 146 height 324
click at [718, 220] on div at bounding box center [655, 212] width 146 height 324
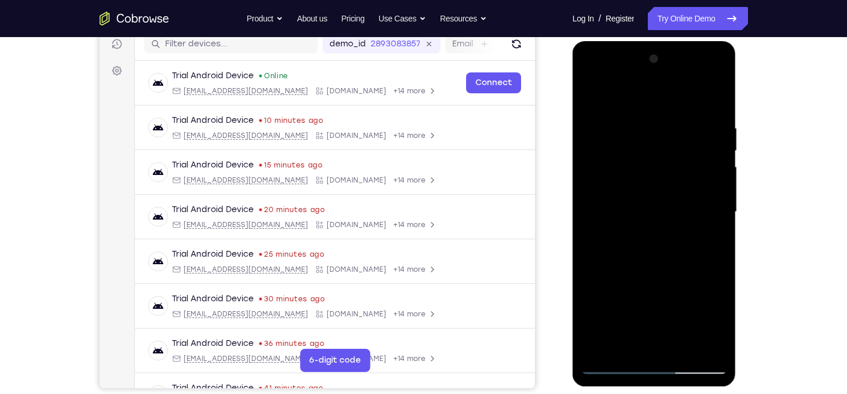
click at [718, 220] on div at bounding box center [655, 212] width 146 height 324
click at [593, 94] on div at bounding box center [655, 212] width 146 height 324
click at [714, 229] on div at bounding box center [655, 212] width 146 height 324
click at [715, 222] on div at bounding box center [655, 212] width 146 height 324
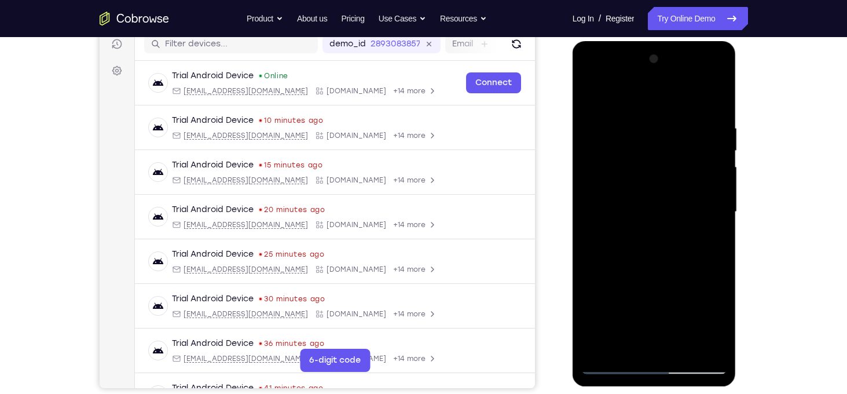
click at [722, 218] on div at bounding box center [655, 212] width 146 height 324
click at [586, 93] on div at bounding box center [655, 212] width 146 height 324
click at [609, 180] on div at bounding box center [655, 212] width 146 height 324
click at [591, 94] on div at bounding box center [655, 212] width 146 height 324
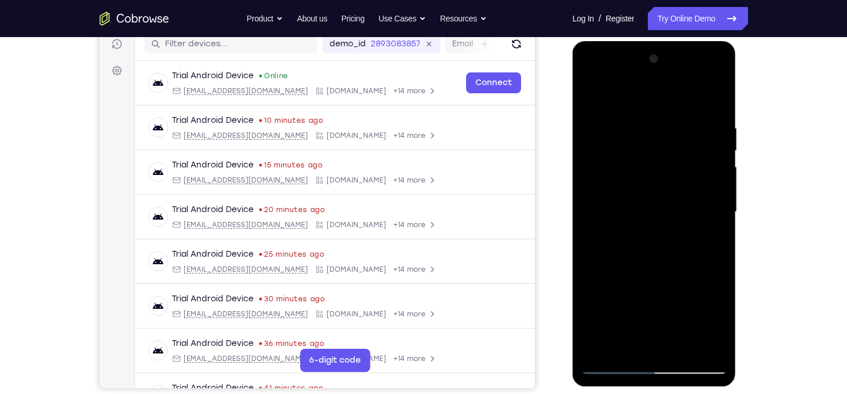
click at [657, 192] on div at bounding box center [655, 212] width 146 height 324
drag, startPoint x: 656, startPoint y: 201, endPoint x: 652, endPoint y: 279, distance: 78.3
click at [652, 279] on div at bounding box center [655, 212] width 146 height 324
drag, startPoint x: 638, startPoint y: 137, endPoint x: 631, endPoint y: 274, distance: 136.9
click at [631, 274] on div at bounding box center [655, 212] width 146 height 324
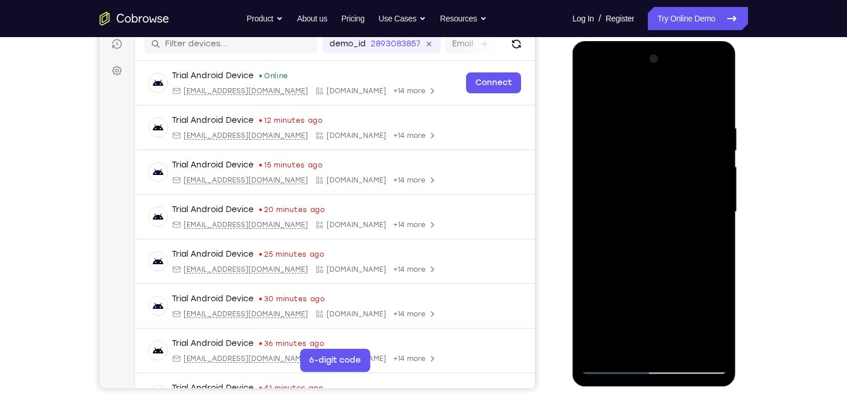
drag, startPoint x: 659, startPoint y: 241, endPoint x: 652, endPoint y: 296, distance: 55.4
click at [652, 296] on div at bounding box center [655, 212] width 146 height 324
click at [719, 220] on div at bounding box center [655, 212] width 146 height 324
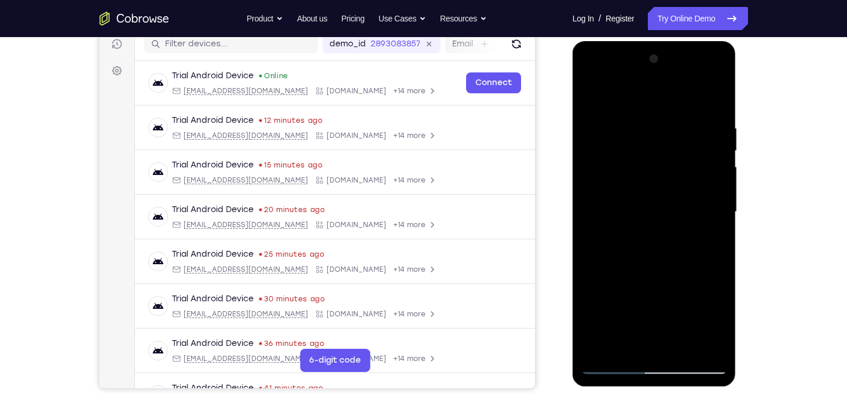
click at [719, 220] on div at bounding box center [655, 212] width 146 height 324
click at [591, 221] on div at bounding box center [655, 212] width 146 height 324
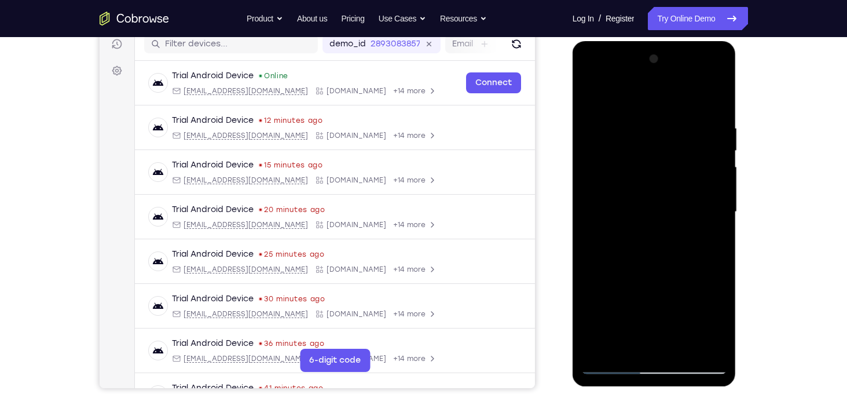
click at [591, 93] on div at bounding box center [655, 212] width 146 height 324
drag, startPoint x: 646, startPoint y: 326, endPoint x: 644, endPoint y: 227, distance: 99.1
click at [644, 227] on div at bounding box center [655, 212] width 146 height 324
click at [649, 317] on div at bounding box center [655, 212] width 146 height 324
drag, startPoint x: 618, startPoint y: 149, endPoint x: 644, endPoint y: 282, distance: 135.2
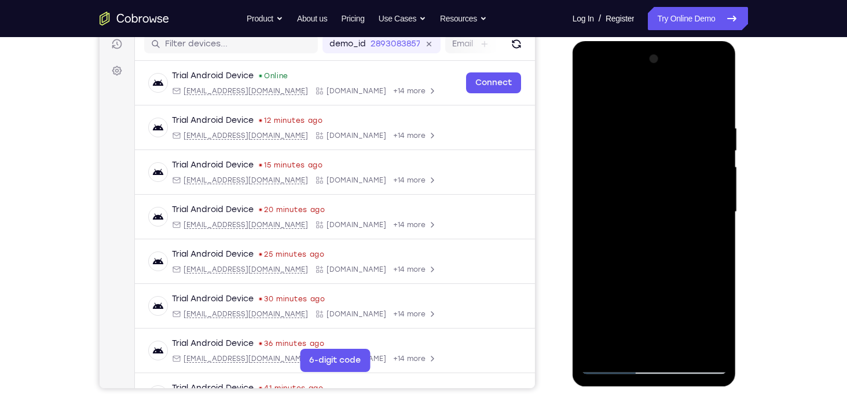
click at [644, 282] on div at bounding box center [655, 212] width 146 height 324
click at [718, 222] on div at bounding box center [655, 212] width 146 height 324
click at [593, 217] on div at bounding box center [655, 212] width 146 height 324
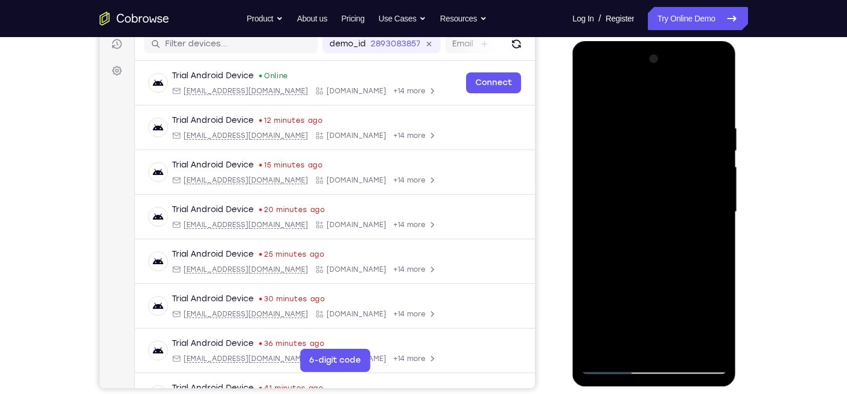
click at [721, 222] on div at bounding box center [655, 212] width 146 height 324
click at [594, 94] on div at bounding box center [655, 212] width 146 height 324
drag, startPoint x: 610, startPoint y: 324, endPoint x: 610, endPoint y: 236, distance: 88.0
click at [610, 236] on div at bounding box center [655, 212] width 146 height 324
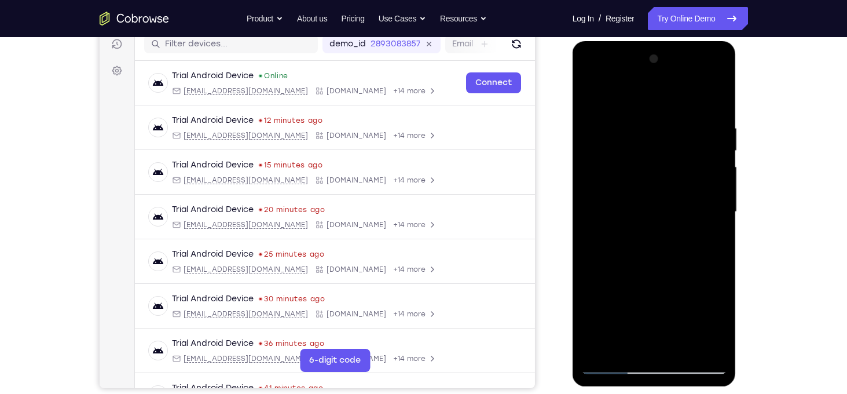
click at [601, 288] on div at bounding box center [655, 212] width 146 height 324
drag, startPoint x: 651, startPoint y: 145, endPoint x: 652, endPoint y: 249, distance: 103.7
click at [652, 249] on div at bounding box center [655, 212] width 146 height 324
drag, startPoint x: 656, startPoint y: 241, endPoint x: 657, endPoint y: 304, distance: 62.6
click at [657, 304] on div at bounding box center [655, 212] width 146 height 324
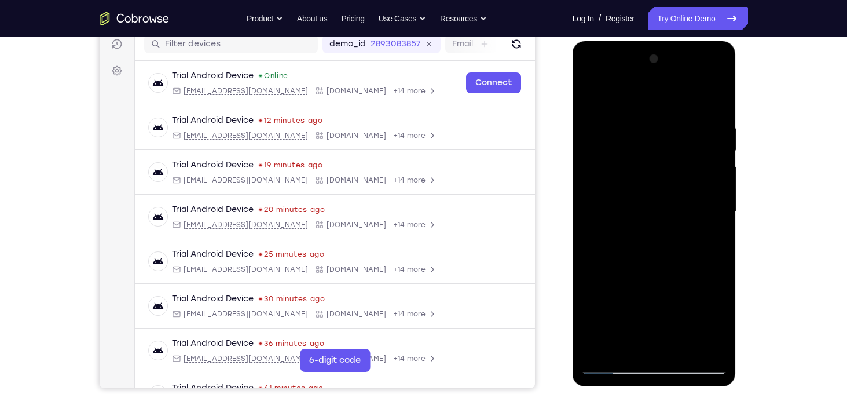
click at [589, 95] on div at bounding box center [655, 212] width 146 height 324
click at [606, 280] on div at bounding box center [655, 212] width 146 height 324
drag, startPoint x: 663, startPoint y: 188, endPoint x: 664, endPoint y: 336, distance: 147.7
click at [664, 336] on div at bounding box center [655, 212] width 146 height 324
drag, startPoint x: 665, startPoint y: 210, endPoint x: 670, endPoint y: 339, distance: 129.3
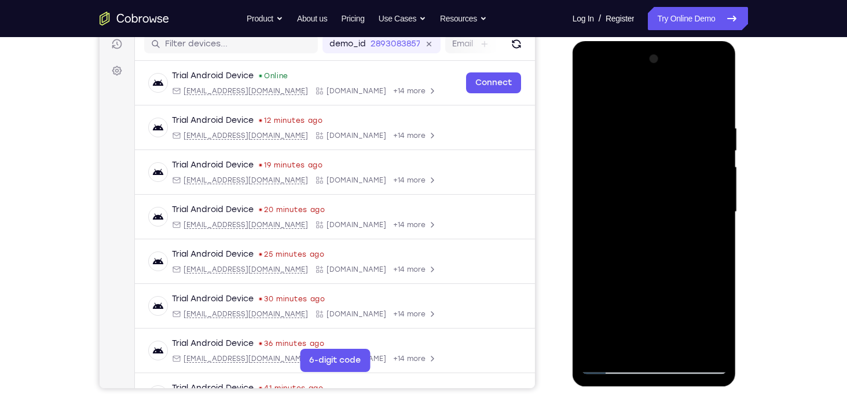
click at [670, 339] on div at bounding box center [655, 212] width 146 height 324
click at [719, 217] on div at bounding box center [655, 212] width 146 height 324
click at [600, 350] on div at bounding box center [655, 212] width 146 height 324
click at [716, 209] on div at bounding box center [655, 212] width 146 height 324
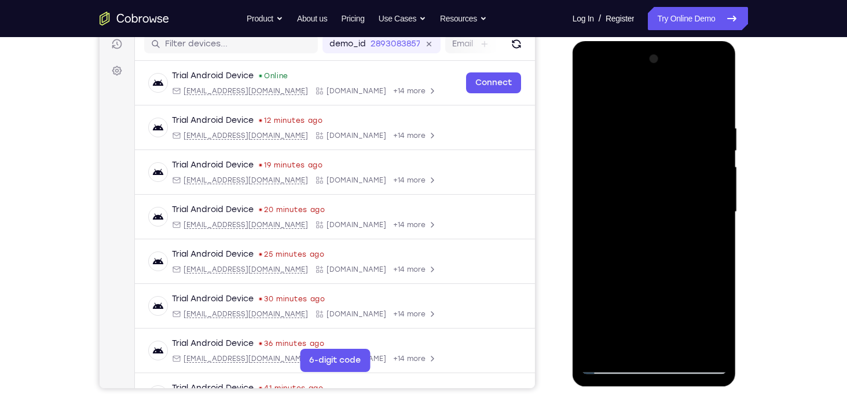
click at [677, 334] on div at bounding box center [655, 212] width 146 height 324
click at [719, 224] on div at bounding box center [655, 212] width 146 height 324
